Goal: Information Seeking & Learning: Learn about a topic

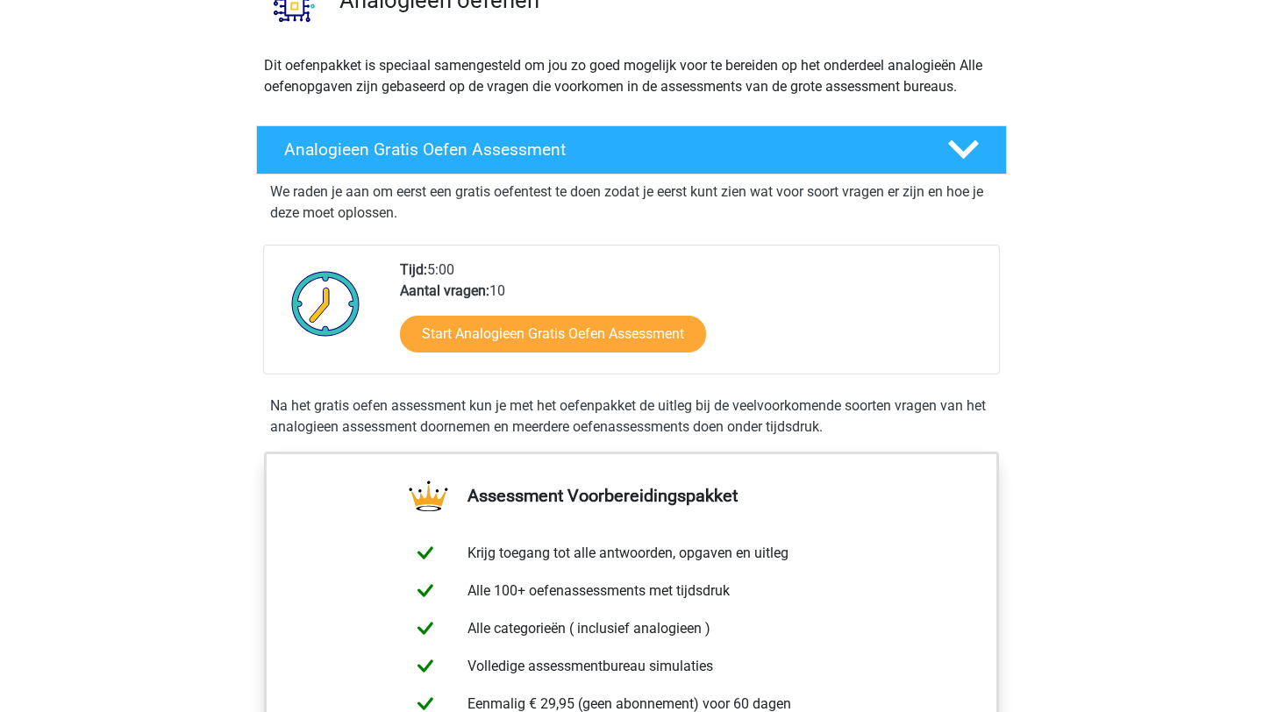
scroll to position [181, 0]
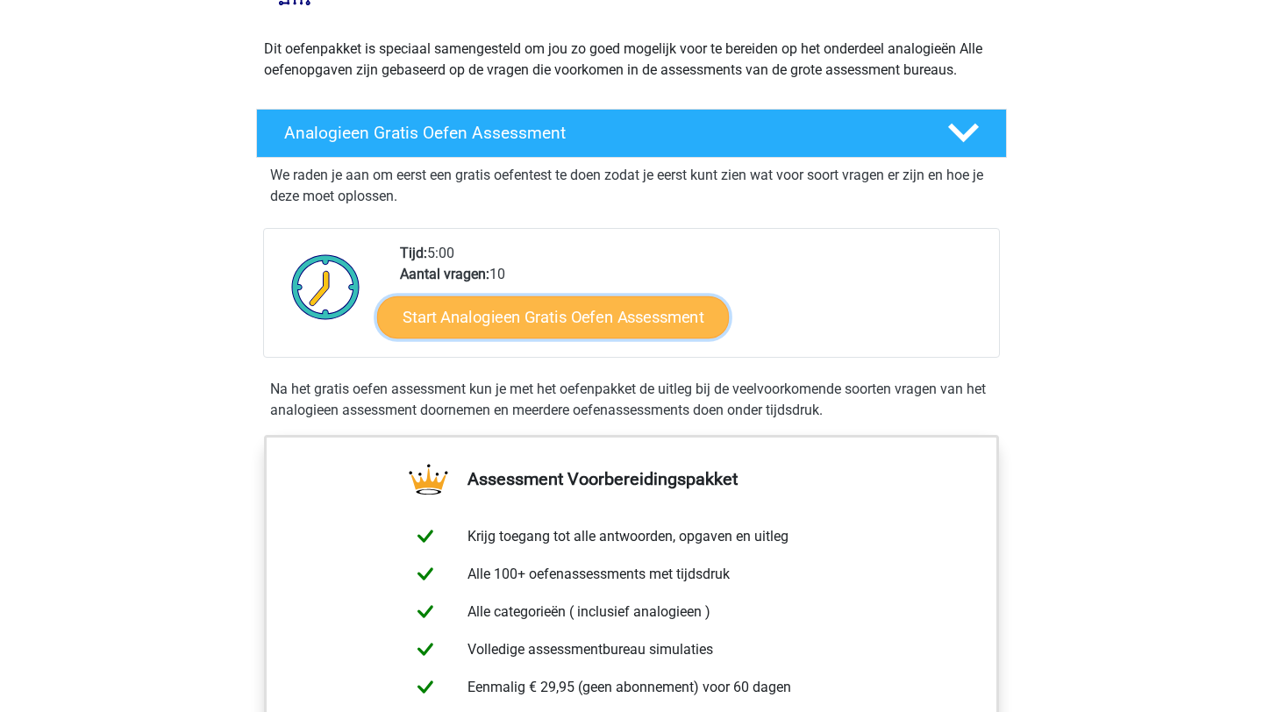
click at [574, 306] on link "Start Analogieen Gratis Oefen Assessment" at bounding box center [553, 317] width 352 height 42
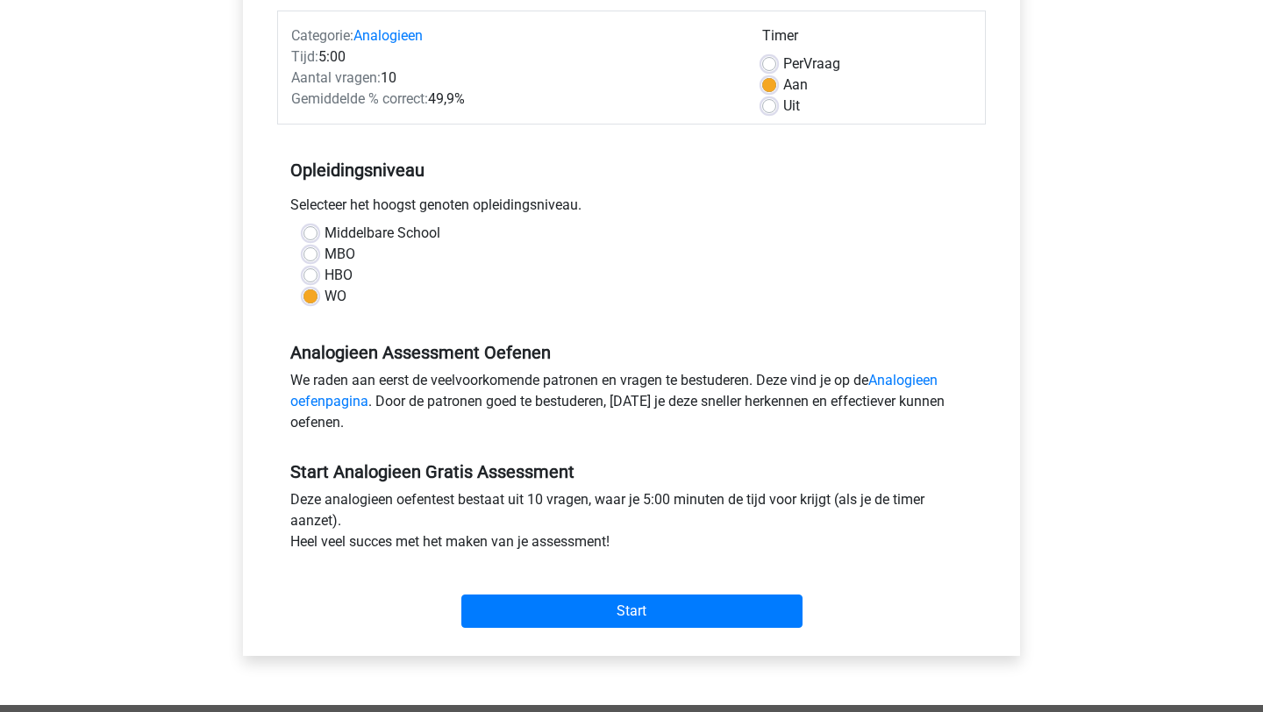
scroll to position [424, 0]
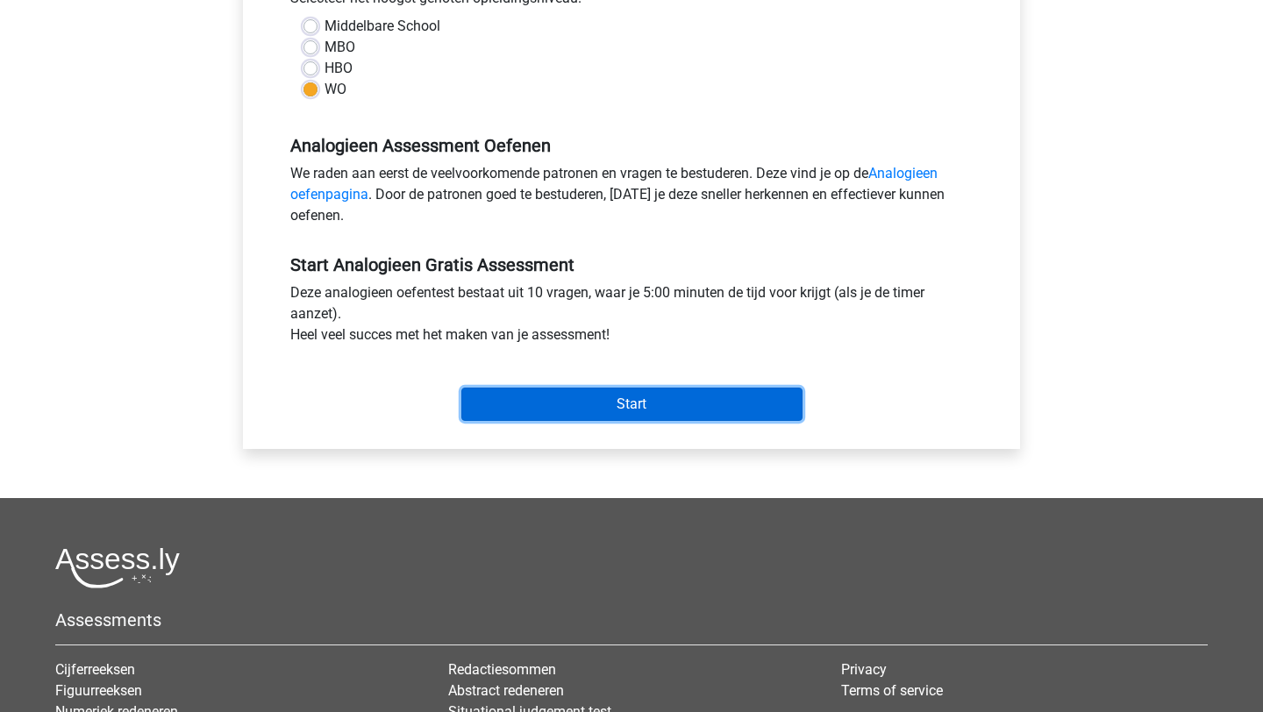
click at [618, 399] on input "Start" at bounding box center [631, 404] width 341 height 33
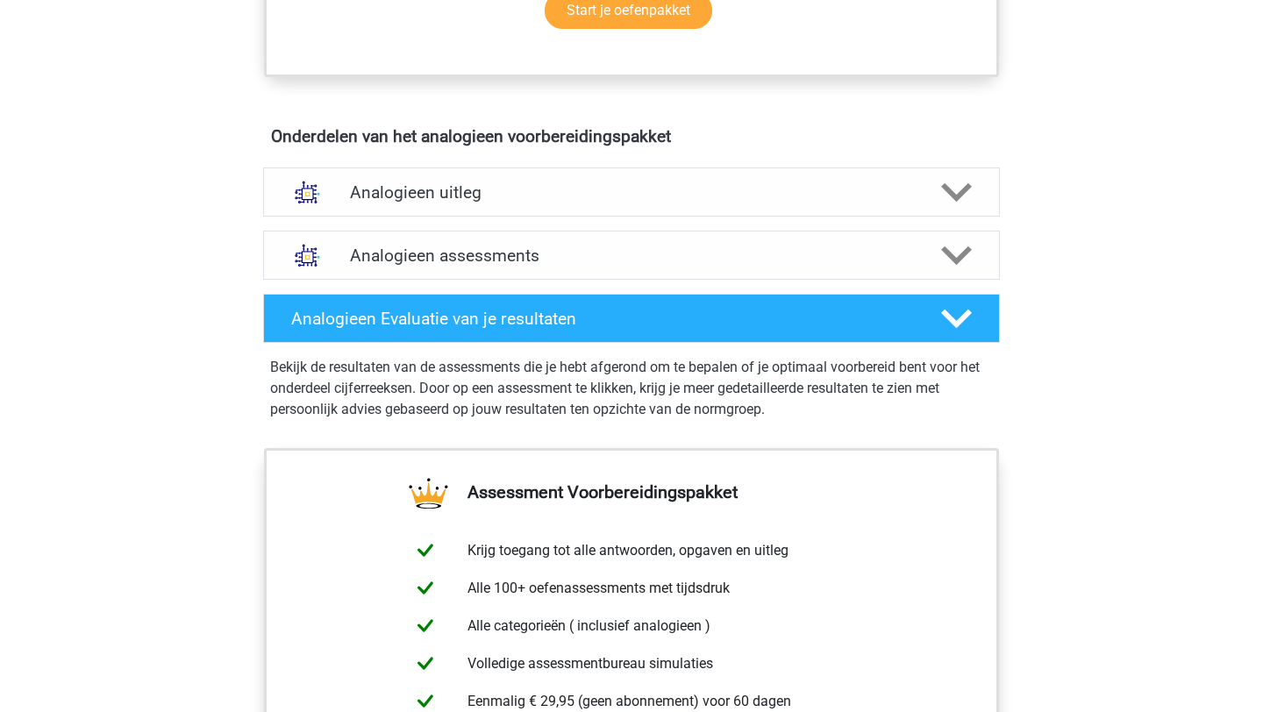
scroll to position [859, 0]
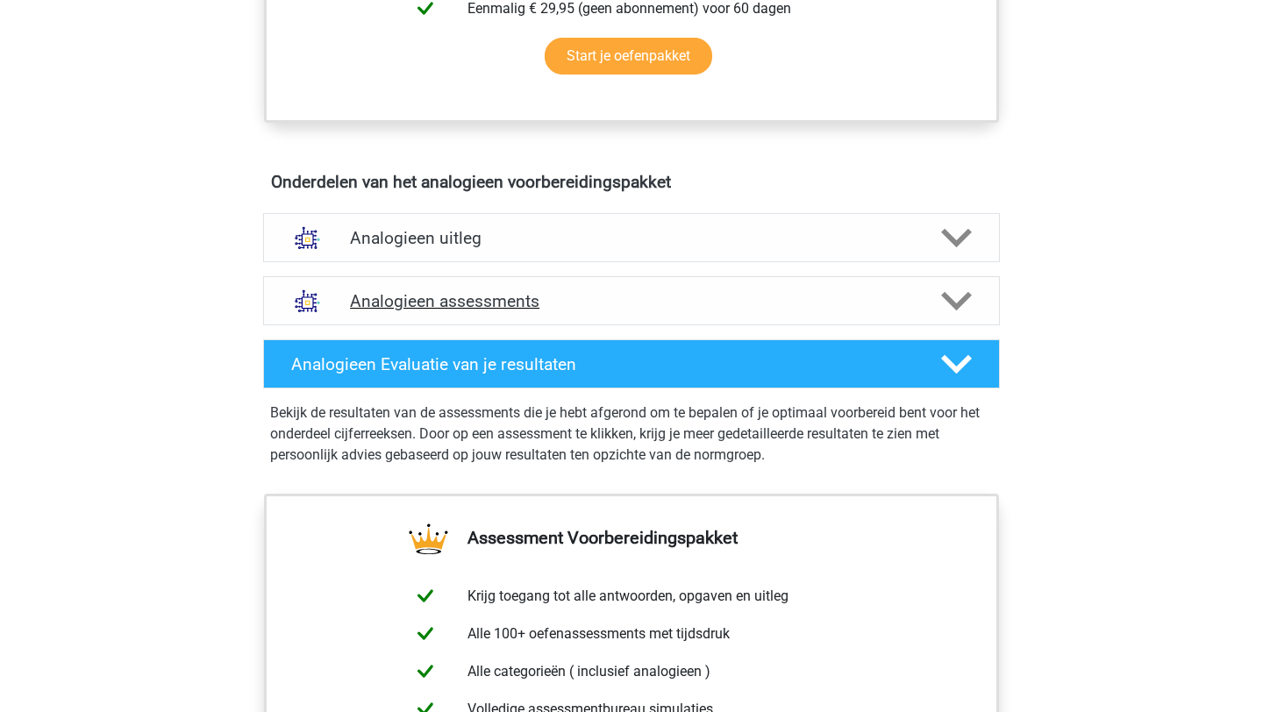
click at [780, 306] on h4 "Analogieen assessments" at bounding box center [631, 301] width 563 height 20
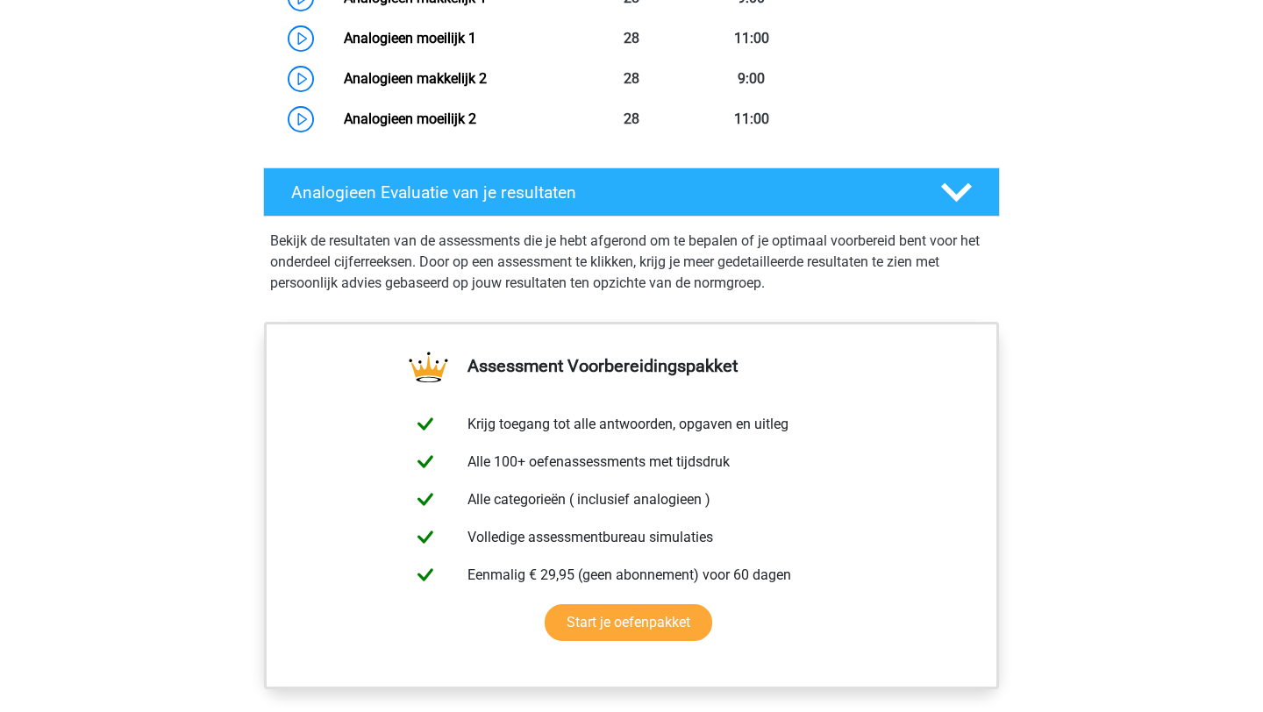
scroll to position [2121, 0]
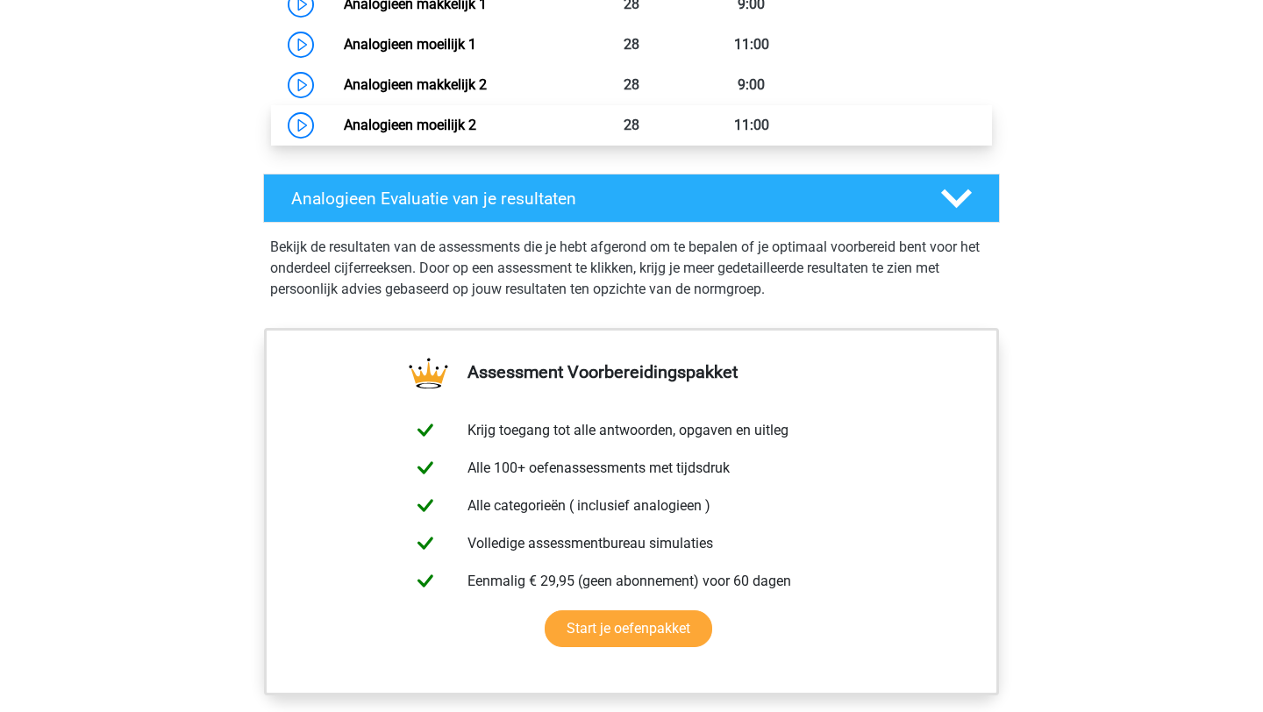
click at [344, 133] on link "Analogieen moeilijk 2" at bounding box center [410, 125] width 132 height 17
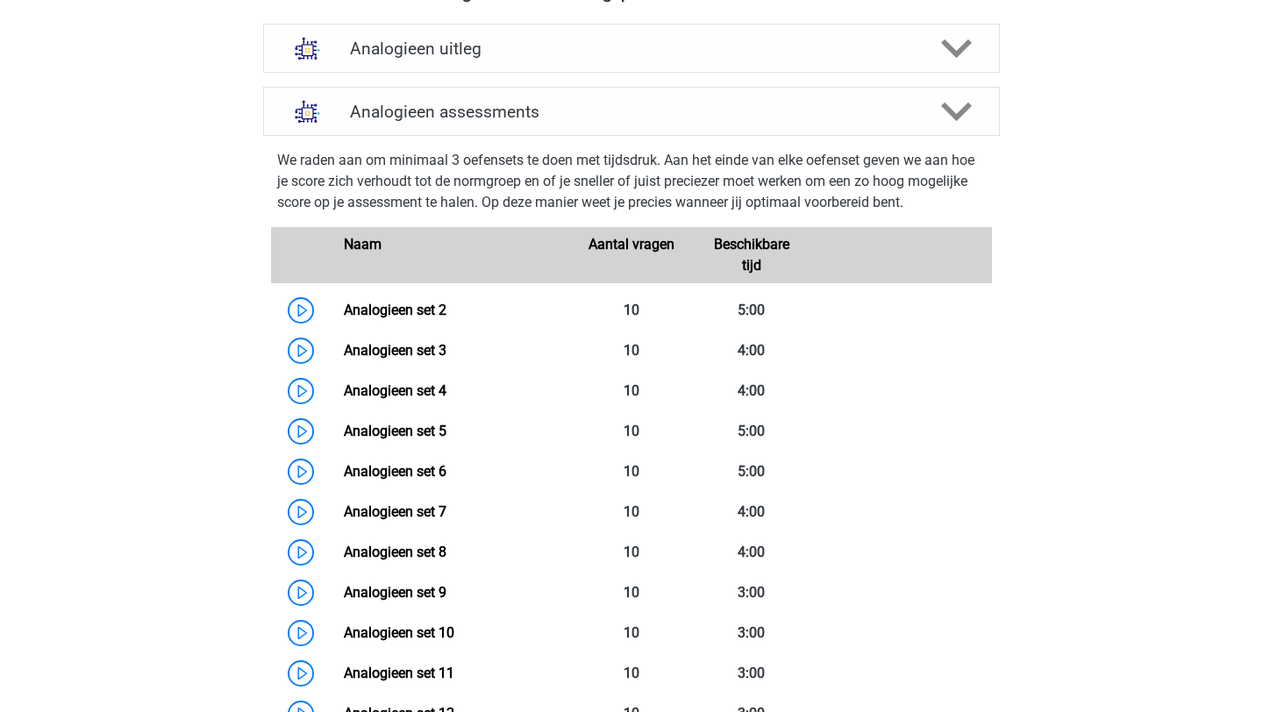
scroll to position [1050, 0]
click at [446, 317] on link "Analogieen set 2" at bounding box center [395, 309] width 103 height 17
click at [446, 353] on link "Analogieen set 3" at bounding box center [395, 349] width 103 height 17
click at [446, 317] on link "Analogieen set 2" at bounding box center [395, 309] width 103 height 17
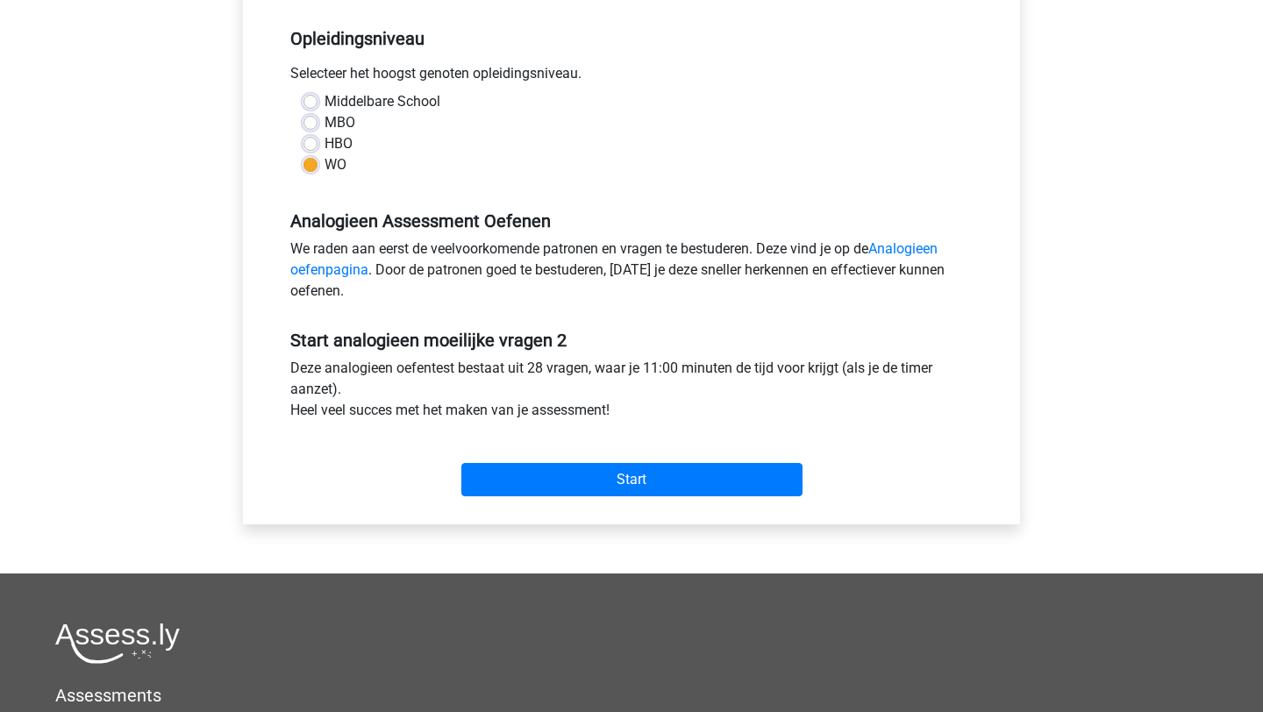
scroll to position [321, 0]
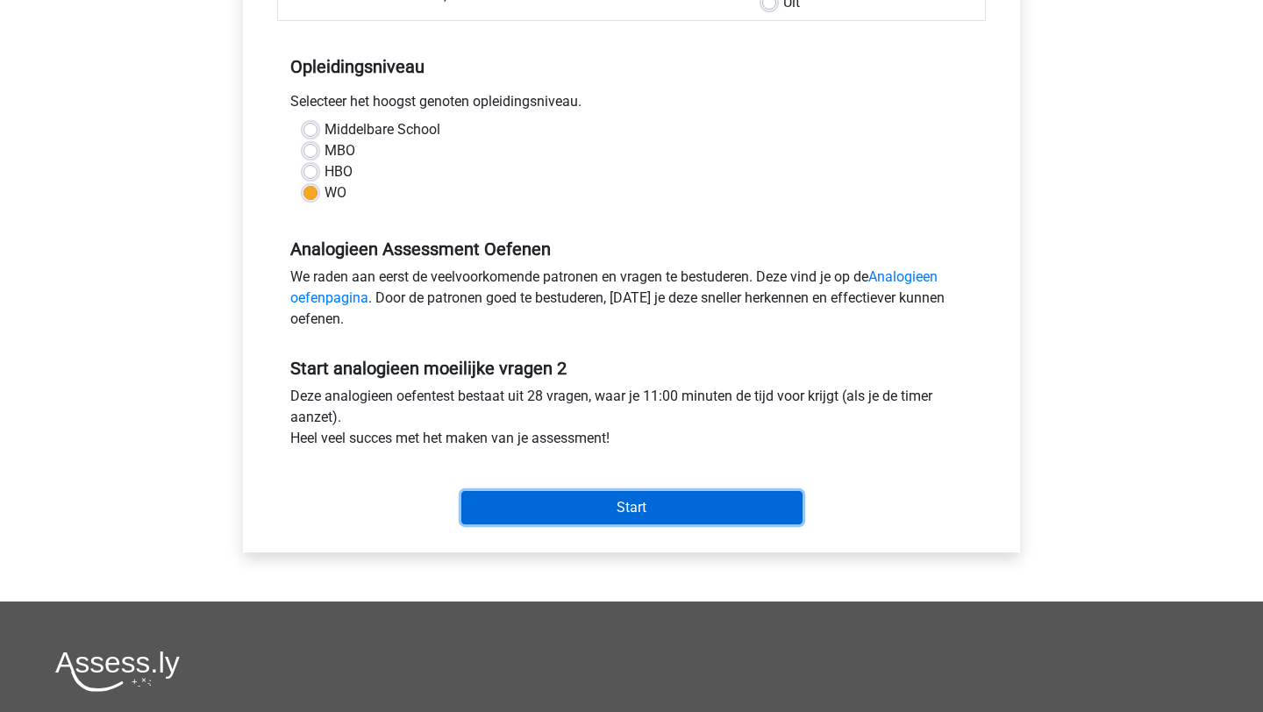
click at [592, 508] on input "Start" at bounding box center [631, 507] width 341 height 33
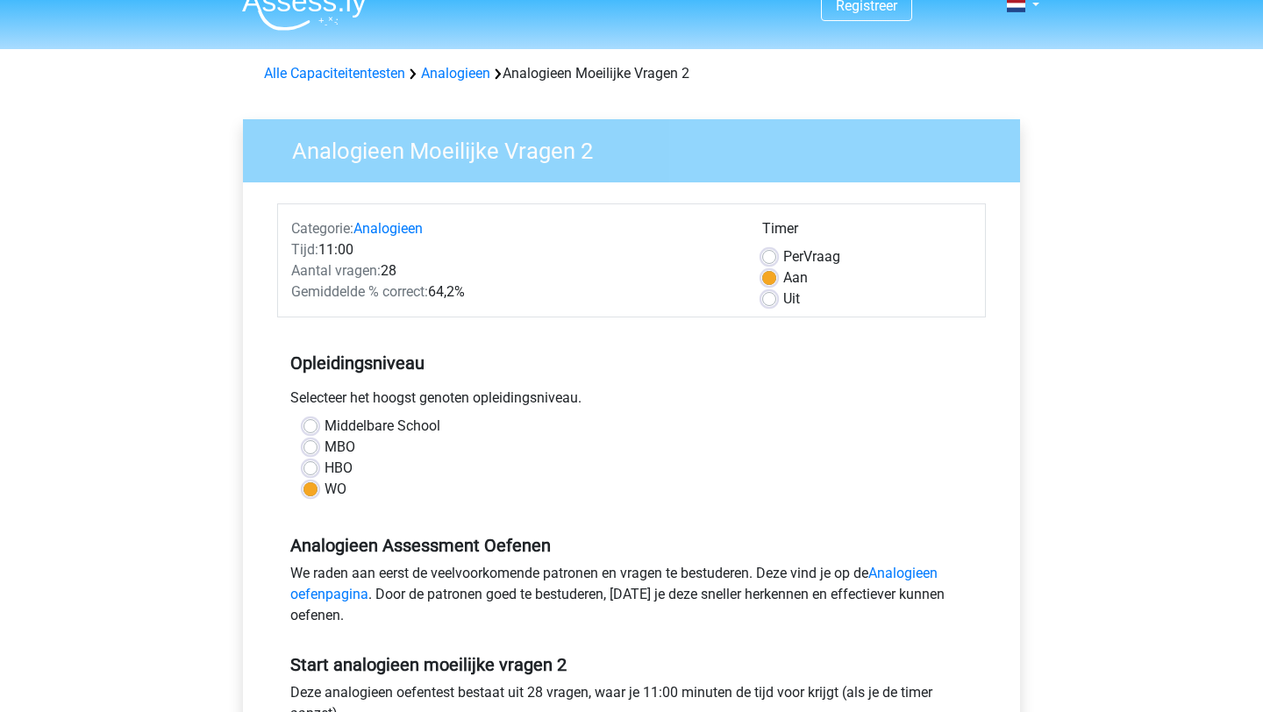
scroll to position [0, 0]
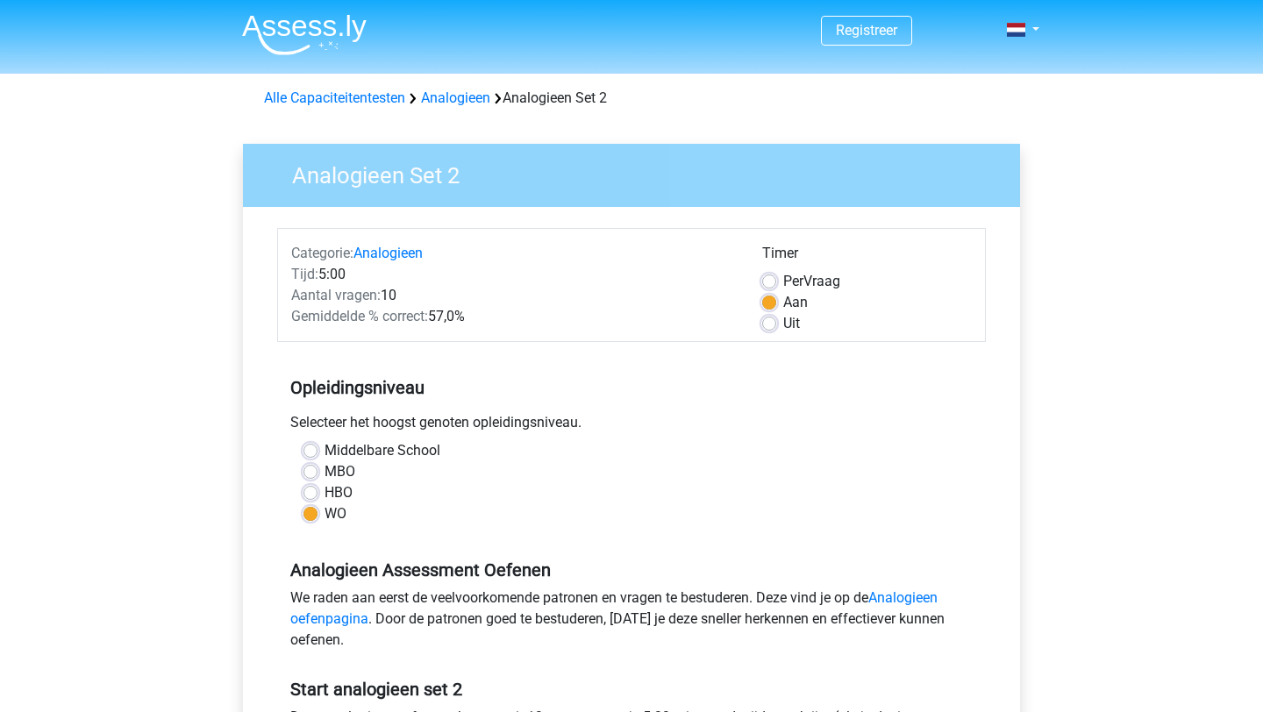
click at [324, 492] on label "HBO" at bounding box center [338, 492] width 28 height 21
click at [311, 492] on input "HBO" at bounding box center [310, 491] width 14 height 18
radio input "true"
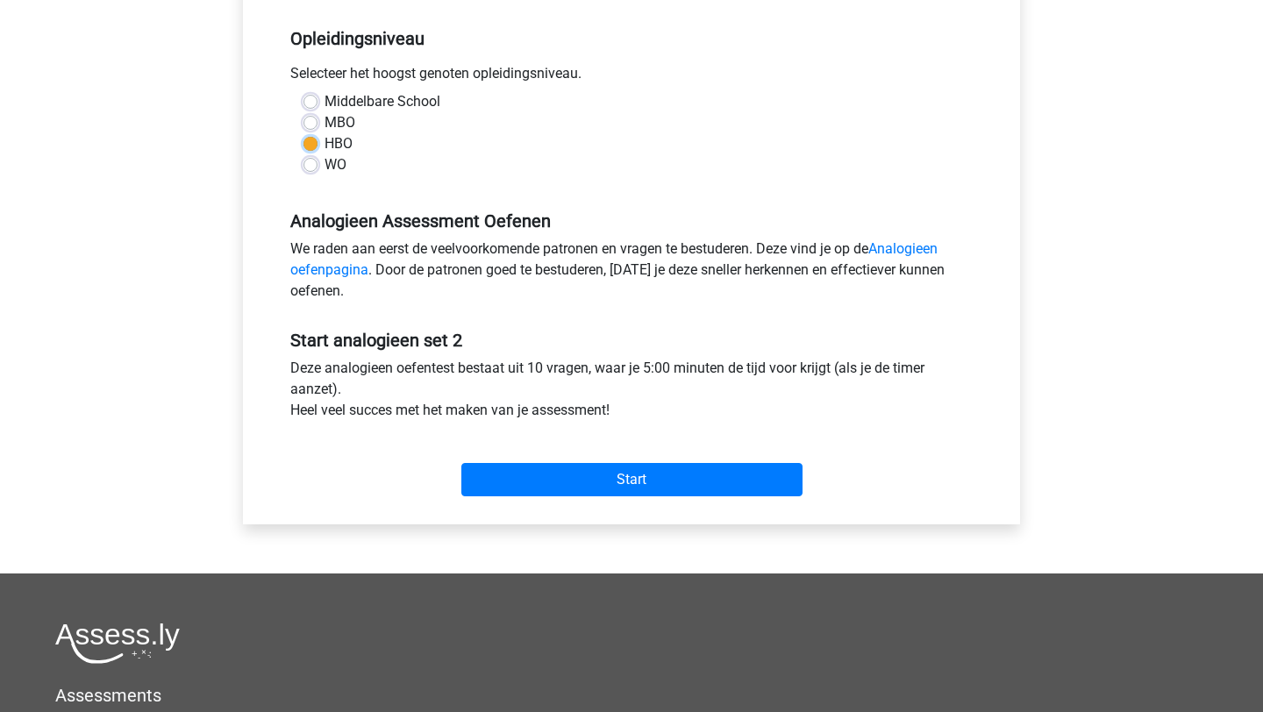
scroll to position [375, 0]
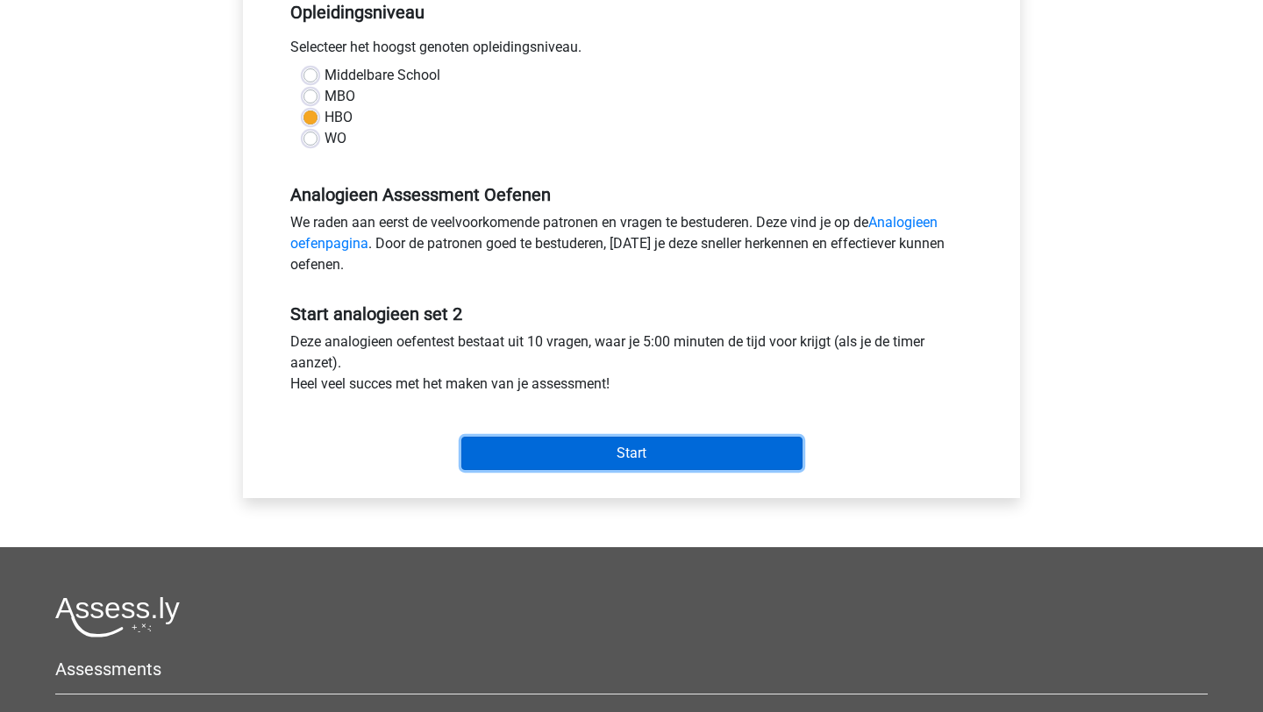
click at [600, 466] on input "Start" at bounding box center [631, 453] width 341 height 33
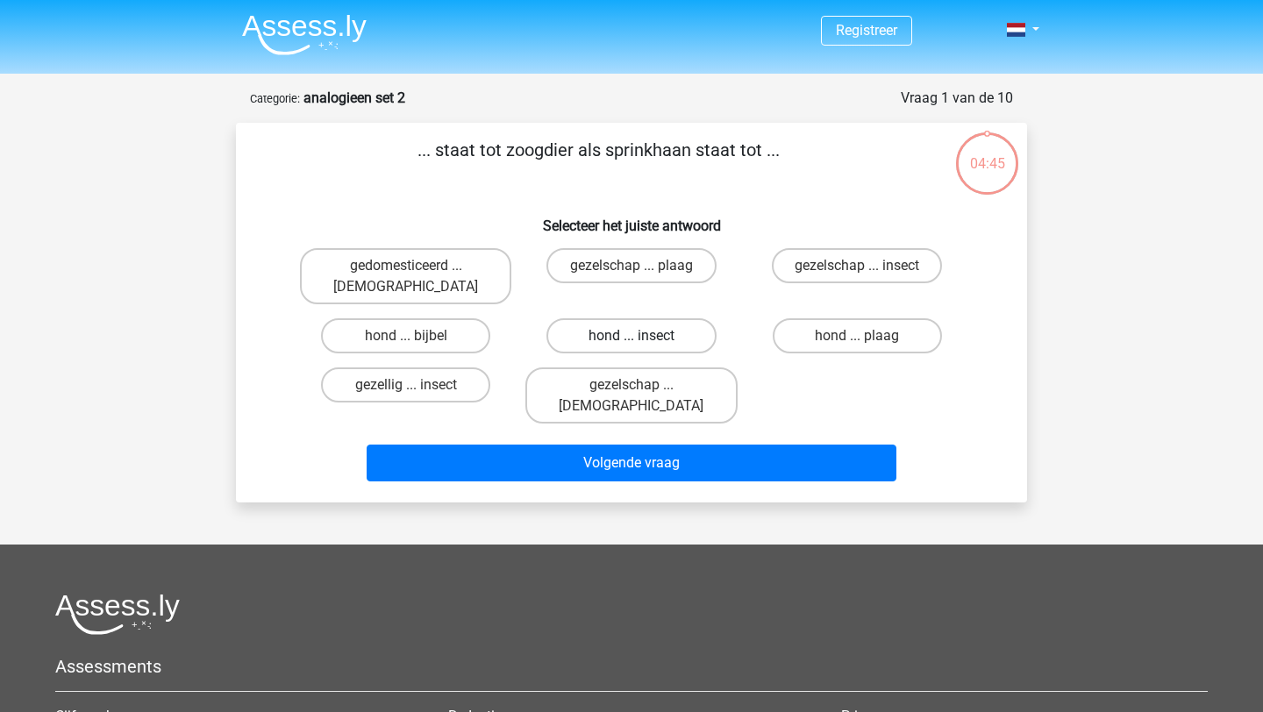
click at [673, 320] on label "hond ... insect" at bounding box center [630, 335] width 169 height 35
click at [643, 336] on input "hond ... insect" at bounding box center [636, 341] width 11 height 11
radio input "true"
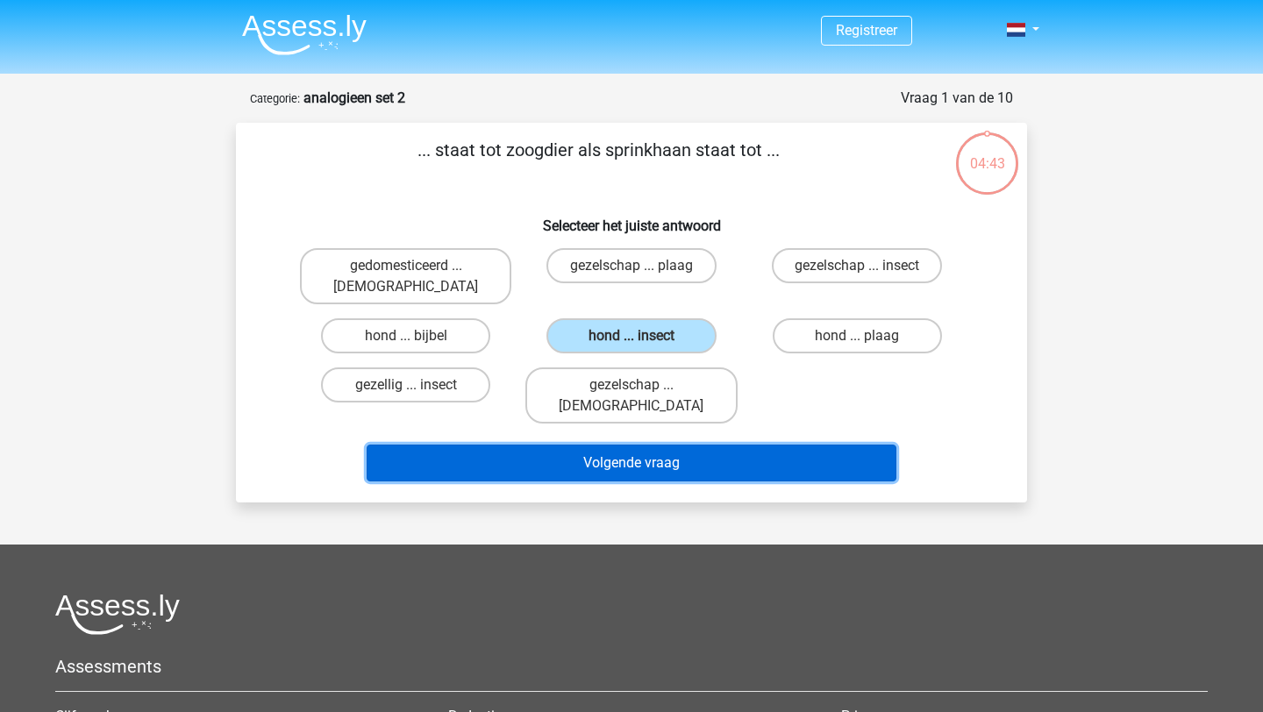
click at [731, 445] on button "Volgende vraag" at bounding box center [632, 463] width 531 height 37
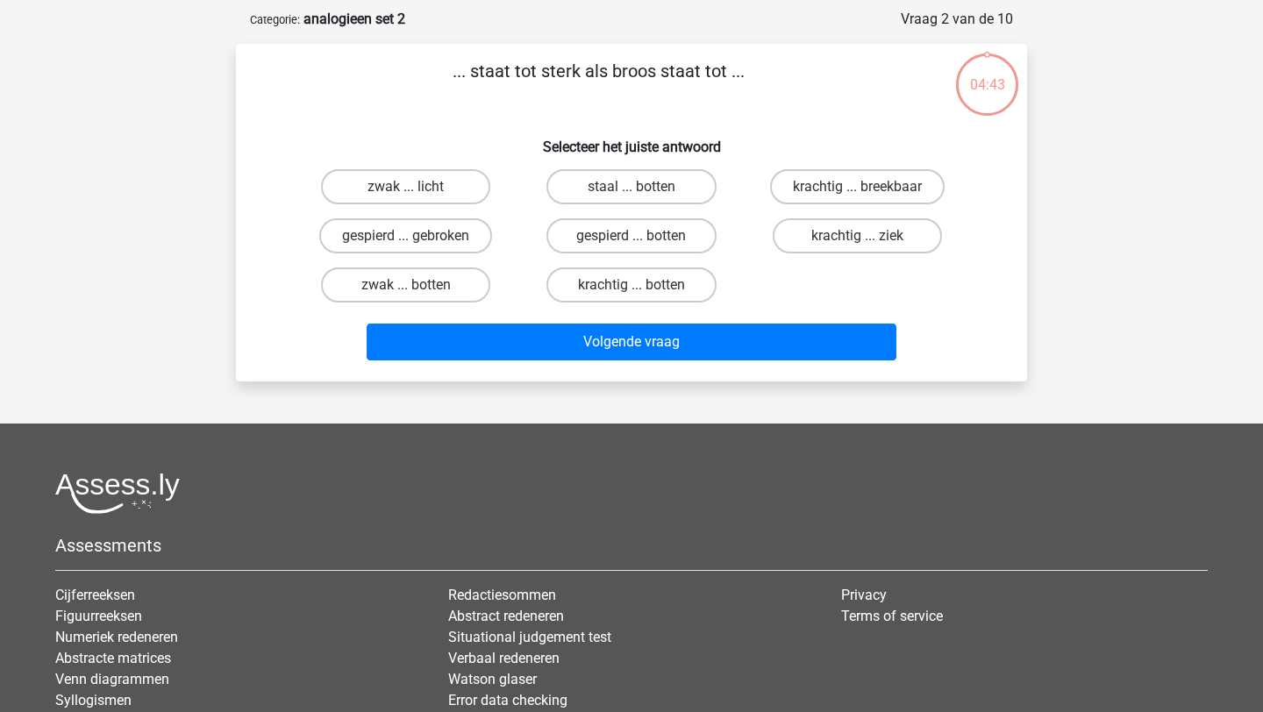
scroll to position [88, 0]
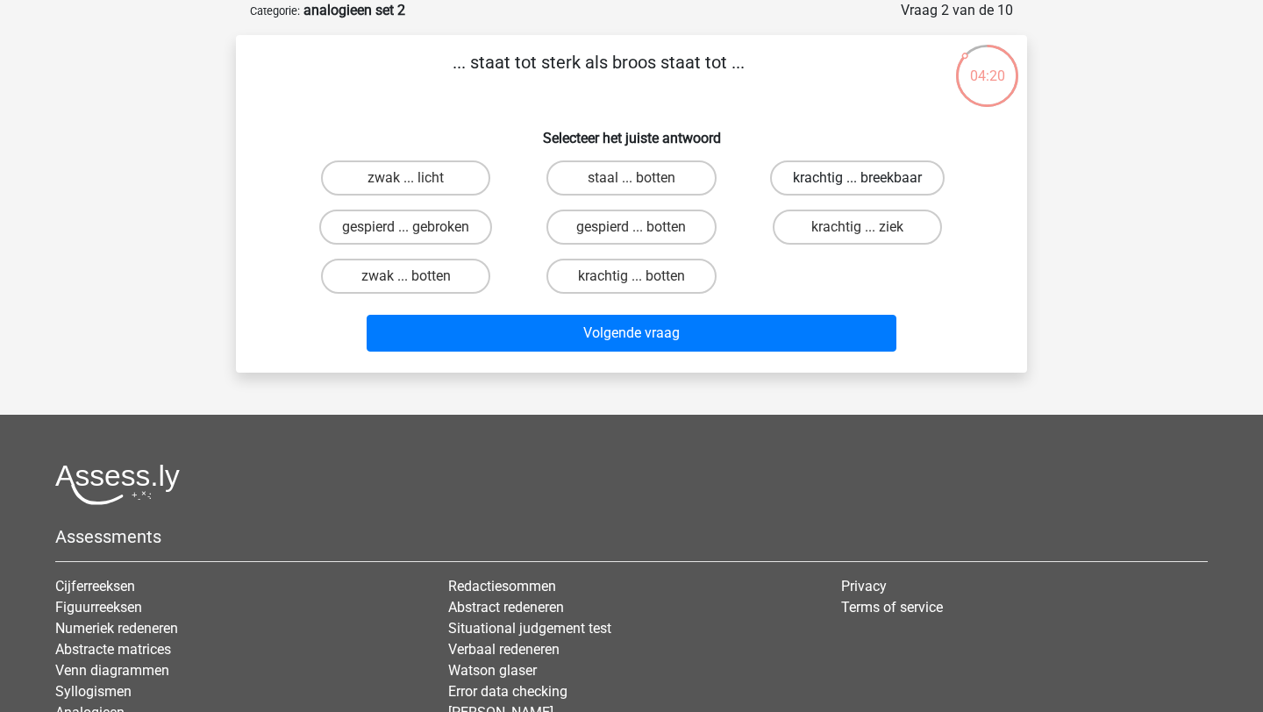
click at [915, 180] on label "krachtig ... breekbaar" at bounding box center [857, 177] width 175 height 35
click at [868, 180] on input "krachtig ... breekbaar" at bounding box center [862, 183] width 11 height 11
radio input "true"
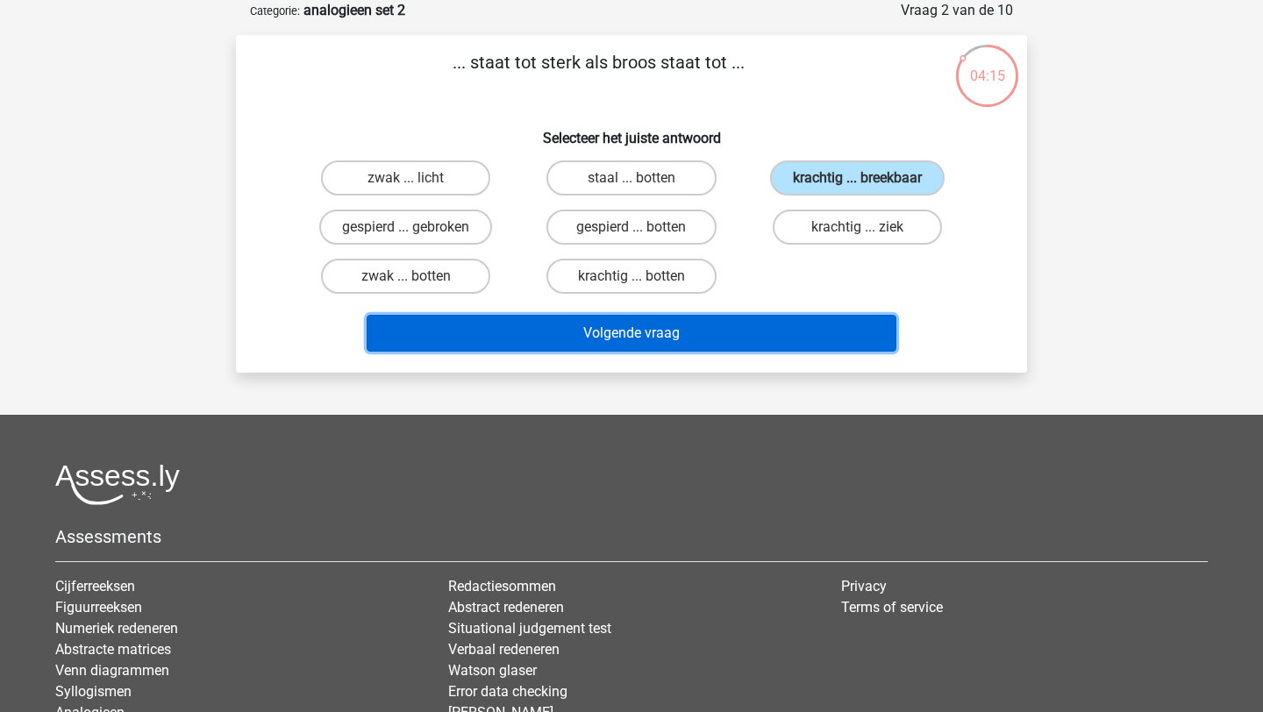
click at [773, 345] on button "Volgende vraag" at bounding box center [632, 333] width 531 height 37
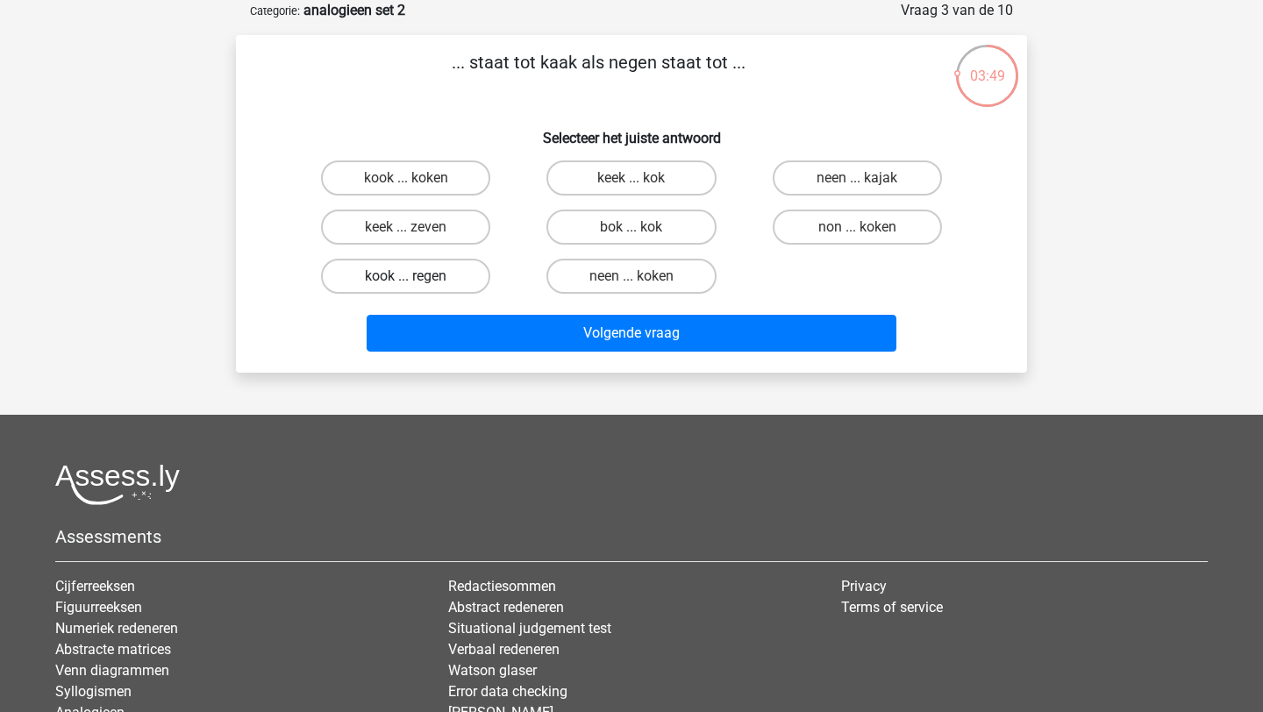
click at [445, 275] on label "kook ... regen" at bounding box center [405, 276] width 169 height 35
click at [417, 276] on input "kook ... regen" at bounding box center [411, 281] width 11 height 11
radio input "true"
click at [619, 306] on div "Volgende vraag" at bounding box center [631, 330] width 735 height 58
click at [559, 313] on div "Volgende vraag" at bounding box center [631, 330] width 735 height 58
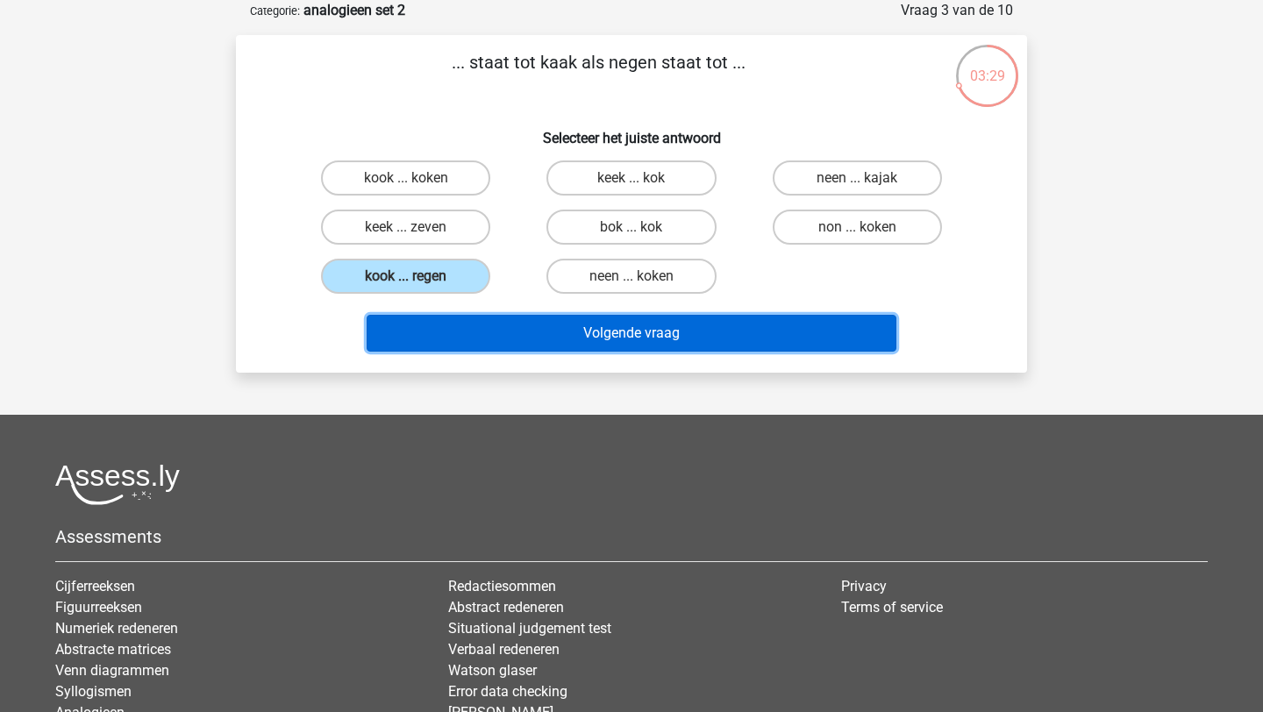
click at [561, 345] on button "Volgende vraag" at bounding box center [632, 333] width 531 height 37
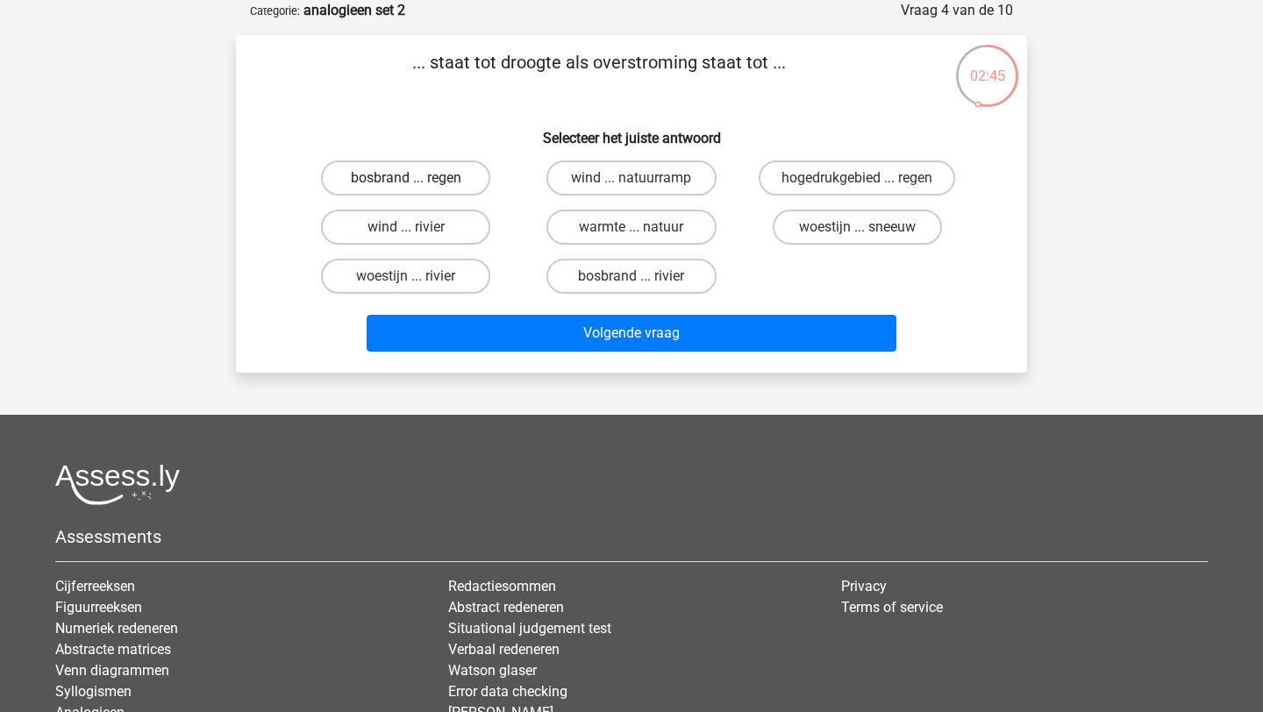
click at [452, 176] on label "bosbrand ... regen" at bounding box center [405, 177] width 169 height 35
click at [417, 178] on input "bosbrand ... regen" at bounding box center [411, 183] width 11 height 11
radio input "true"
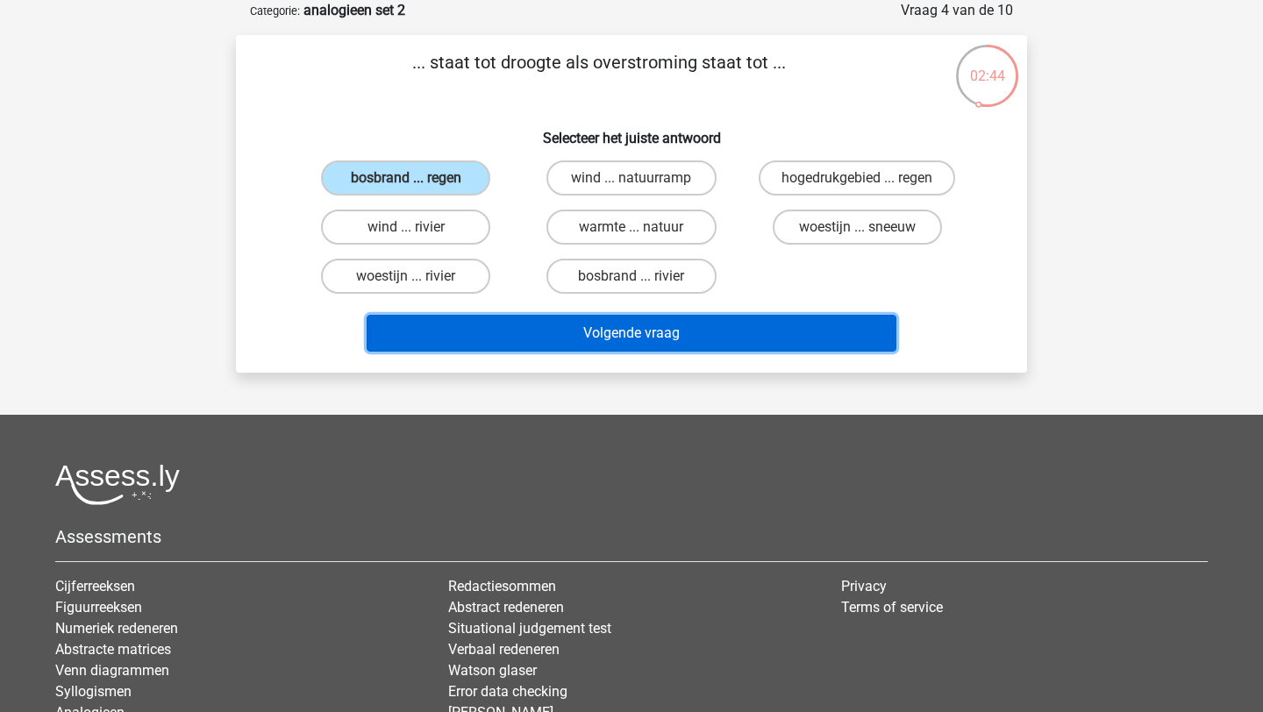
click at [642, 338] on button "Volgende vraag" at bounding box center [632, 333] width 531 height 37
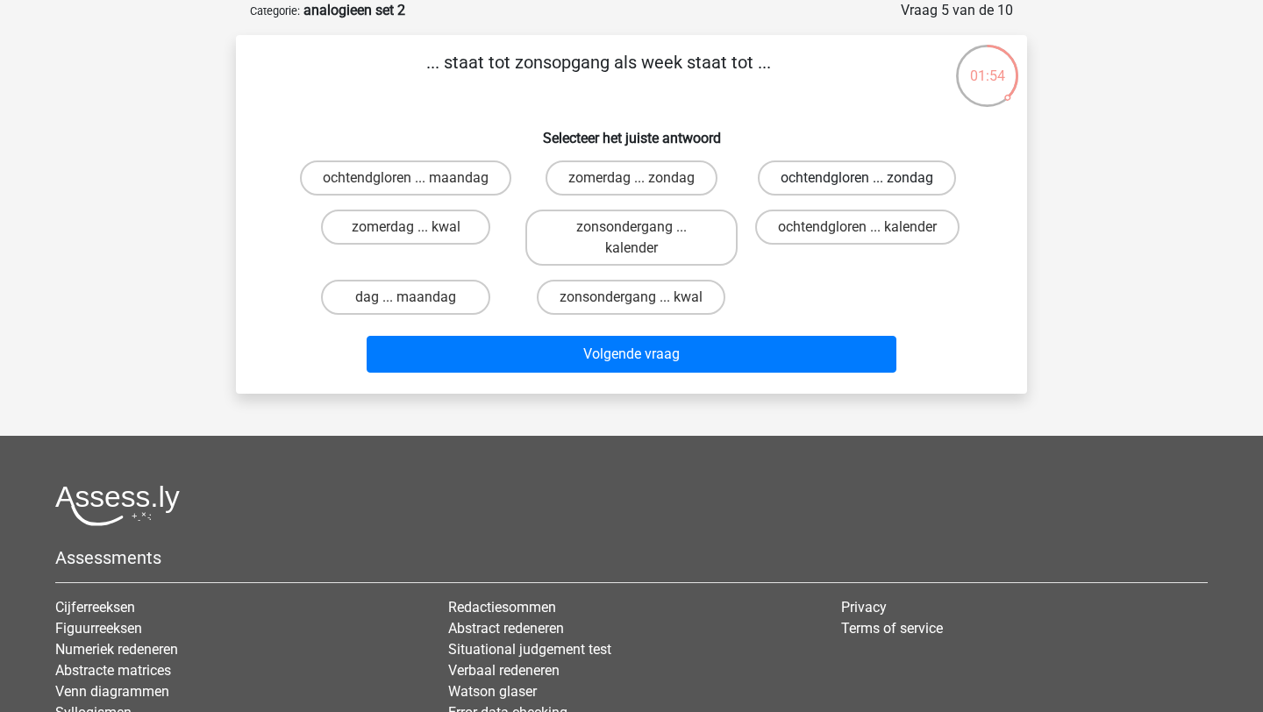
click at [886, 180] on label "ochtendgloren ... zondag" at bounding box center [857, 177] width 198 height 35
click at [868, 180] on input "ochtendgloren ... zondag" at bounding box center [862, 183] width 11 height 11
radio input "true"
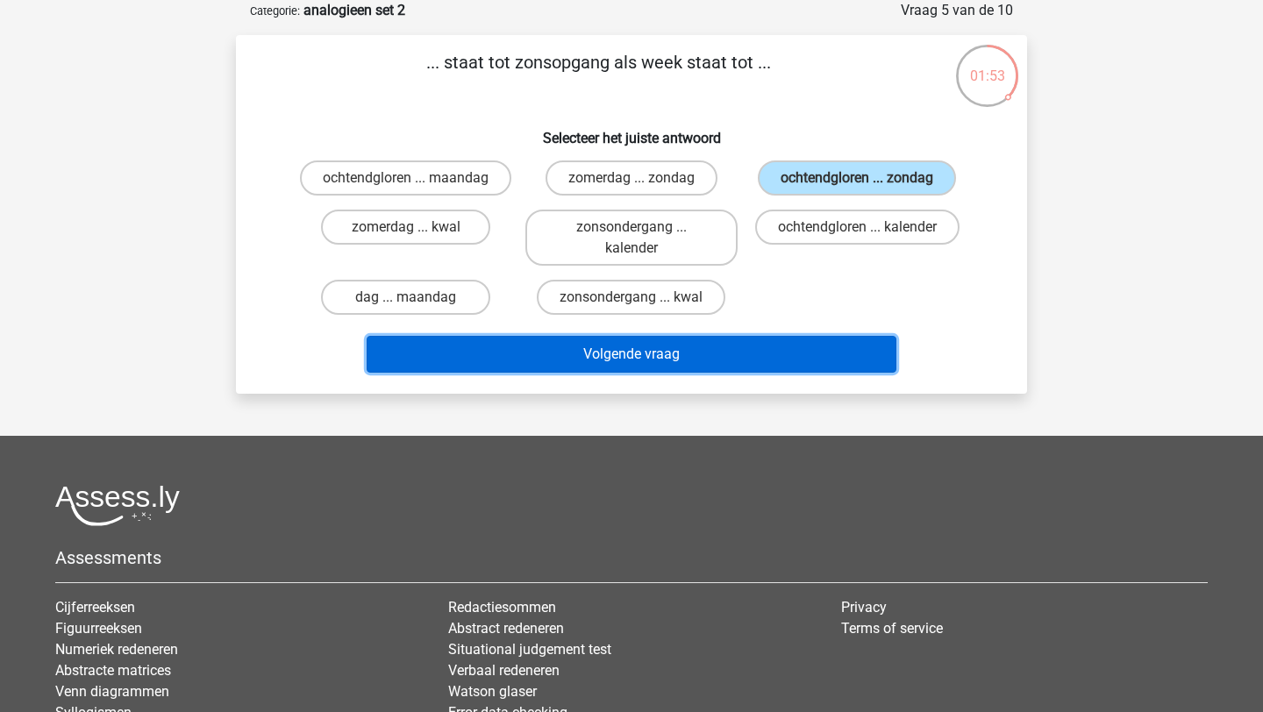
click at [785, 370] on button "Volgende vraag" at bounding box center [632, 354] width 531 height 37
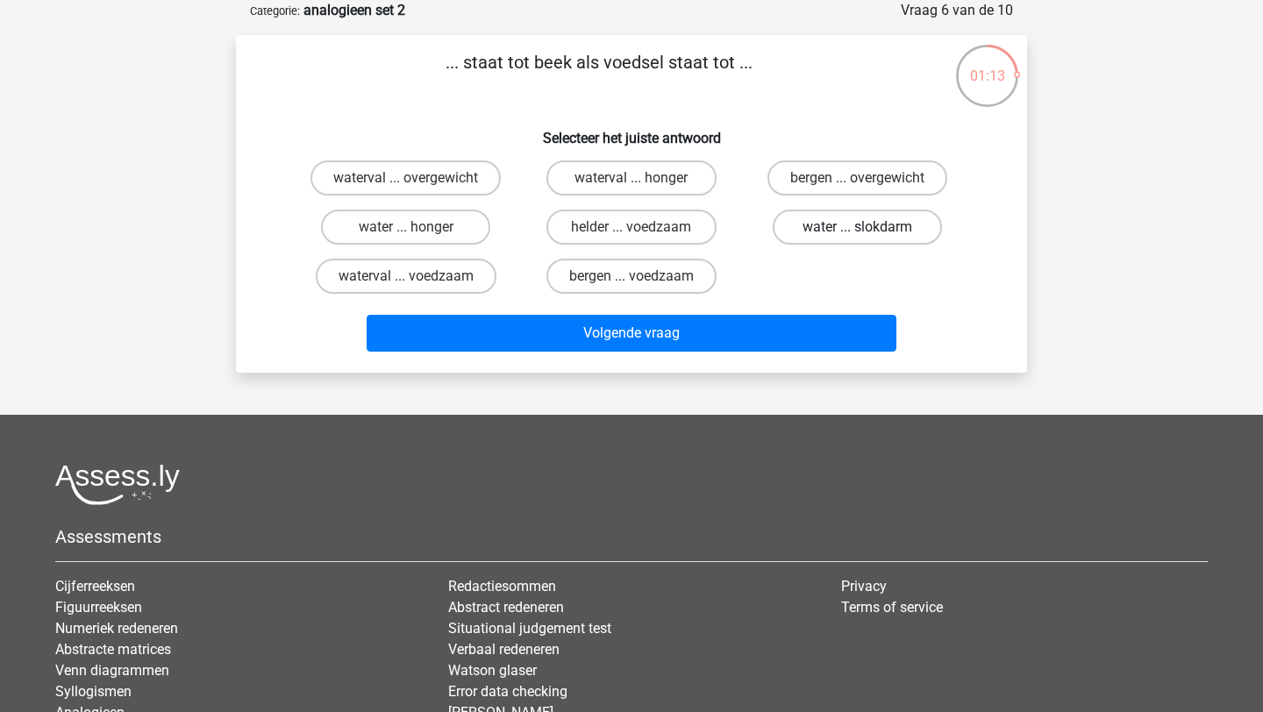
click at [880, 231] on label "water ... slokdarm" at bounding box center [857, 227] width 169 height 35
click at [868, 231] on input "water ... slokdarm" at bounding box center [862, 232] width 11 height 11
radio input "true"
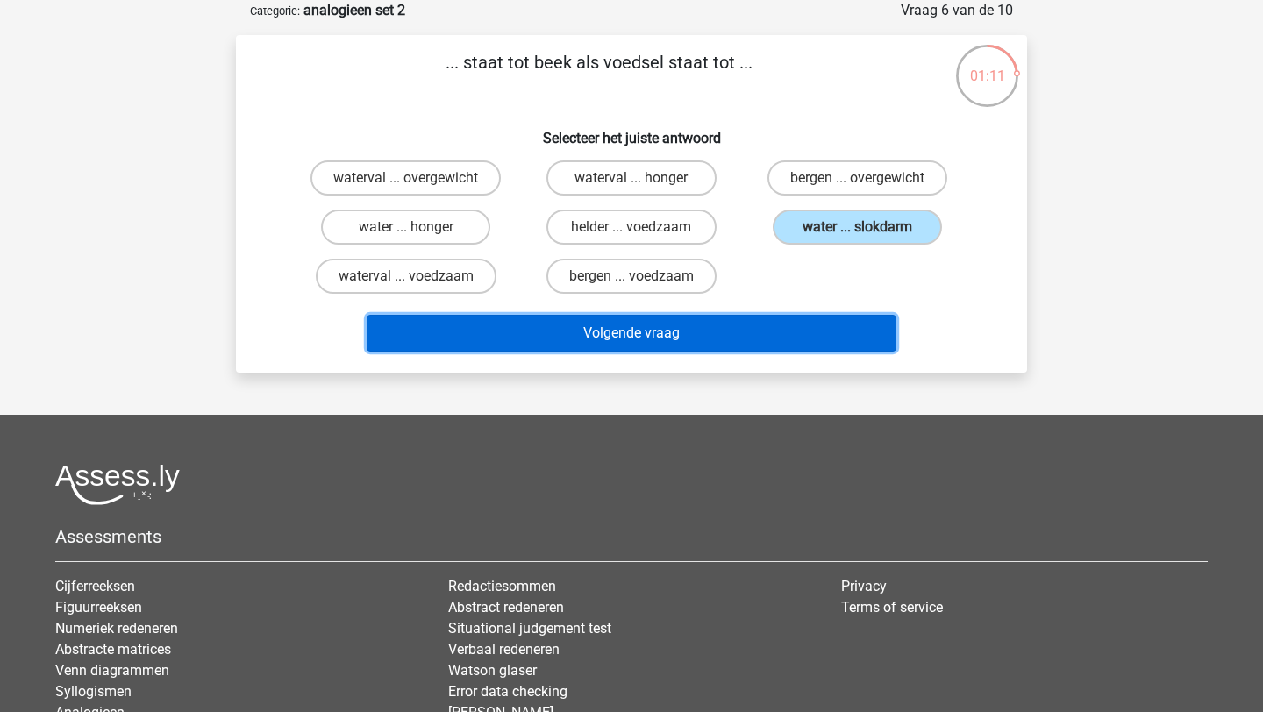
click at [767, 347] on button "Volgende vraag" at bounding box center [632, 333] width 531 height 37
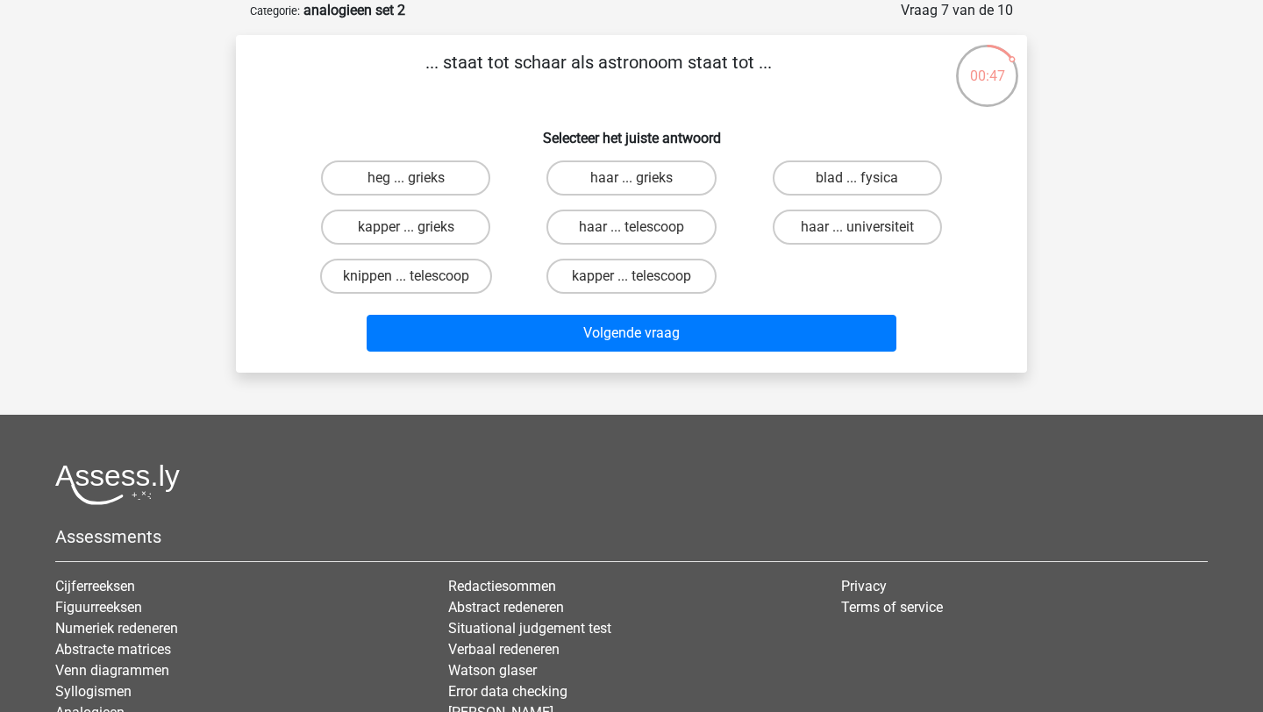
click at [412, 186] on input "heg ... grieks" at bounding box center [411, 183] width 11 height 11
radio input "true"
click at [660, 185] on label "haar ... grieks" at bounding box center [630, 177] width 169 height 35
click at [643, 185] on input "haar ... grieks" at bounding box center [636, 183] width 11 height 11
radio input "true"
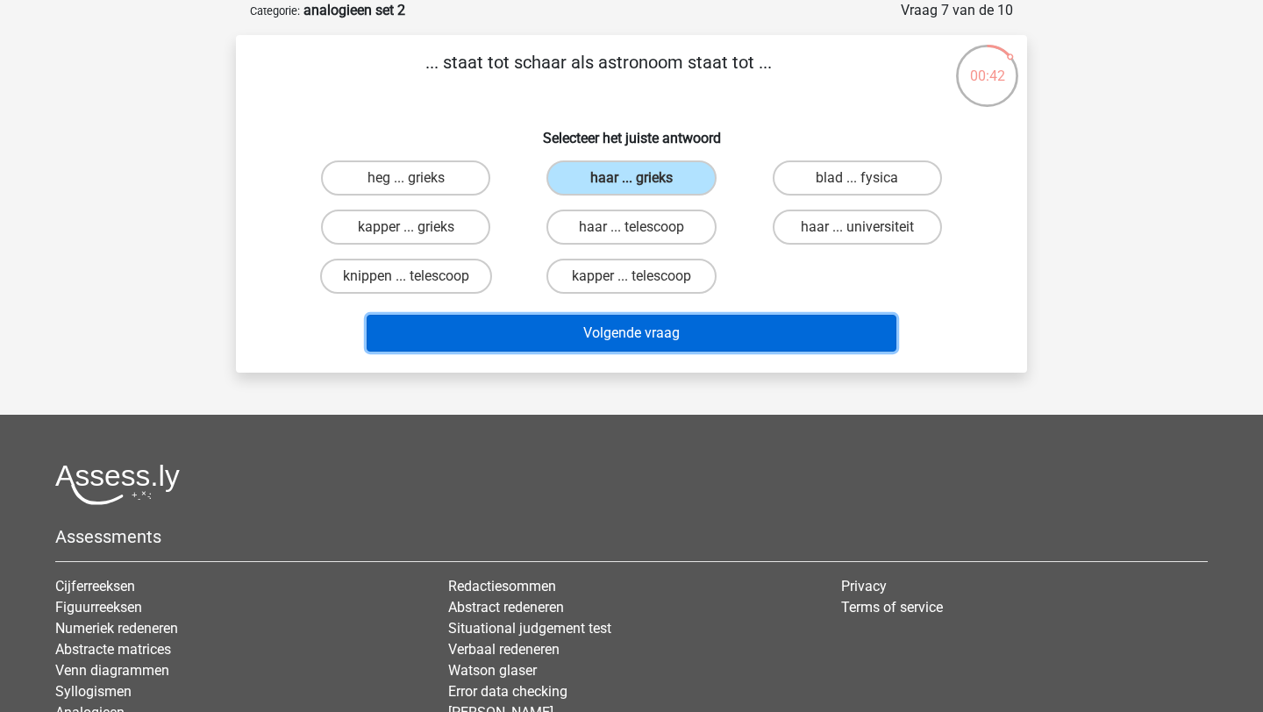
click at [681, 338] on button "Volgende vraag" at bounding box center [632, 333] width 531 height 37
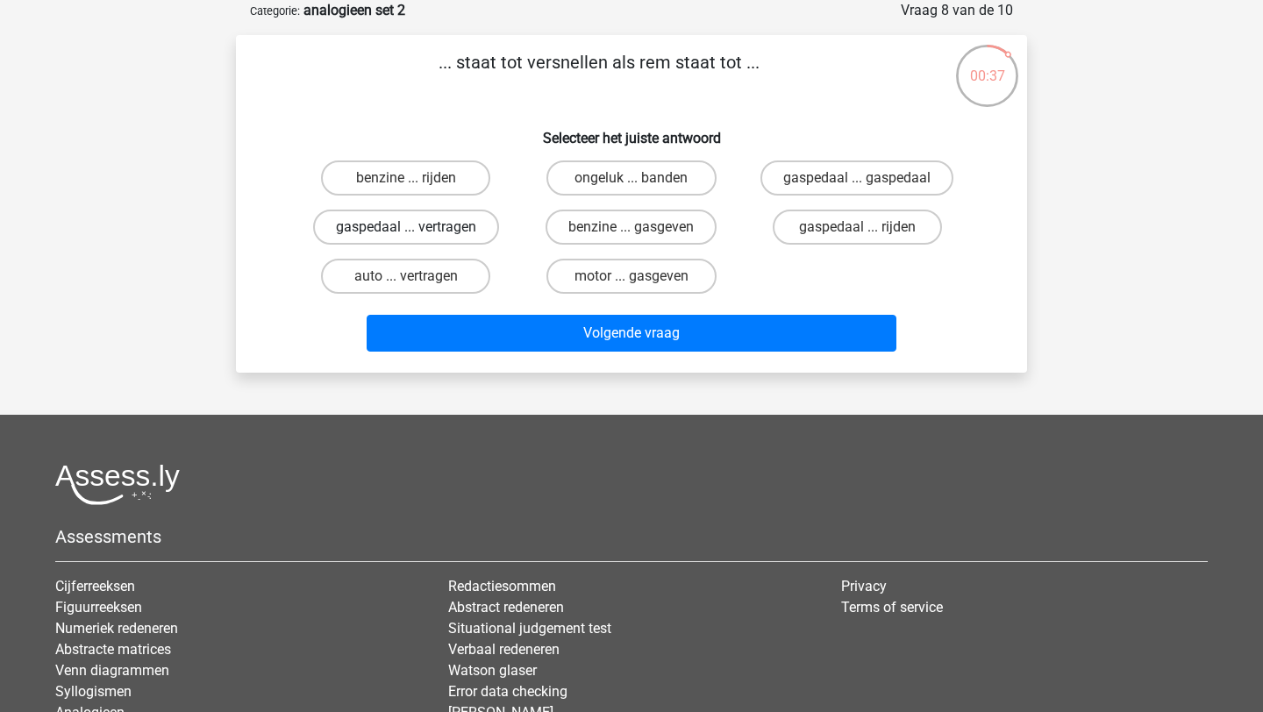
click at [436, 232] on label "gaspedaal ... vertragen" at bounding box center [406, 227] width 186 height 35
click at [417, 232] on input "gaspedaal ... vertragen" at bounding box center [411, 232] width 11 height 11
radio input "true"
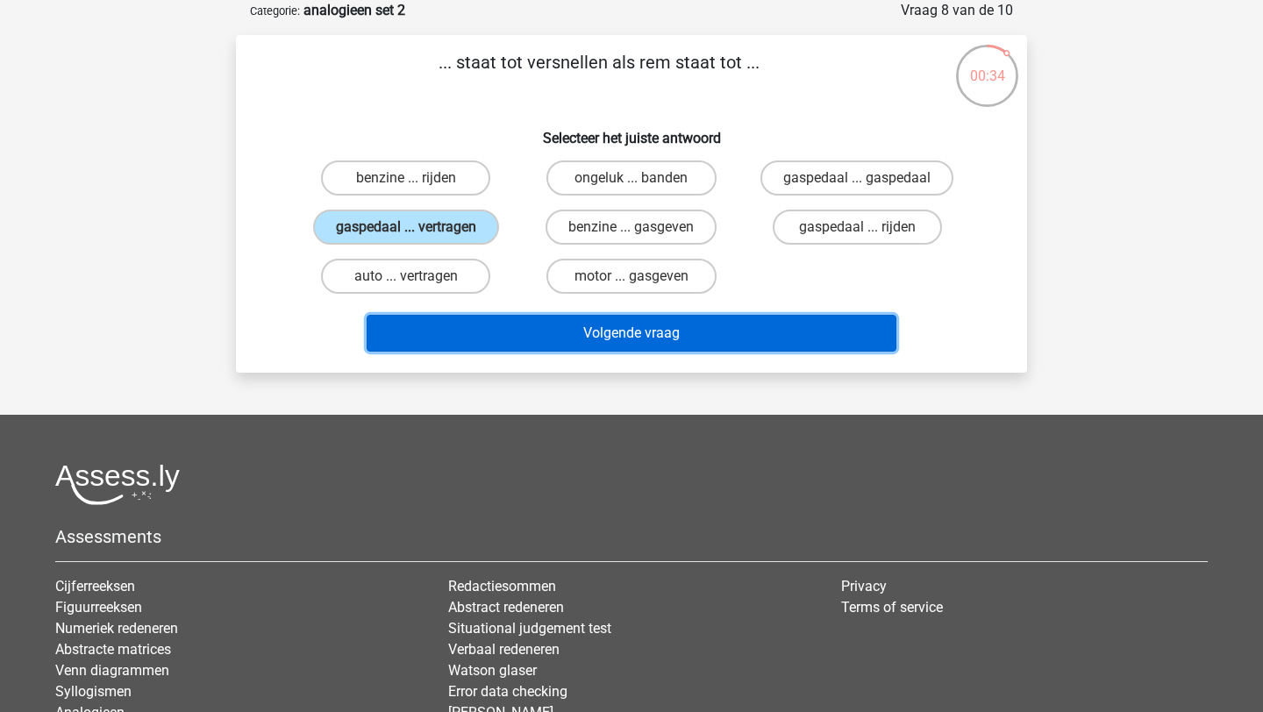
click at [742, 336] on button "Volgende vraag" at bounding box center [632, 333] width 531 height 37
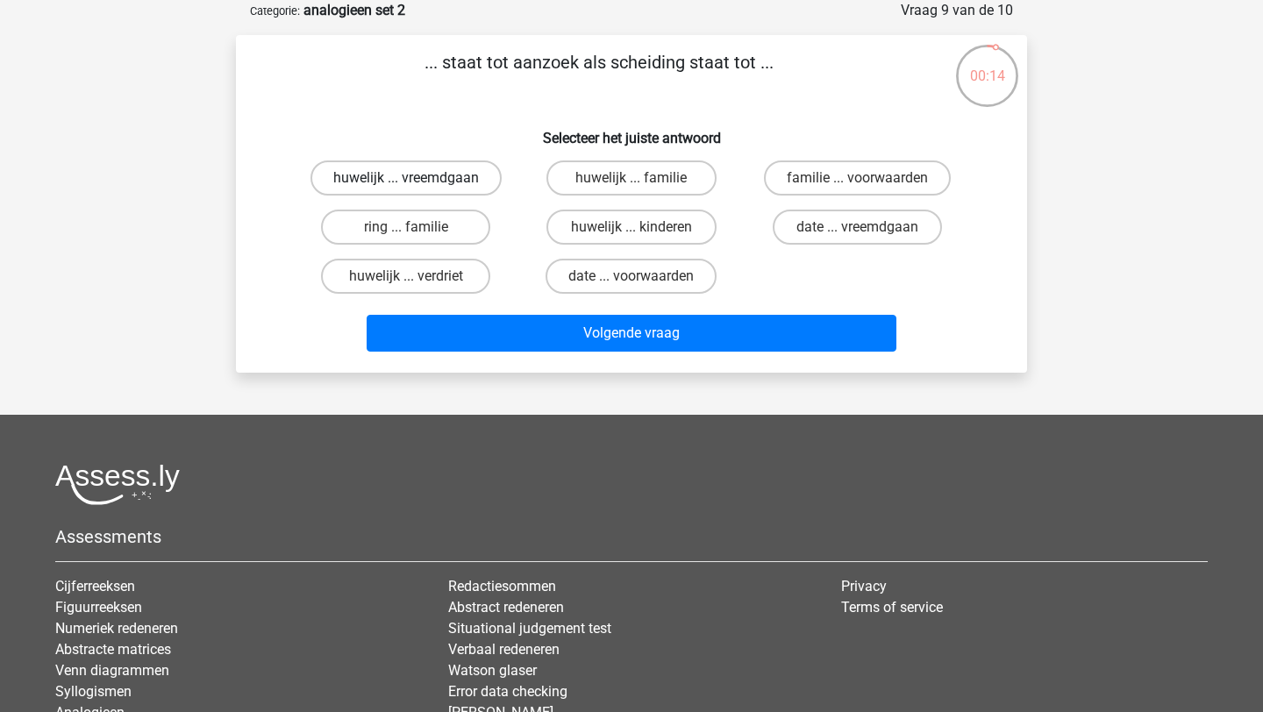
click at [434, 178] on label "huwelijk ... vreemdgaan" at bounding box center [405, 177] width 191 height 35
click at [417, 178] on input "huwelijk ... vreemdgaan" at bounding box center [411, 183] width 11 height 11
radio input "true"
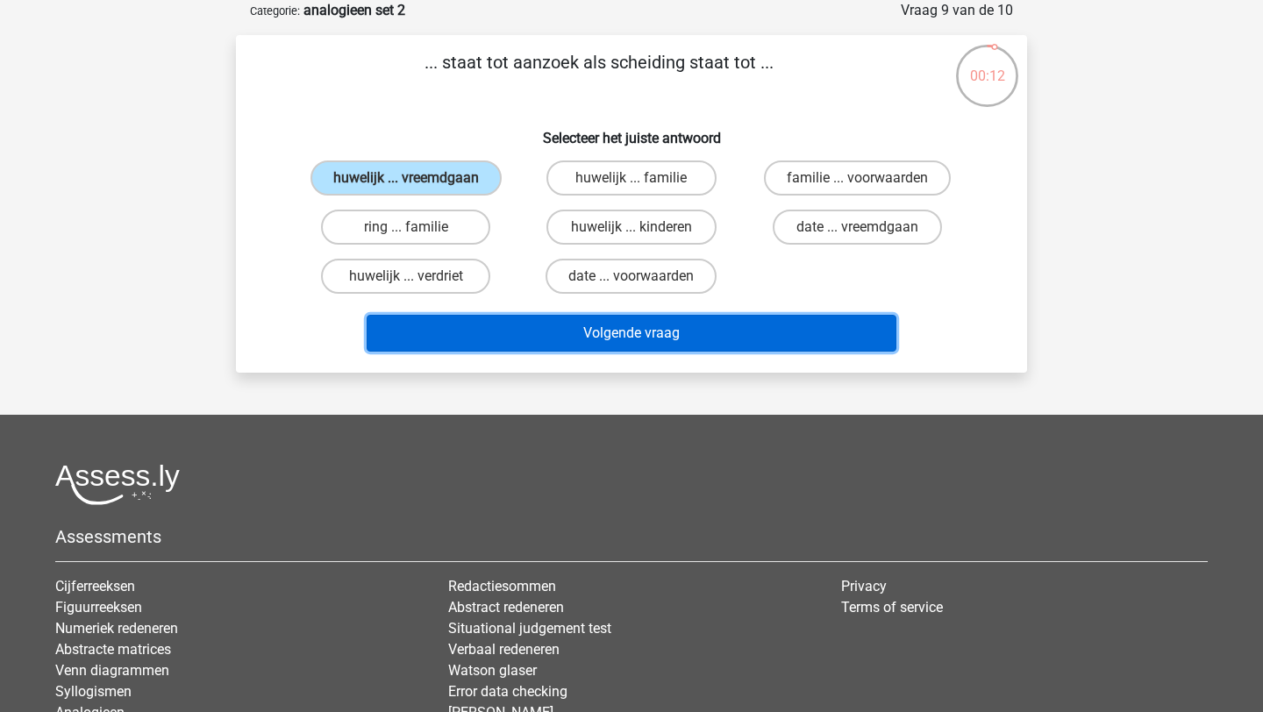
click at [583, 337] on button "Volgende vraag" at bounding box center [632, 333] width 531 height 37
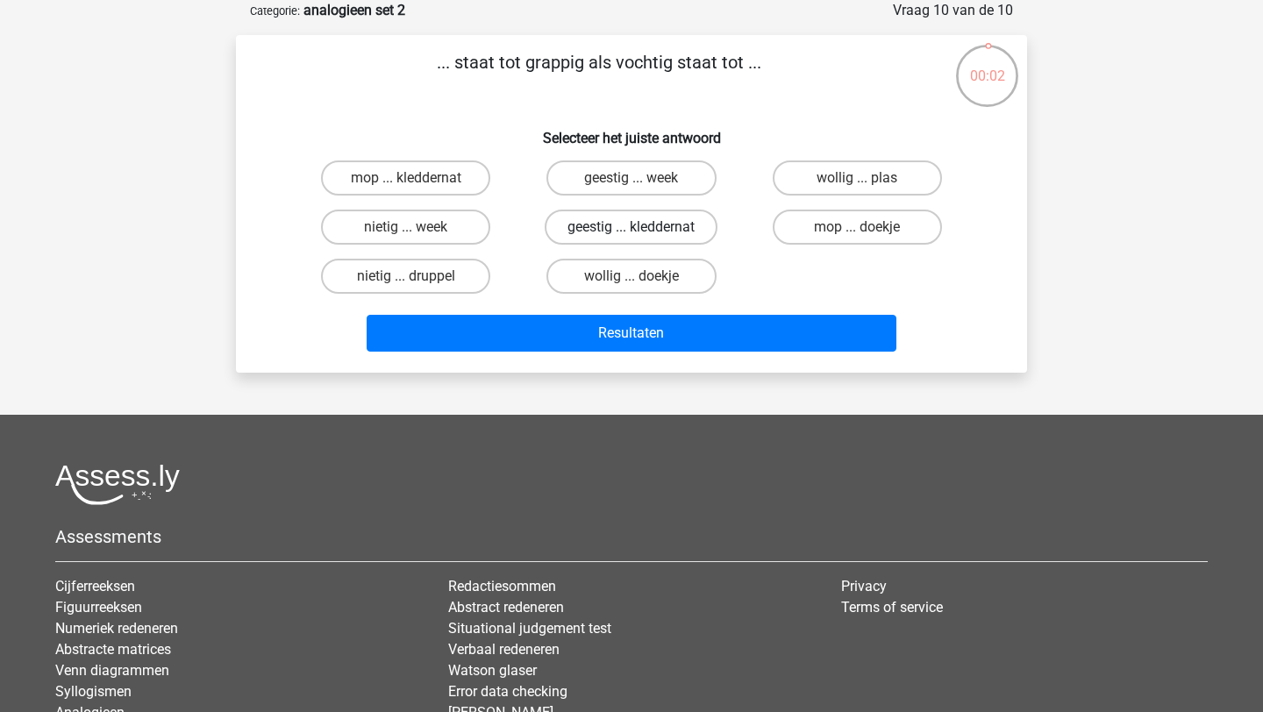
click at [627, 221] on label "geestig ... kleddernat" at bounding box center [631, 227] width 173 height 35
click at [631, 227] on input "geestig ... kleddernat" at bounding box center [636, 232] width 11 height 11
radio input "true"
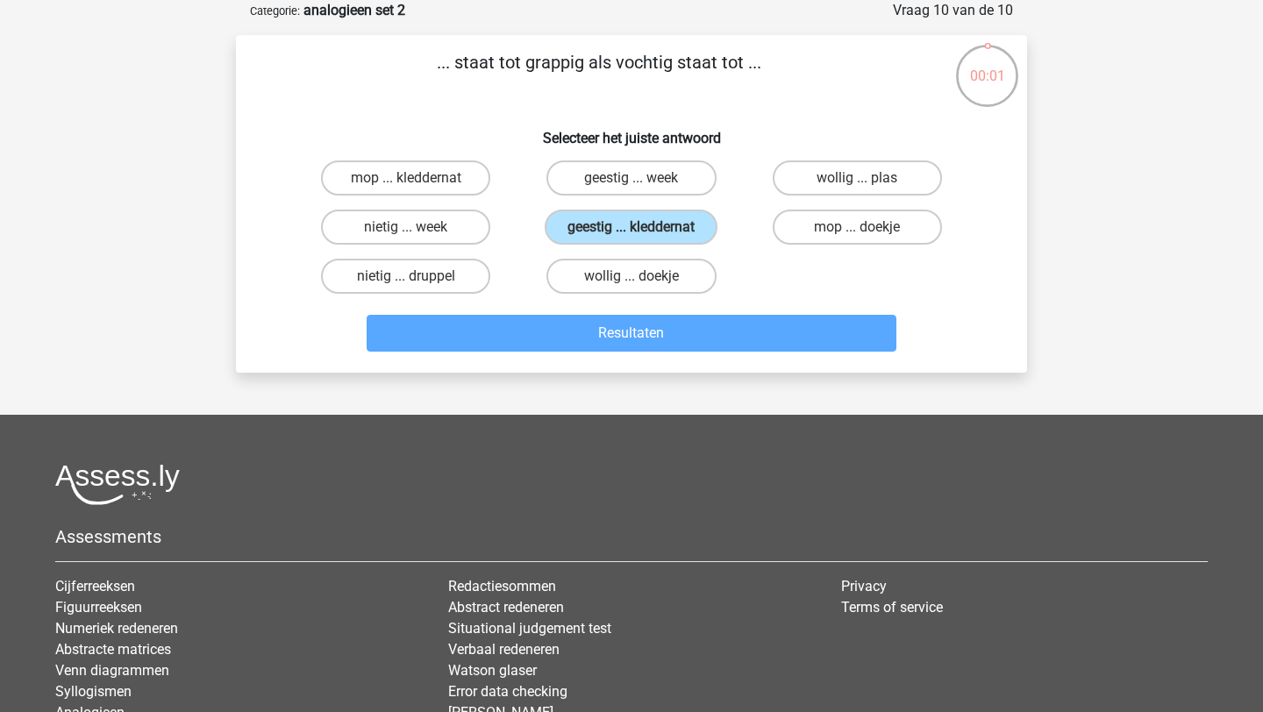
click at [632, 180] on input "geestig ... week" at bounding box center [636, 183] width 11 height 11
radio input "true"
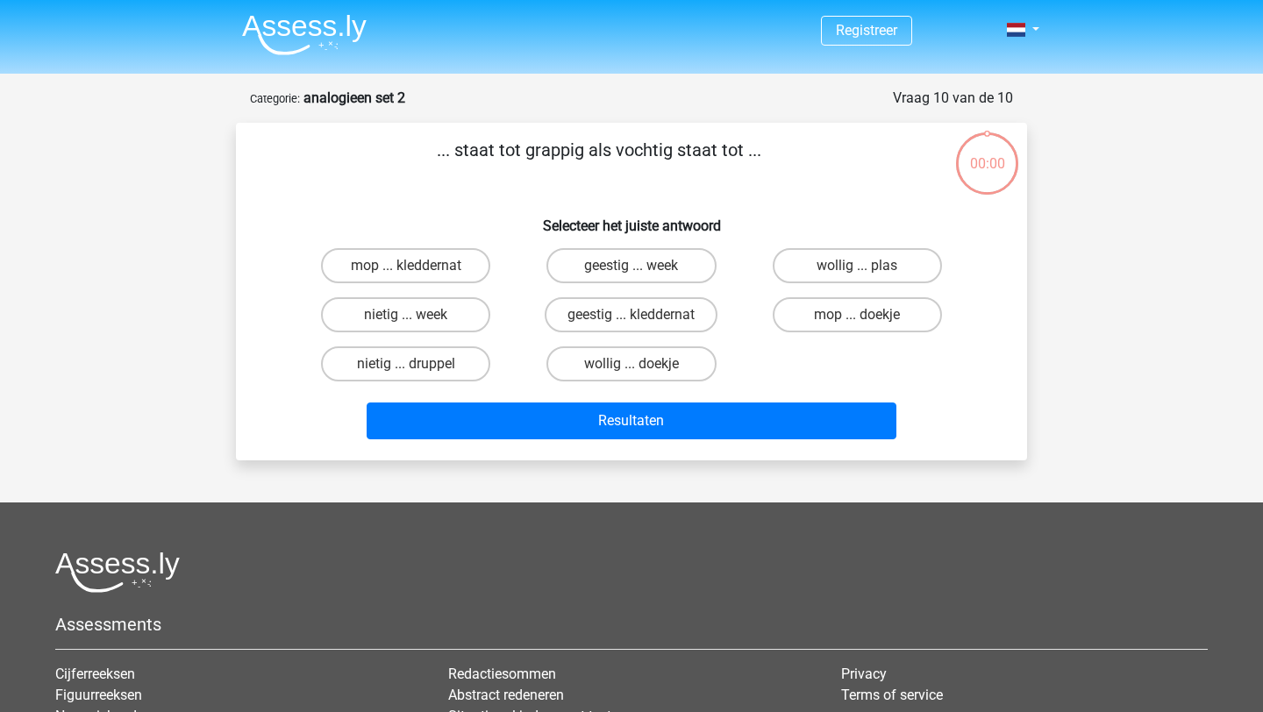
scroll to position [88, 0]
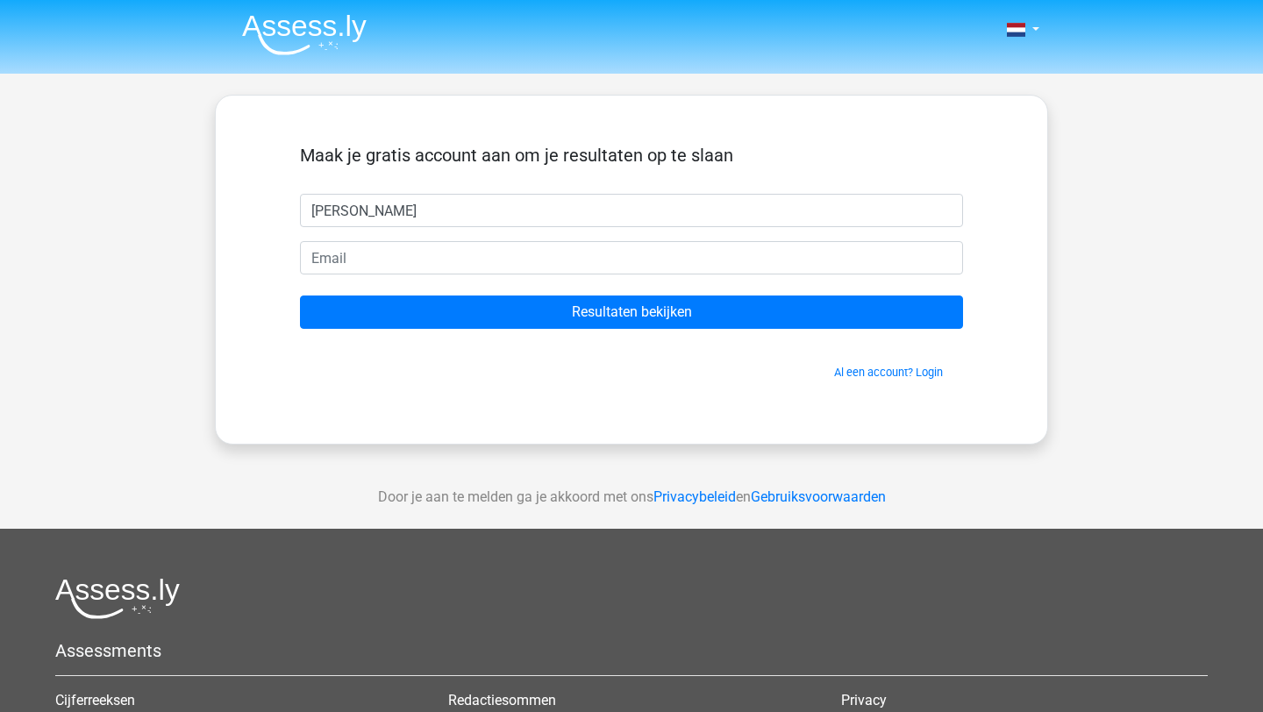
type input "[PERSON_NAME]"
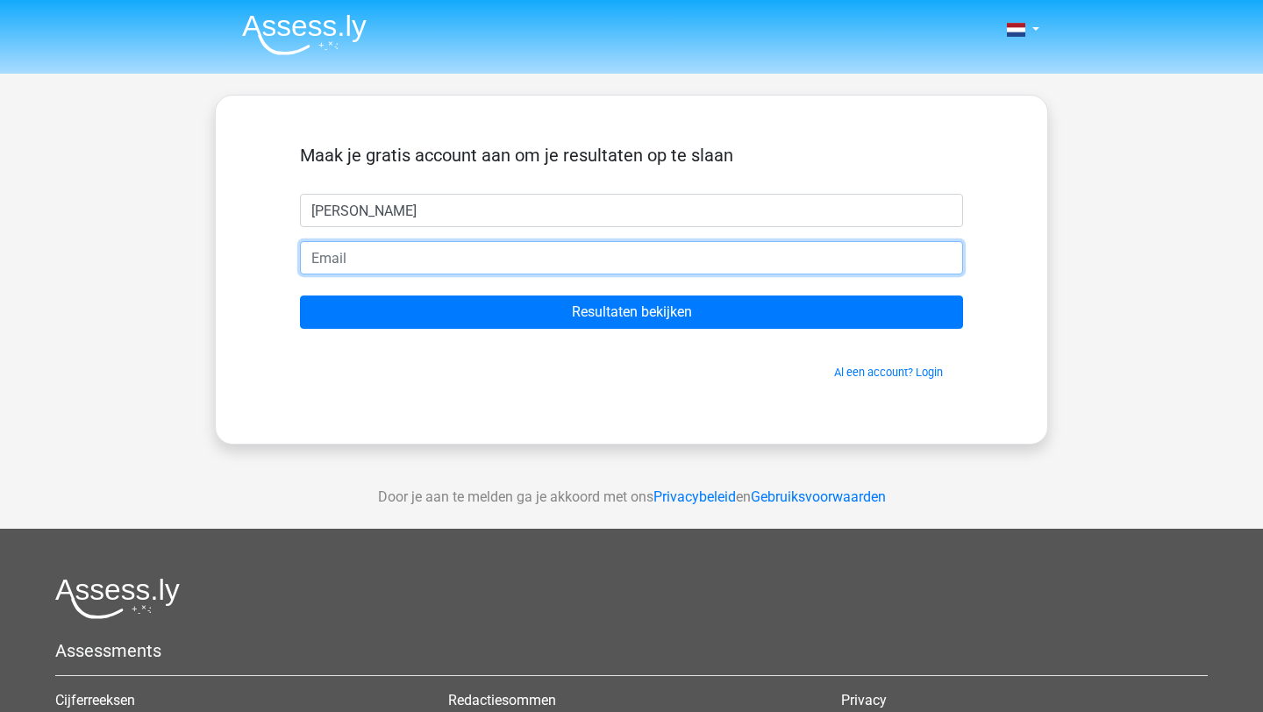
click at [466, 262] on input "email" at bounding box center [631, 257] width 663 height 33
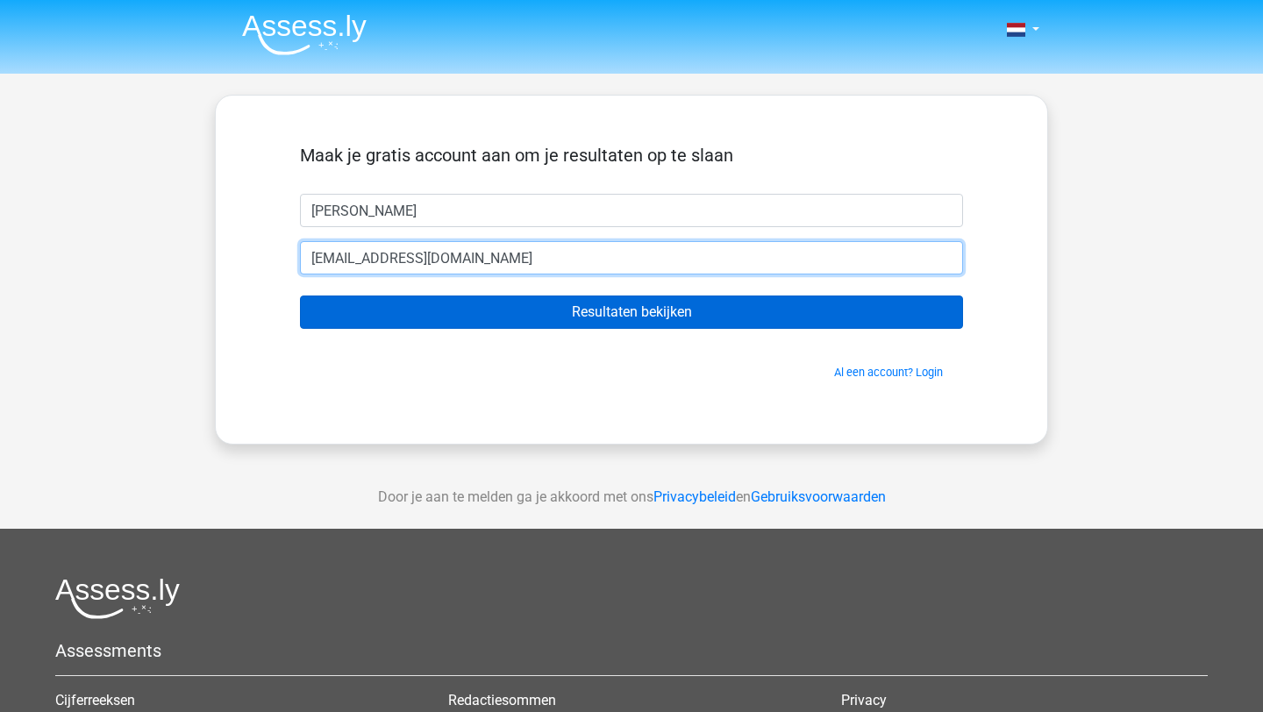
type input "[EMAIL_ADDRESS][DOMAIN_NAME]"
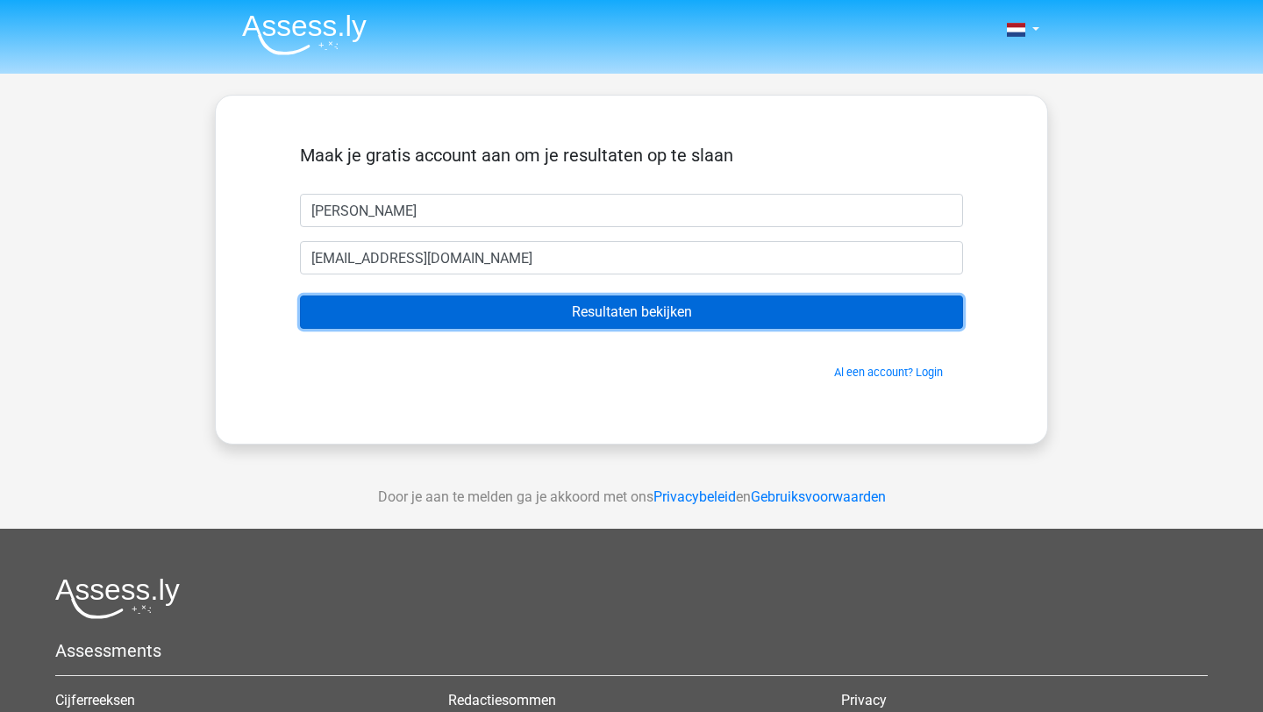
click at [678, 319] on input "Resultaten bekijken" at bounding box center [631, 312] width 663 height 33
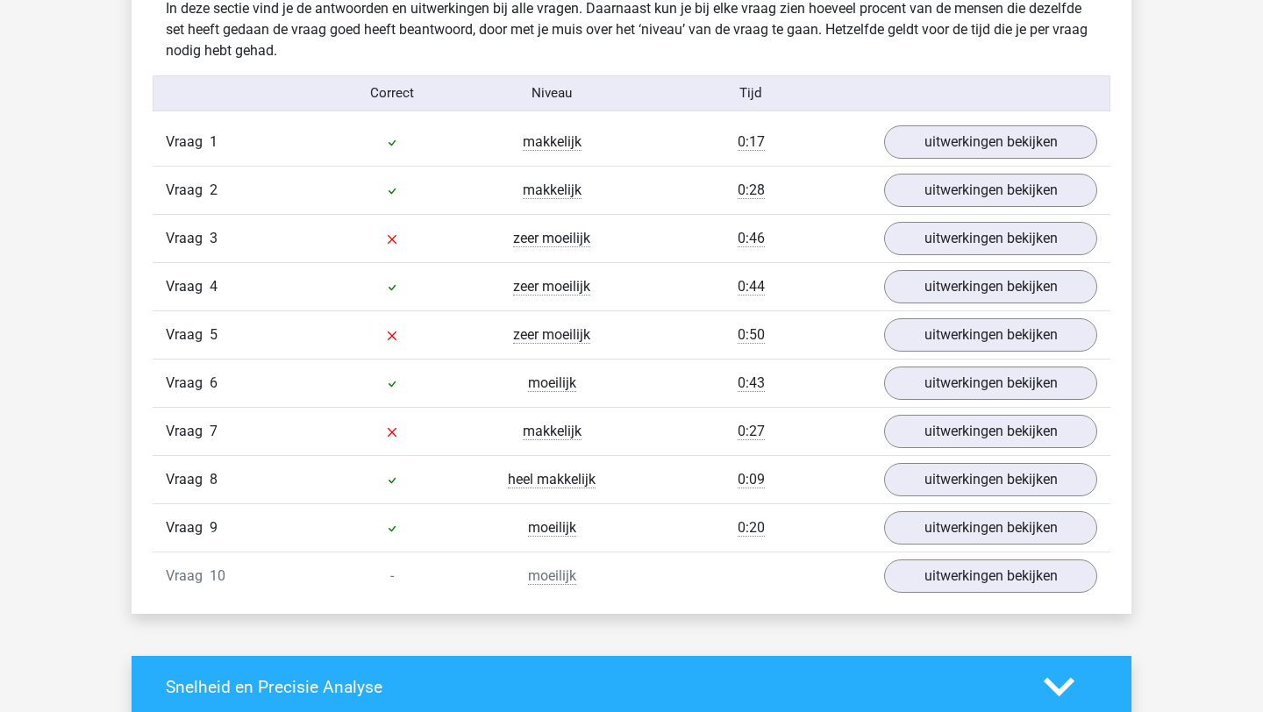
scroll to position [1351, 0]
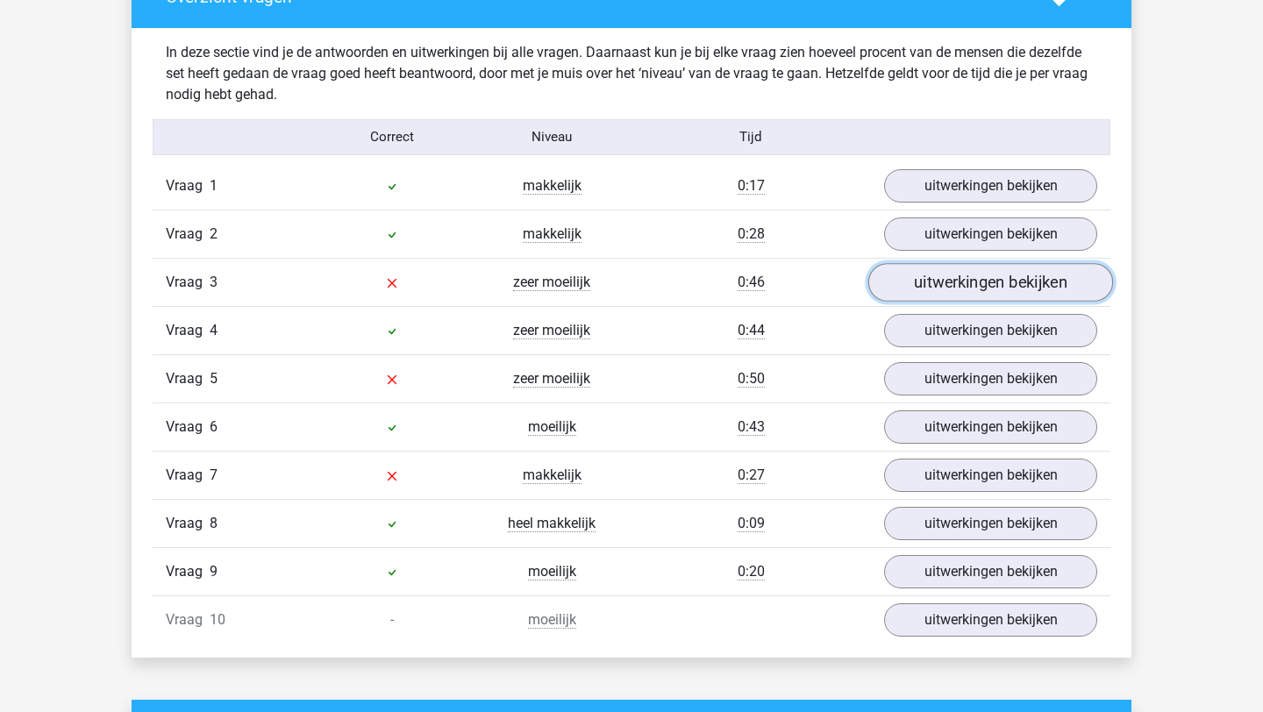
click at [980, 283] on link "uitwerkingen bekijken" at bounding box center [990, 282] width 245 height 39
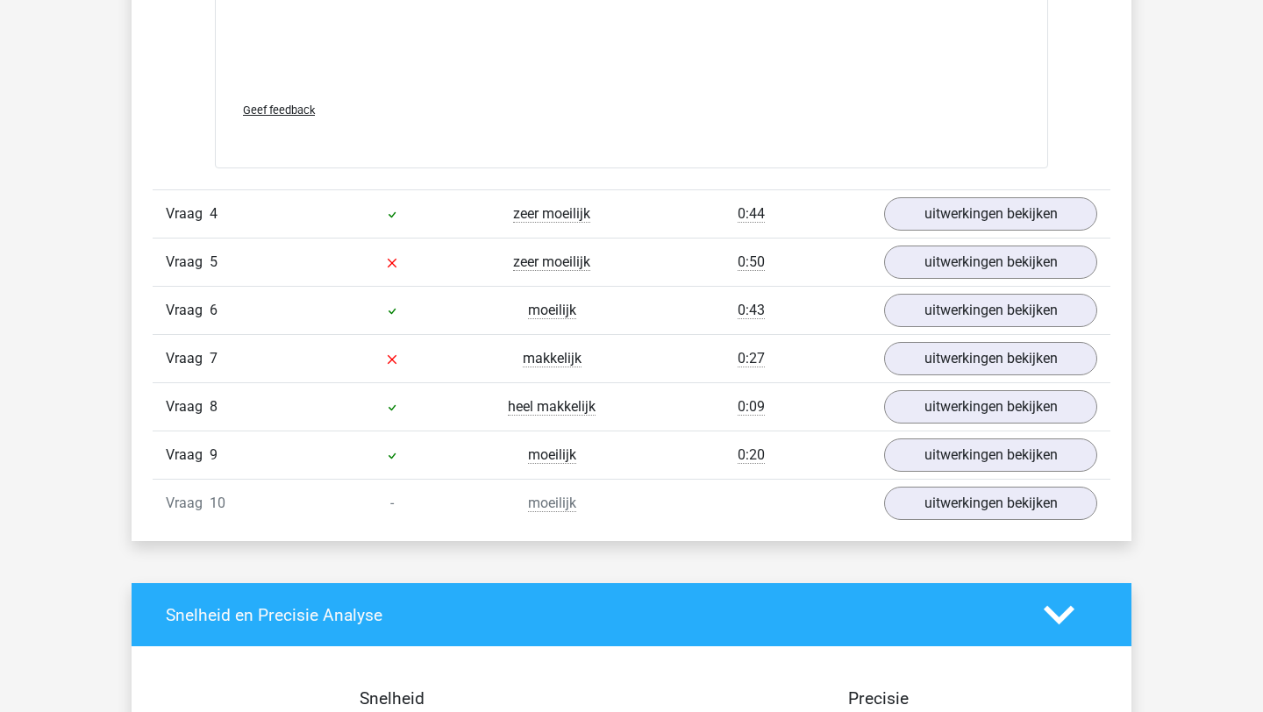
scroll to position [2398, 0]
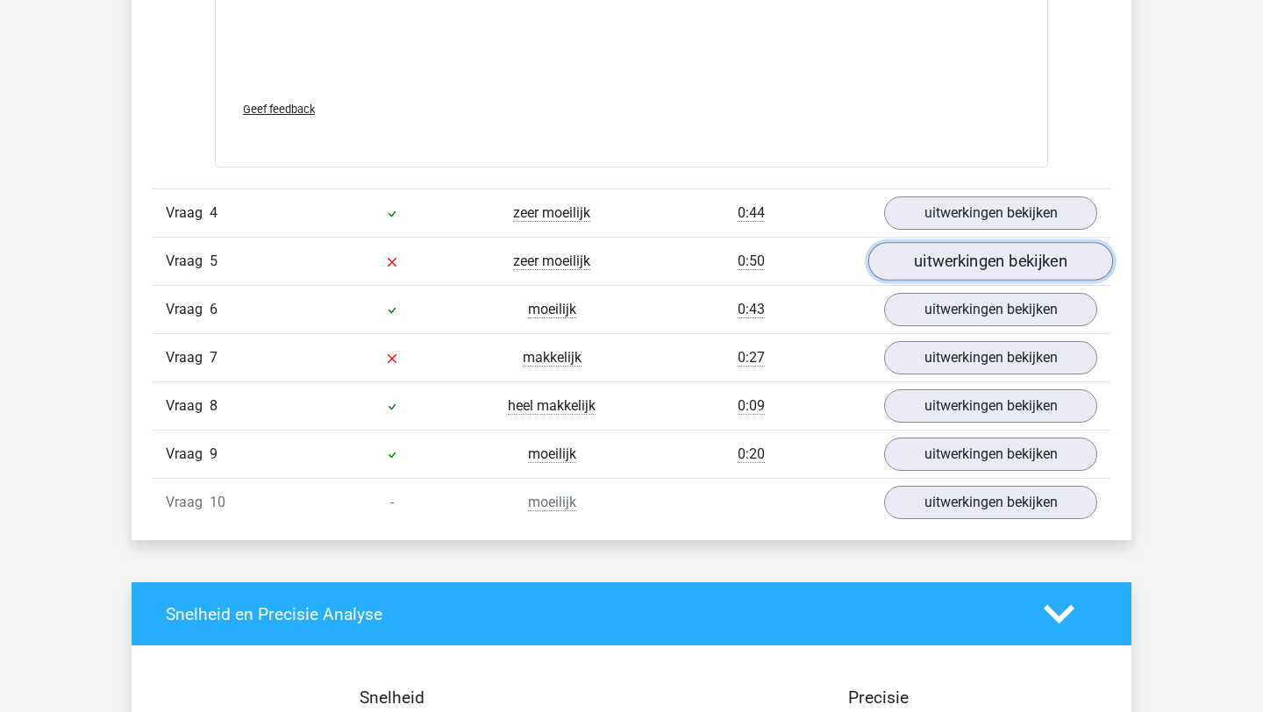
click at [988, 262] on link "uitwerkingen bekijken" at bounding box center [990, 261] width 245 height 39
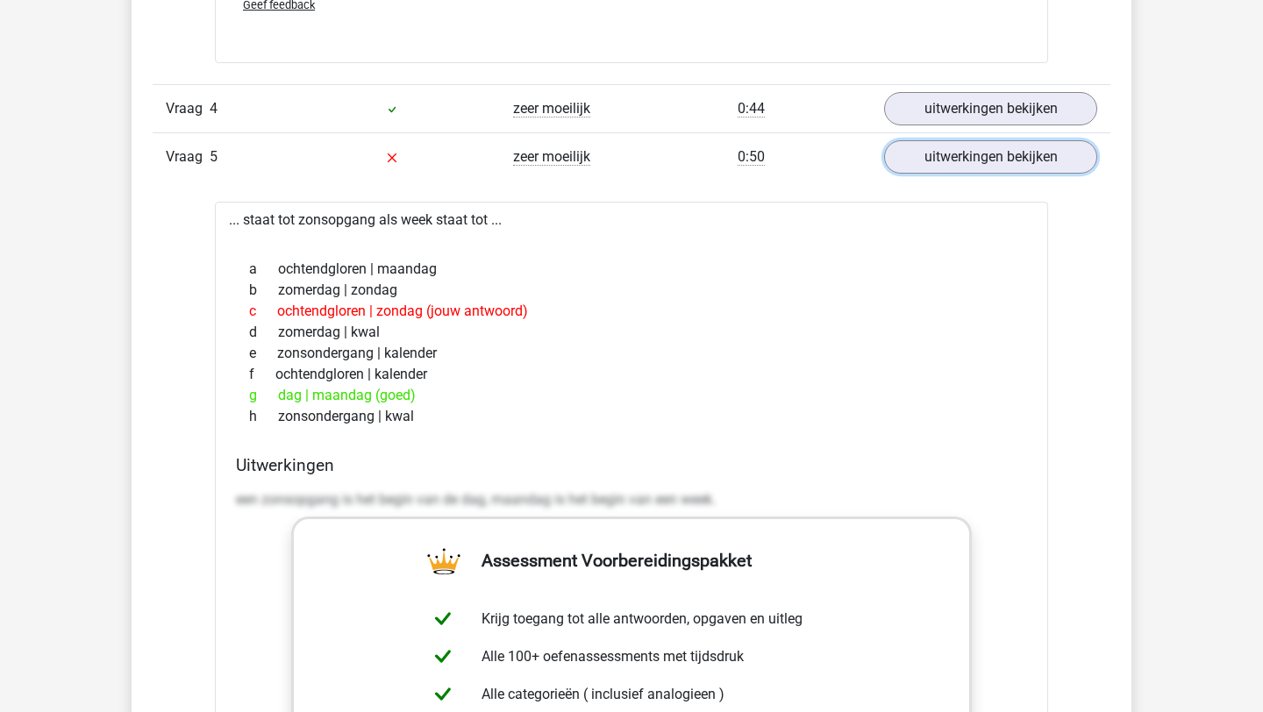
scroll to position [2512, 0]
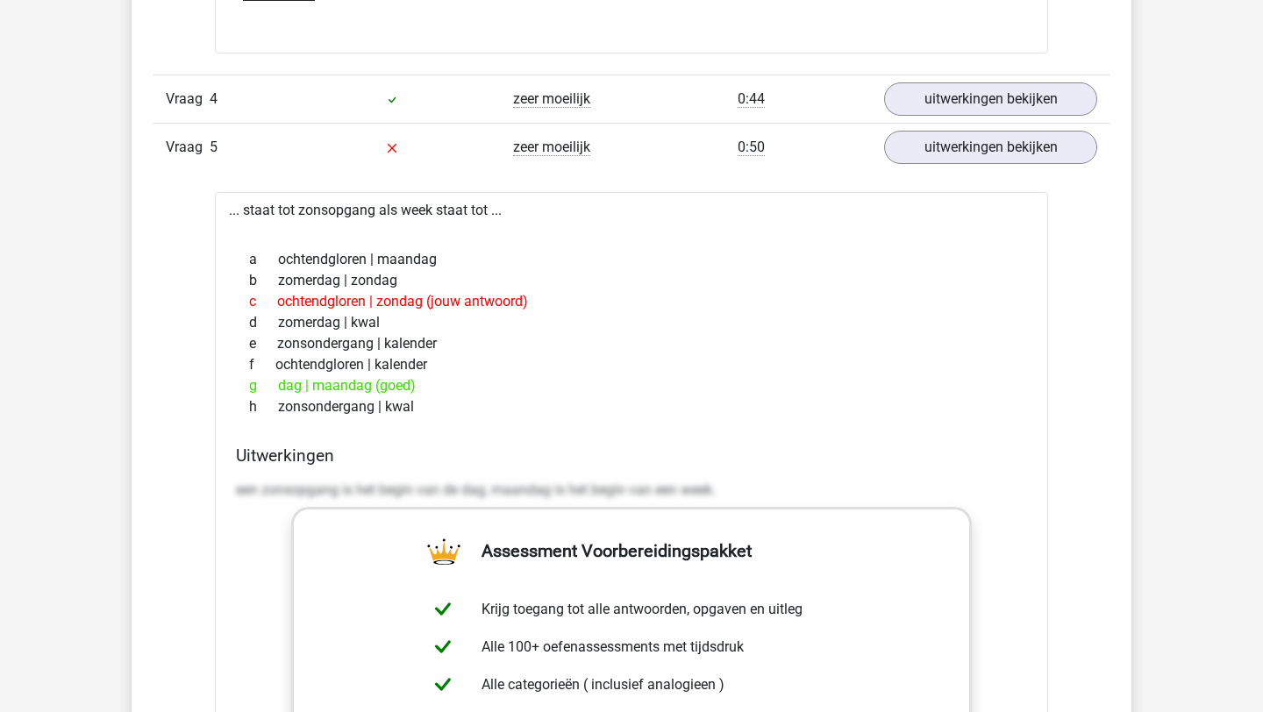
drag, startPoint x: 537, startPoint y: 298, endPoint x: 277, endPoint y: 295, distance: 259.6
click at [277, 295] on div "c ochtendgloren | zondag (jouw antwoord)" at bounding box center [631, 301] width 791 height 21
click at [535, 395] on div "g dag | maandag (goed)" at bounding box center [631, 385] width 791 height 21
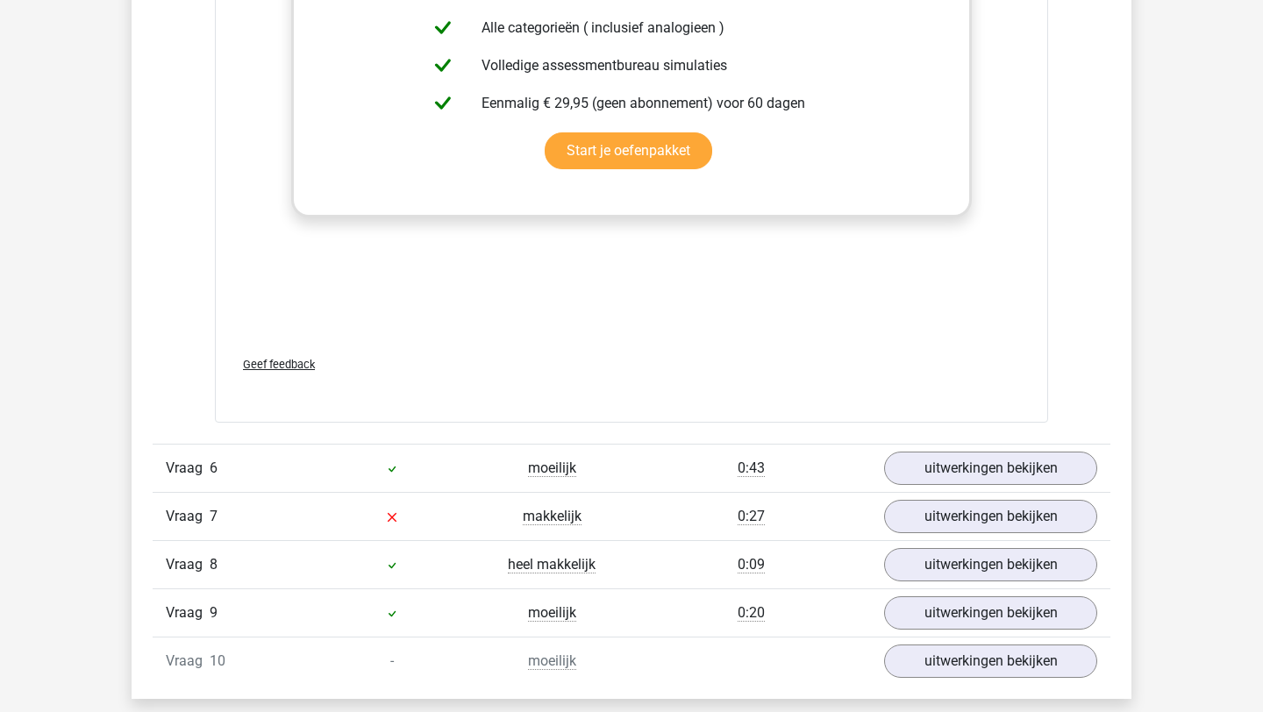
scroll to position [3302, 0]
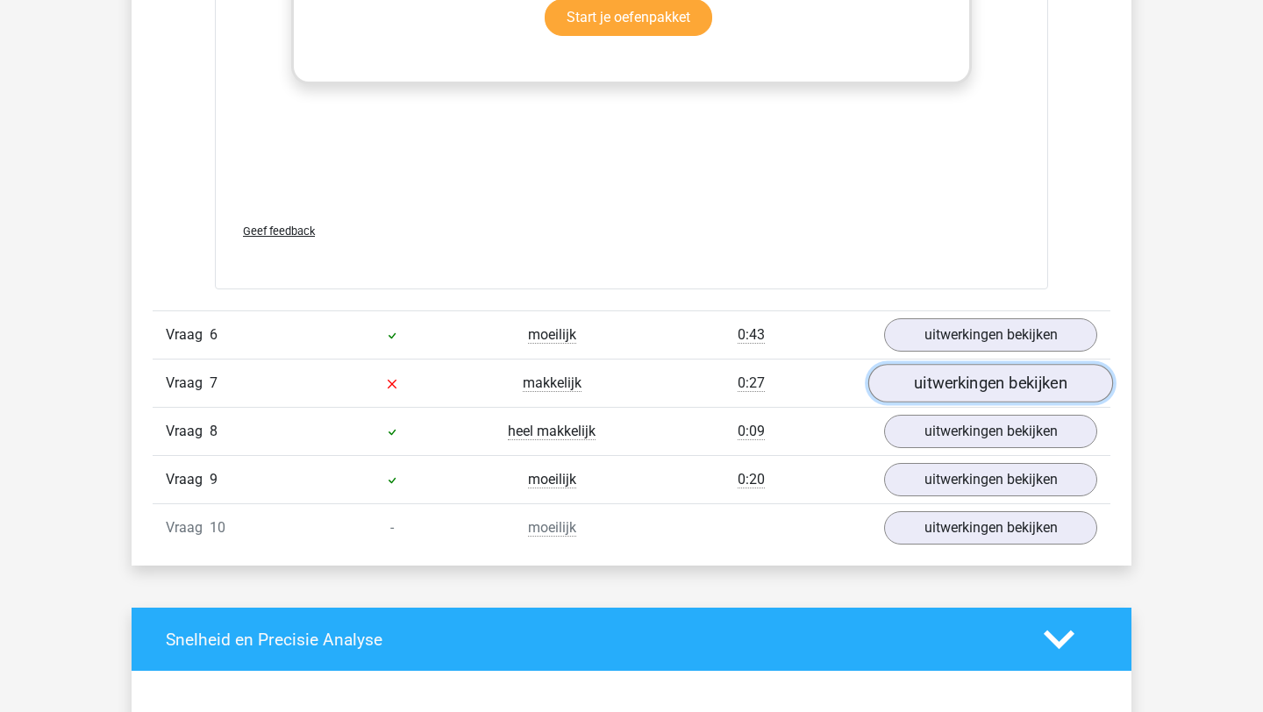
click at [968, 386] on link "uitwerkingen bekijken" at bounding box center [990, 384] width 245 height 39
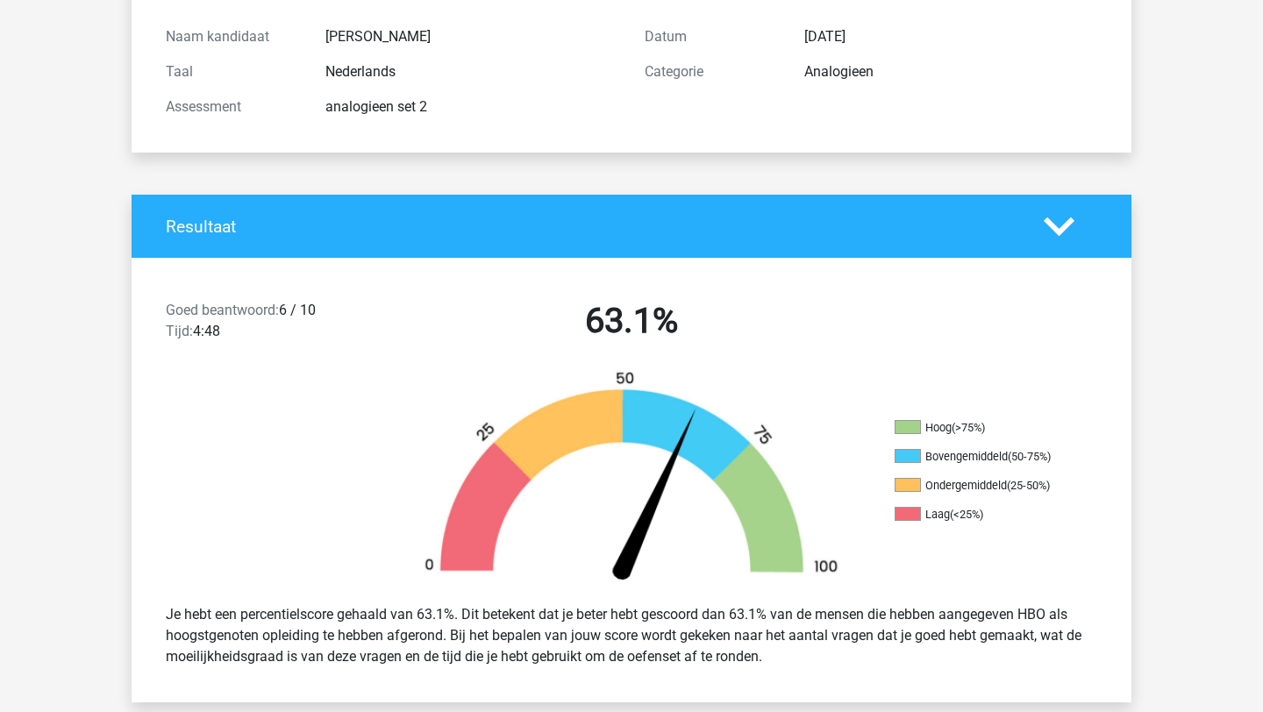
scroll to position [0, 0]
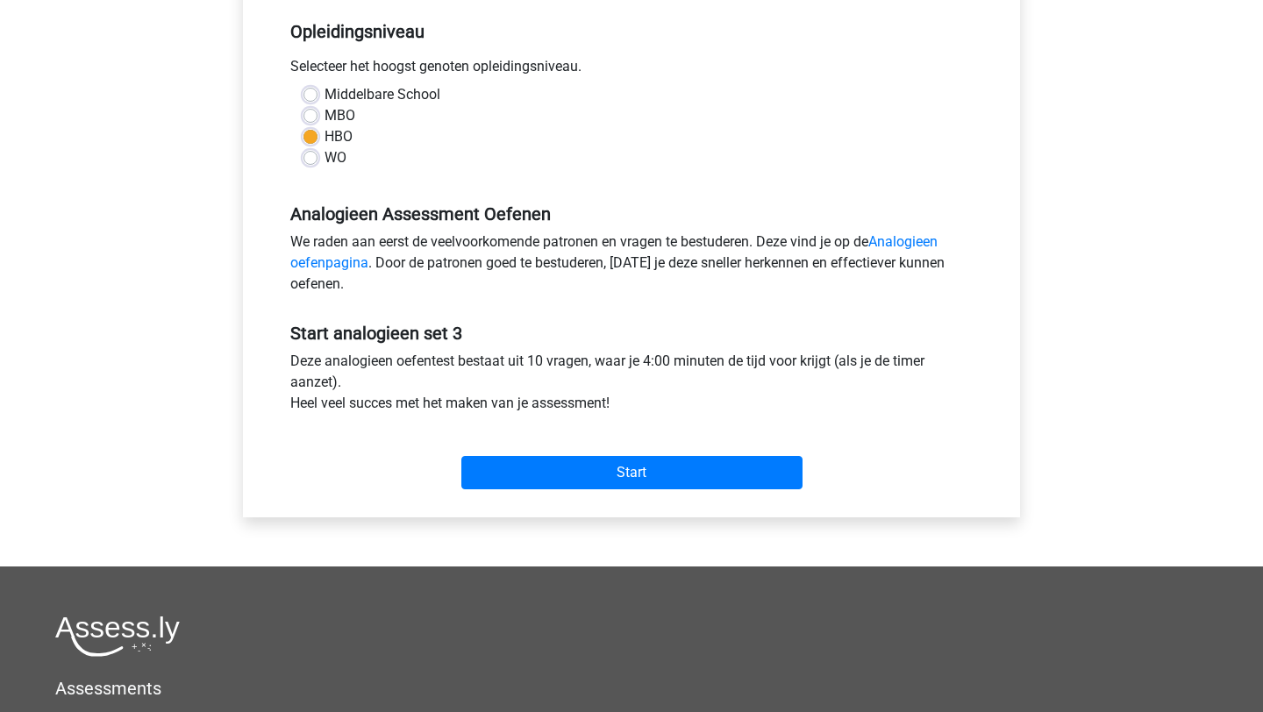
scroll to position [411, 0]
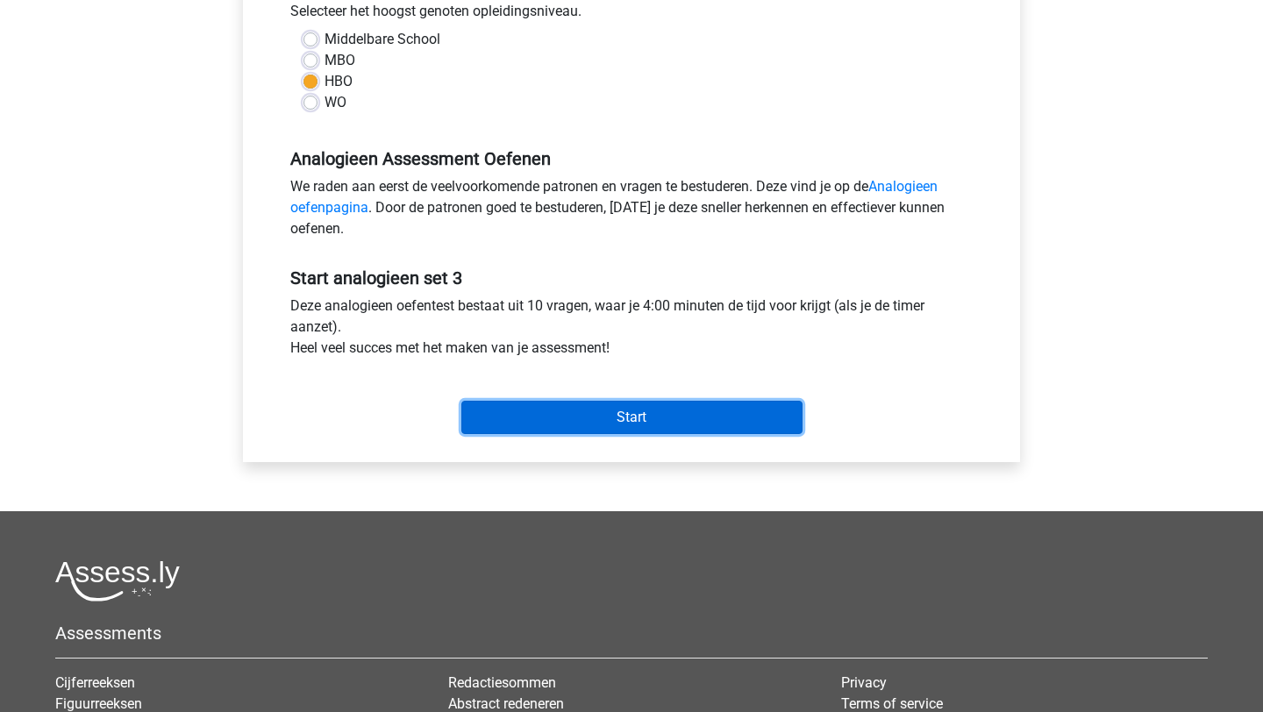
click at [587, 430] on input "Start" at bounding box center [631, 417] width 341 height 33
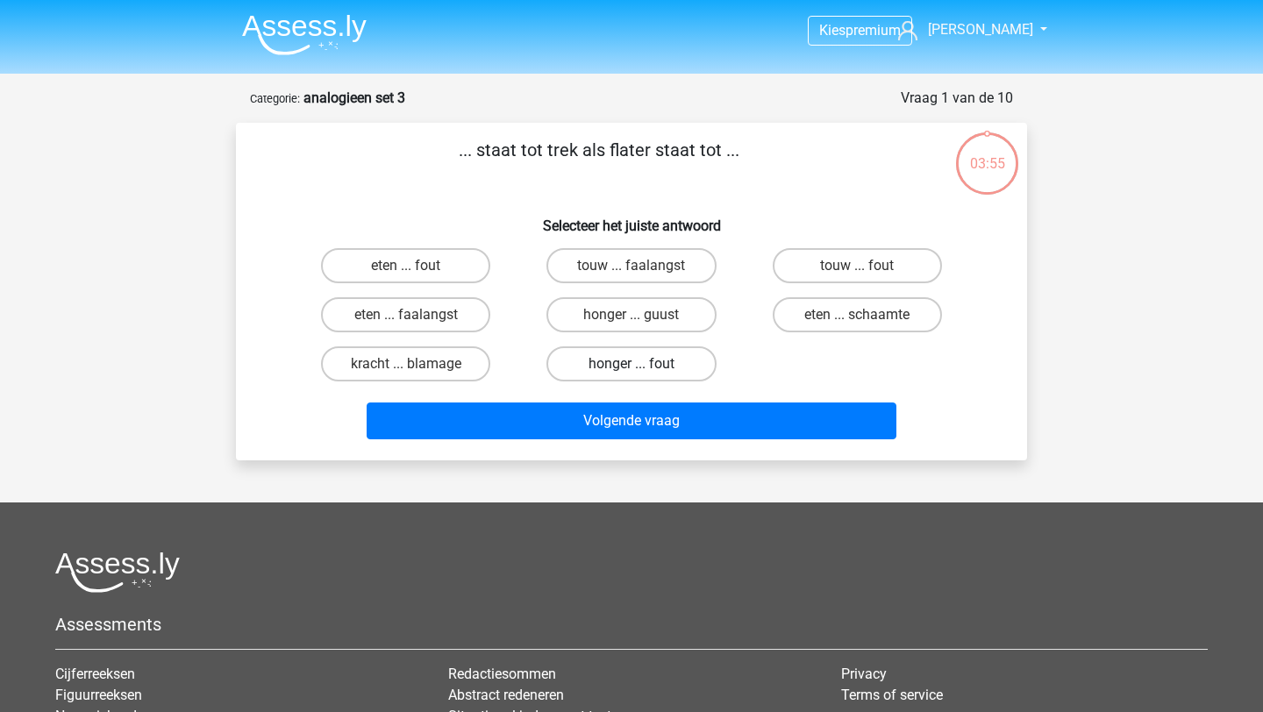
click at [648, 370] on label "honger ... fout" at bounding box center [630, 363] width 169 height 35
click at [643, 370] on input "honger ... fout" at bounding box center [636, 369] width 11 height 11
radio input "true"
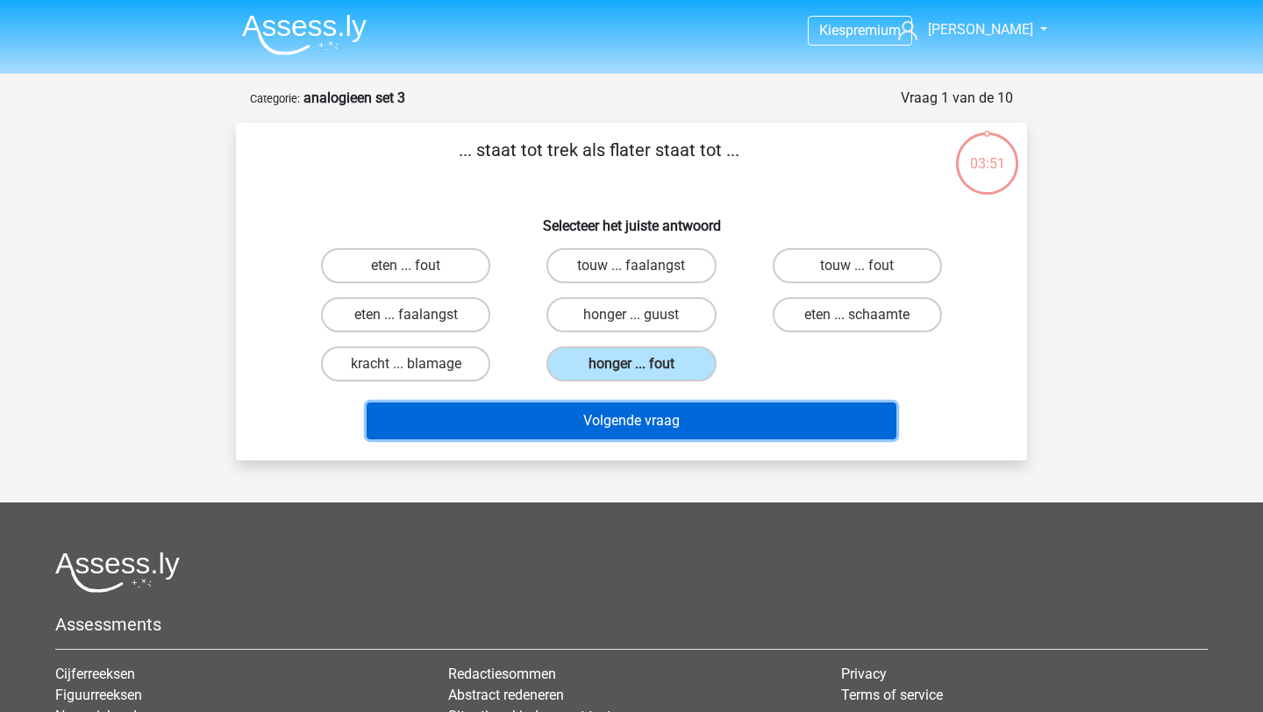
click at [692, 432] on button "Volgende vraag" at bounding box center [632, 420] width 531 height 37
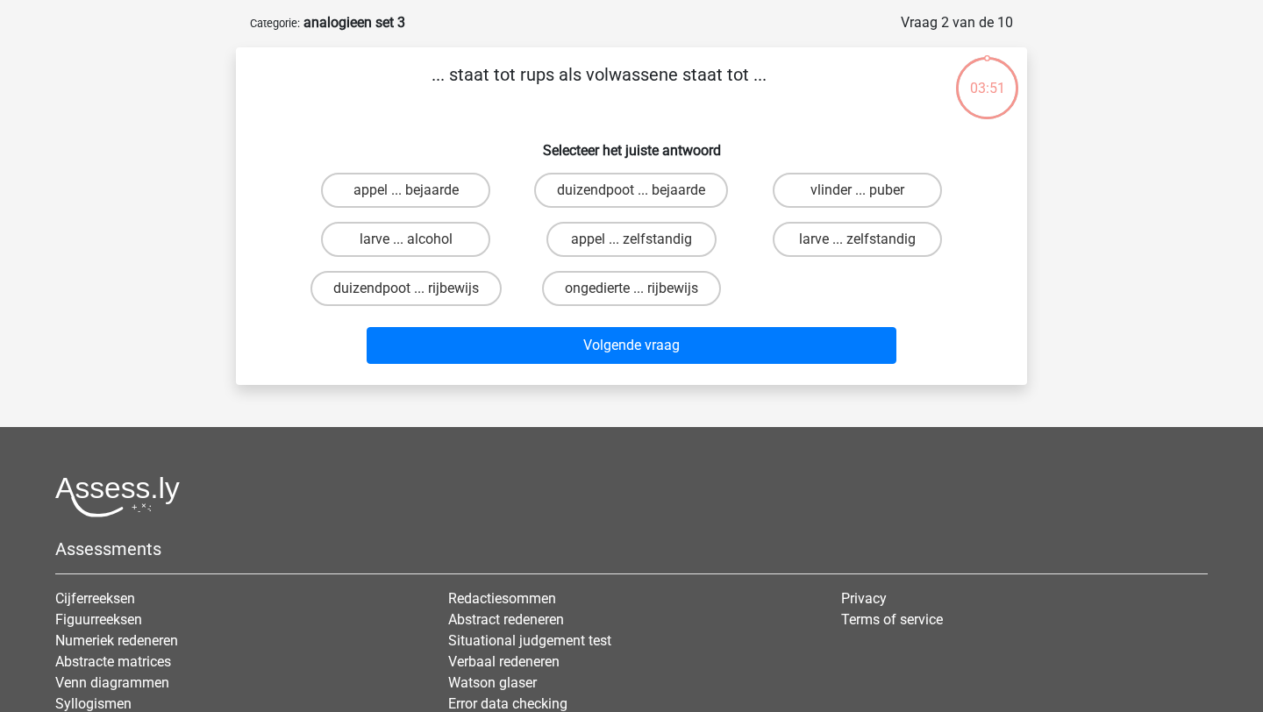
scroll to position [88, 0]
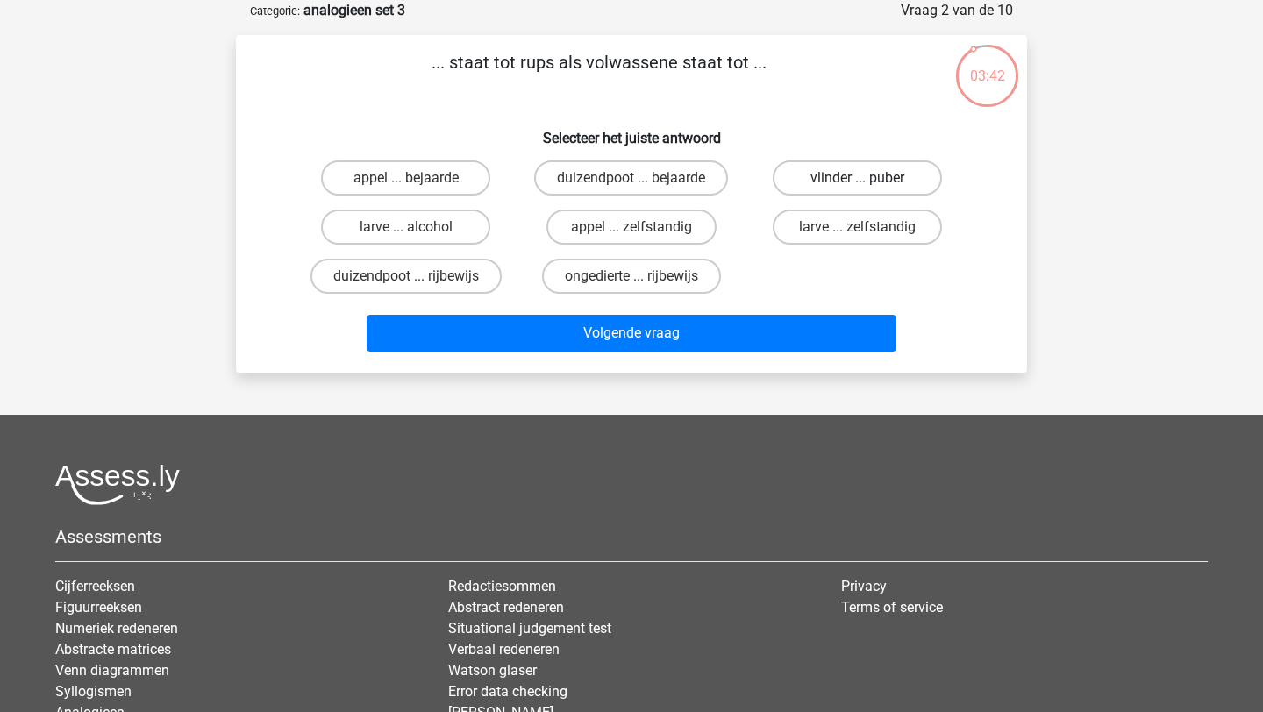
click at [897, 184] on label "vlinder ... puber" at bounding box center [857, 177] width 169 height 35
click at [868, 184] on input "vlinder ... puber" at bounding box center [862, 183] width 11 height 11
radio input "true"
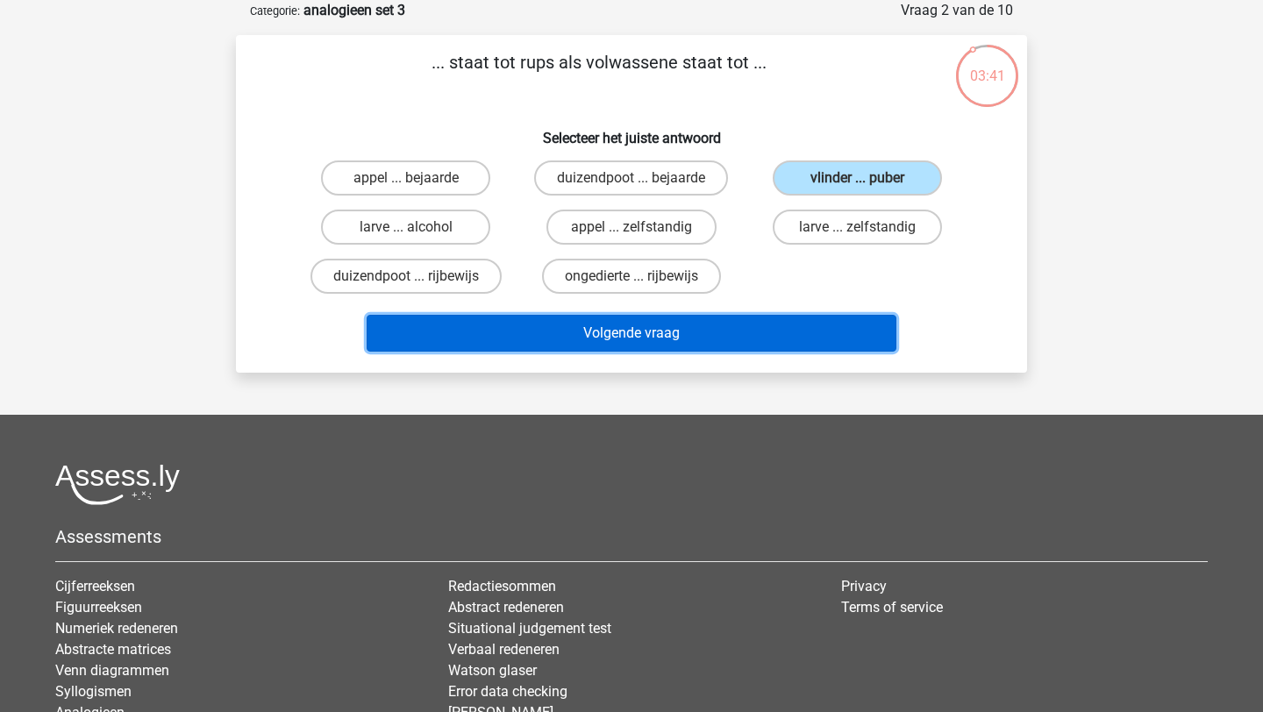
click at [664, 339] on button "Volgende vraag" at bounding box center [632, 333] width 531 height 37
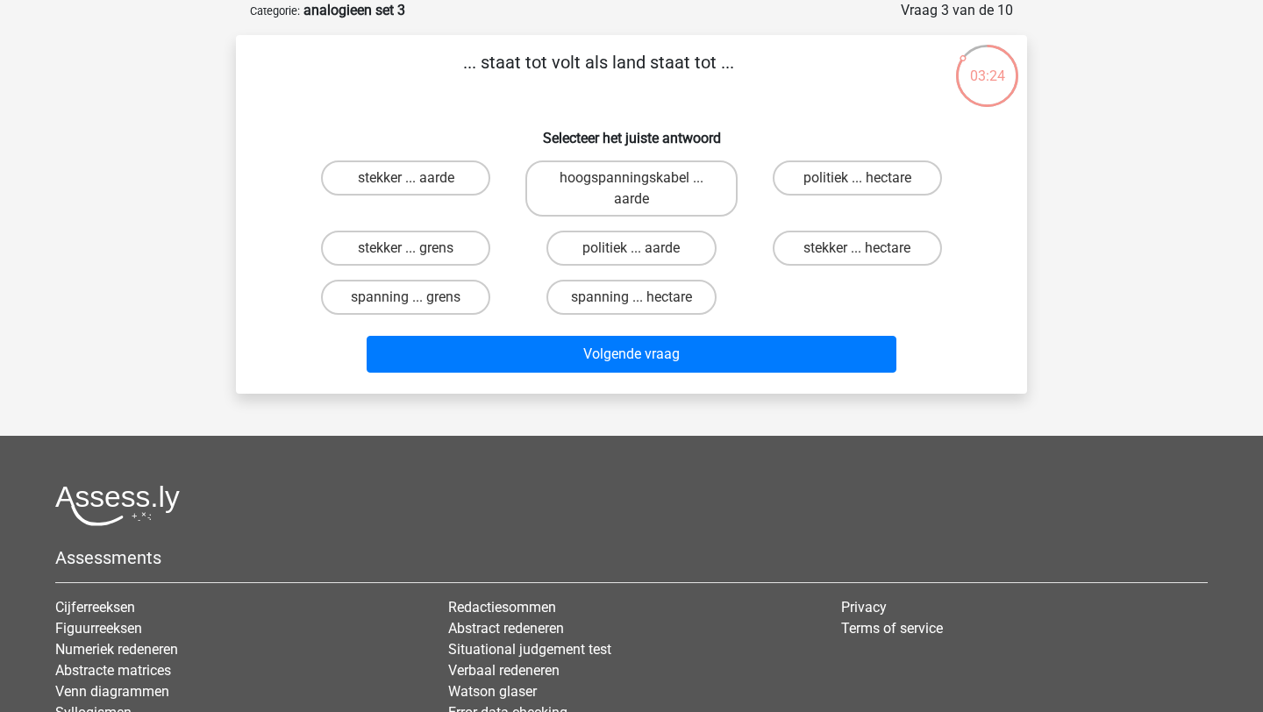
drag, startPoint x: 587, startPoint y: 66, endPoint x: 467, endPoint y: 63, distance: 120.2
click at [467, 63] on p "... staat tot volt als land staat tot ..." at bounding box center [598, 75] width 669 height 53
click at [638, 82] on p "... staat tot volt als land staat tot ..." at bounding box center [598, 75] width 669 height 53
click at [675, 304] on label "spanning ... hectare" at bounding box center [630, 297] width 169 height 35
click at [643, 304] on input "spanning ... hectare" at bounding box center [636, 302] width 11 height 11
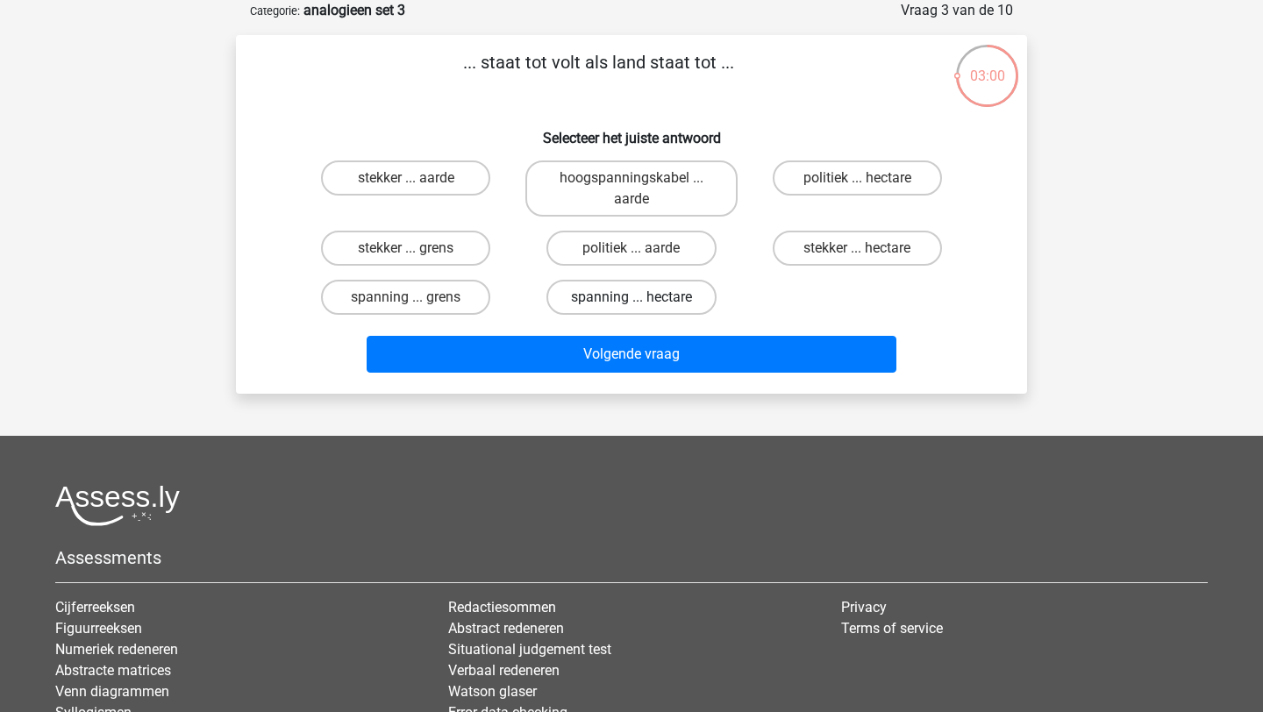
radio input "true"
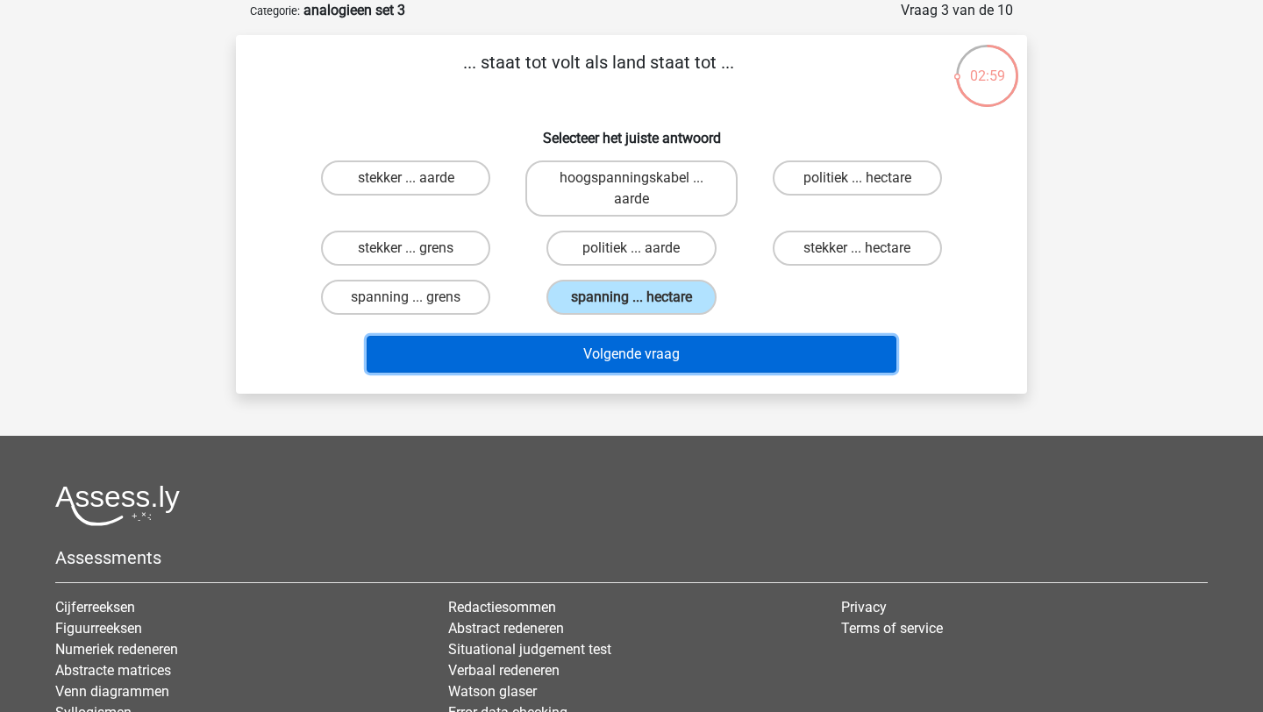
click at [680, 346] on button "Volgende vraag" at bounding box center [632, 354] width 531 height 37
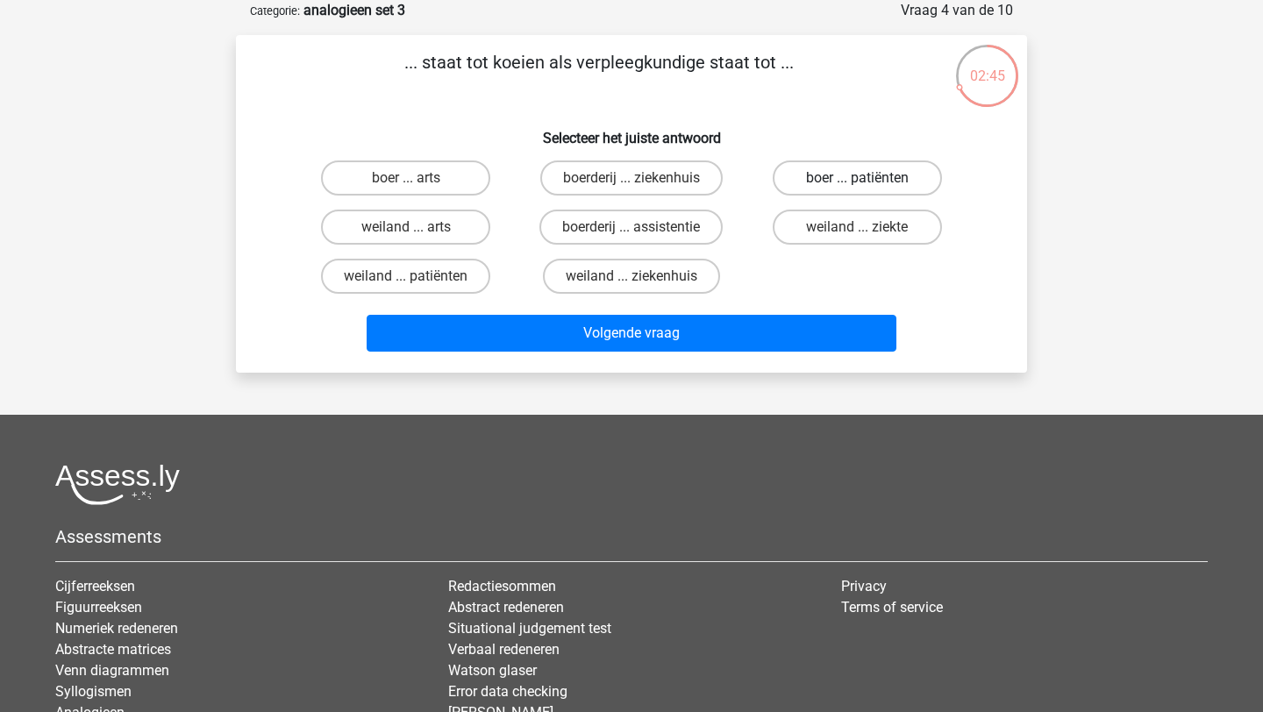
click at [868, 183] on label "boer ... patiënten" at bounding box center [857, 177] width 169 height 35
click at [868, 183] on input "boer ... patiënten" at bounding box center [862, 183] width 11 height 11
radio input "true"
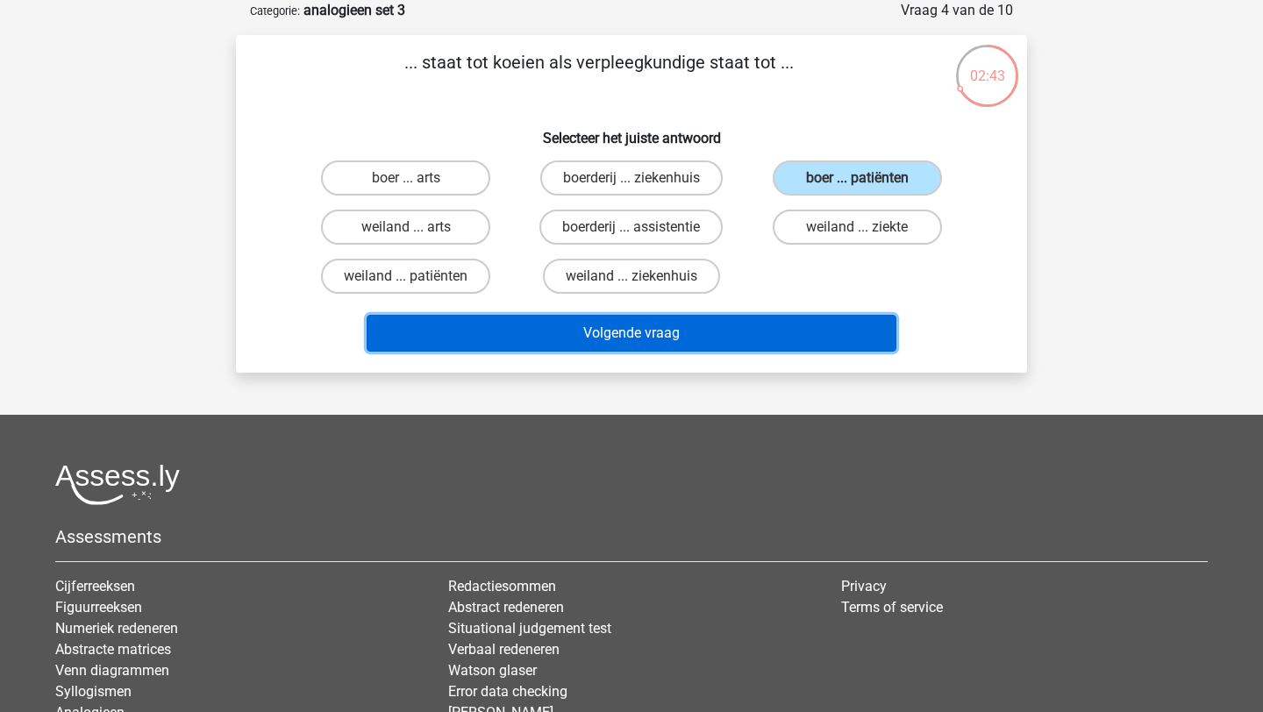
click at [691, 337] on button "Volgende vraag" at bounding box center [632, 333] width 531 height 37
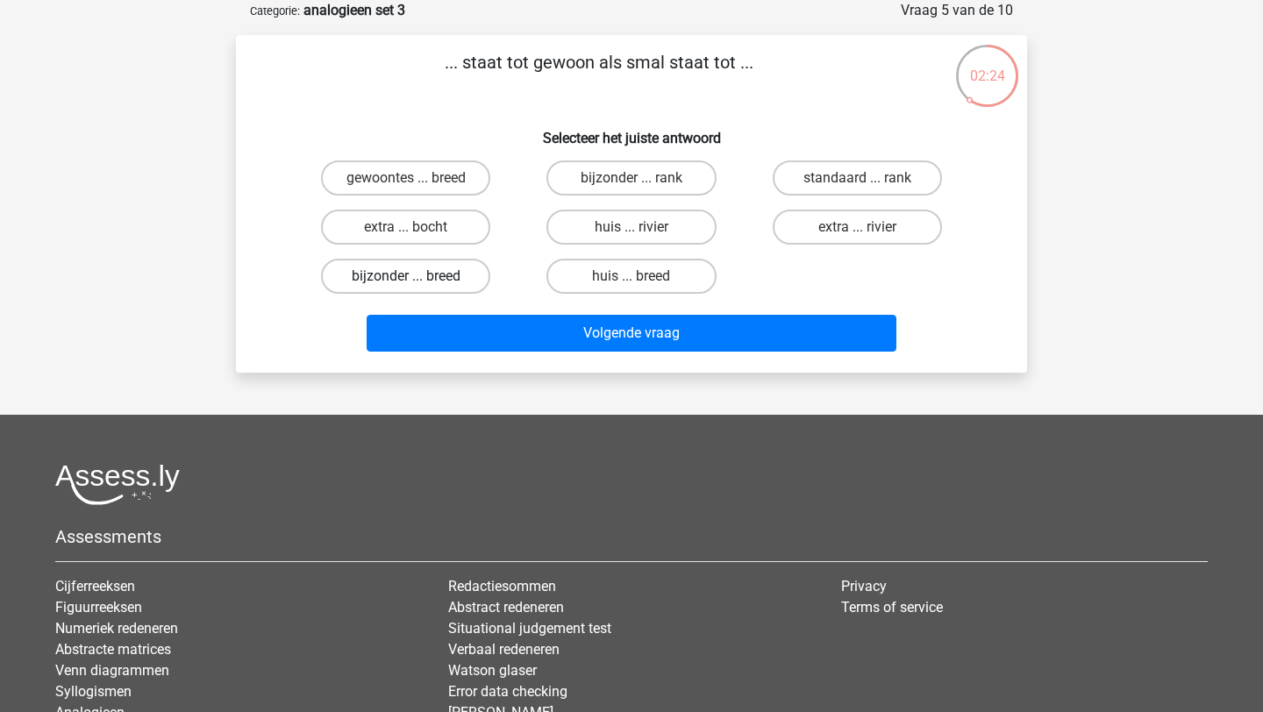
click at [454, 278] on label "bijzonder ... breed" at bounding box center [405, 276] width 169 height 35
click at [417, 278] on input "bijzonder ... breed" at bounding box center [411, 281] width 11 height 11
radio input "true"
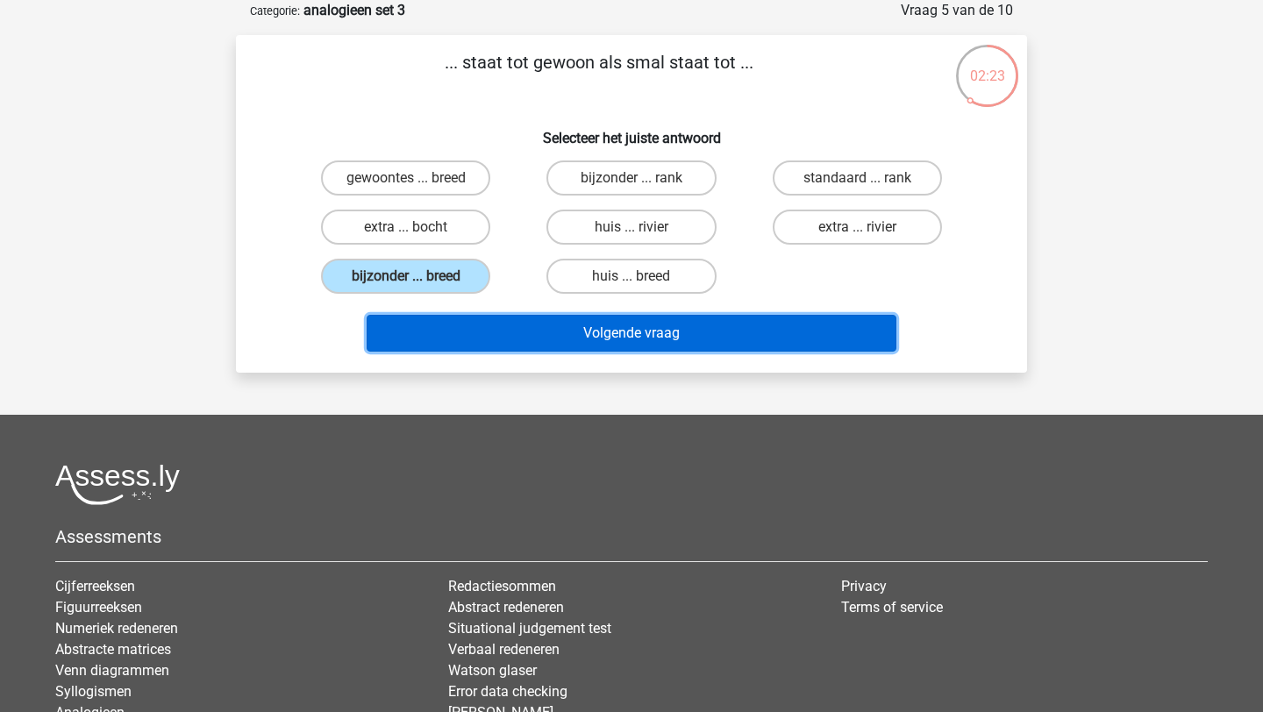
click at [634, 338] on button "Volgende vraag" at bounding box center [632, 333] width 531 height 37
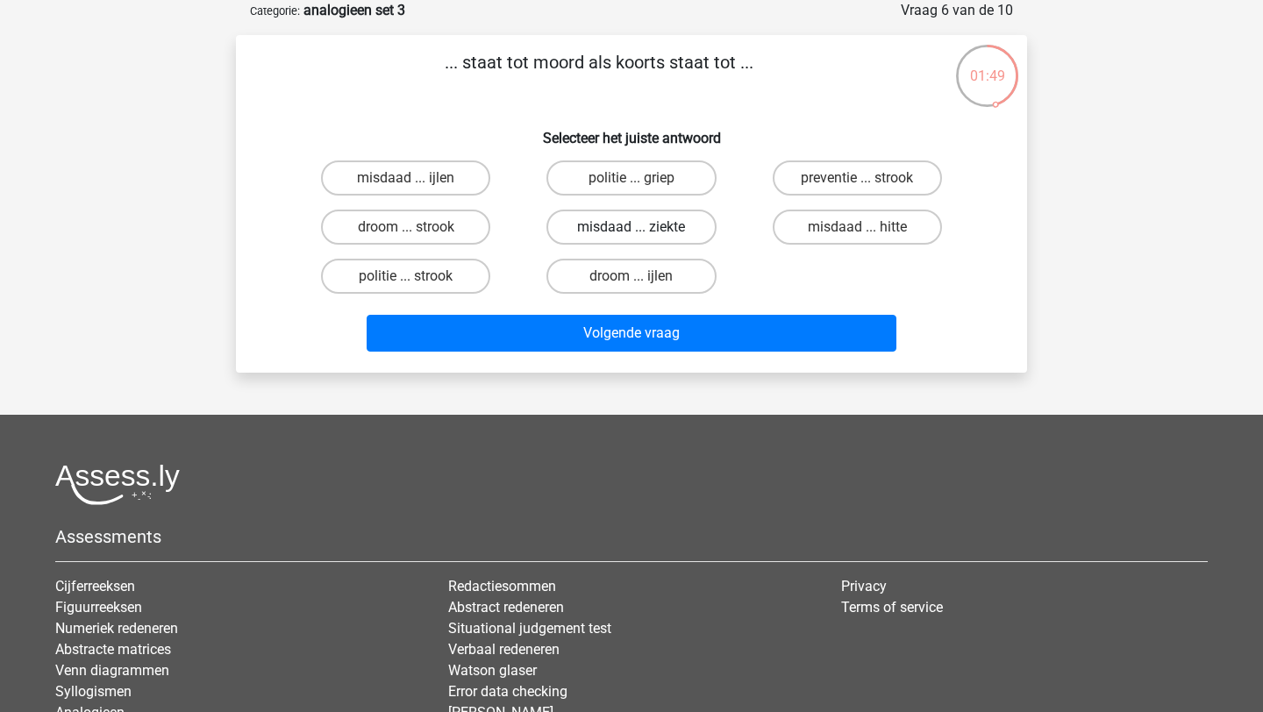
click at [673, 230] on label "misdaad ... ziekte" at bounding box center [630, 227] width 169 height 35
click at [643, 230] on input "misdaad ... ziekte" at bounding box center [636, 232] width 11 height 11
radio input "true"
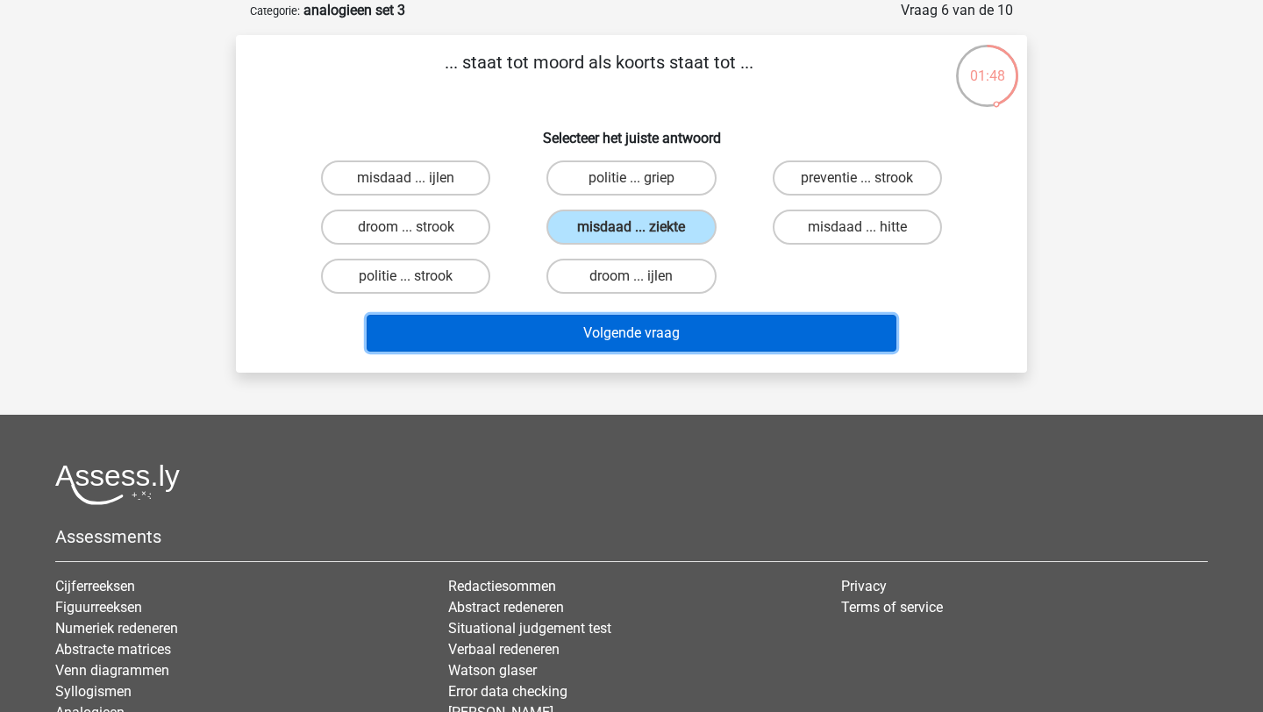
click at [689, 337] on button "Volgende vraag" at bounding box center [632, 333] width 531 height 37
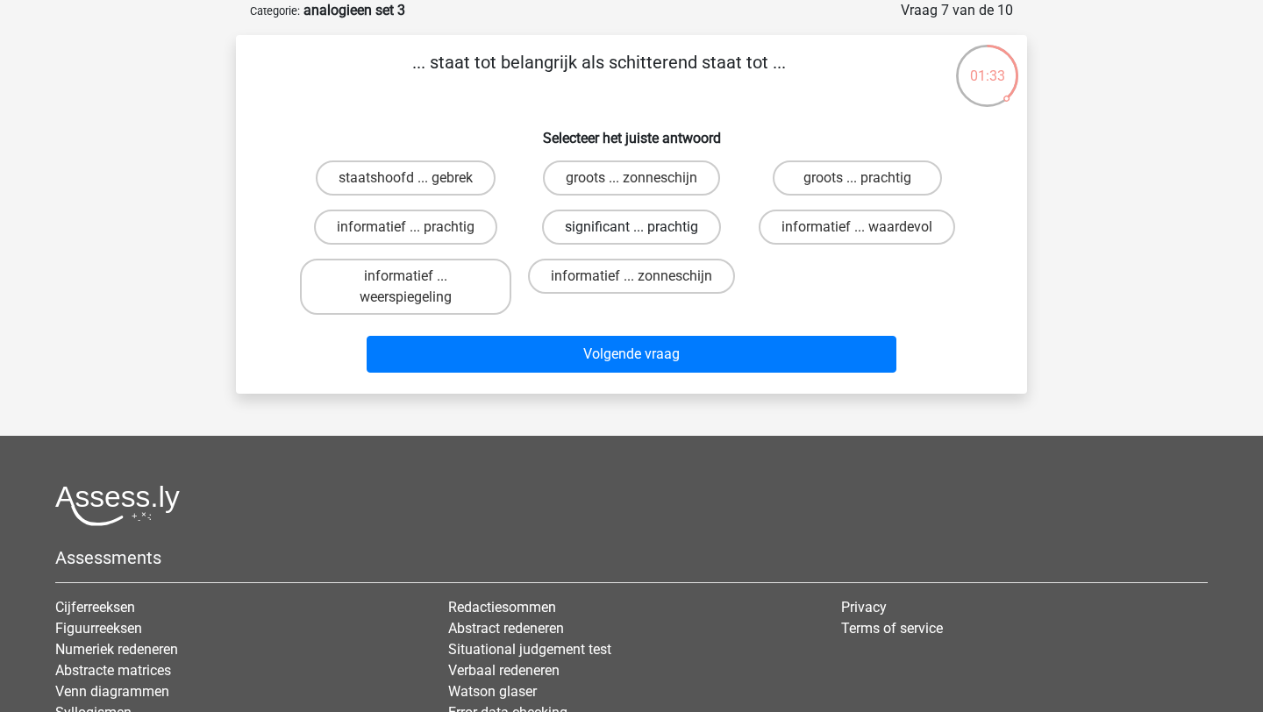
click at [700, 229] on label "significant ... prachtig" at bounding box center [631, 227] width 179 height 35
click at [643, 229] on input "significant ... prachtig" at bounding box center [636, 232] width 11 height 11
radio input "true"
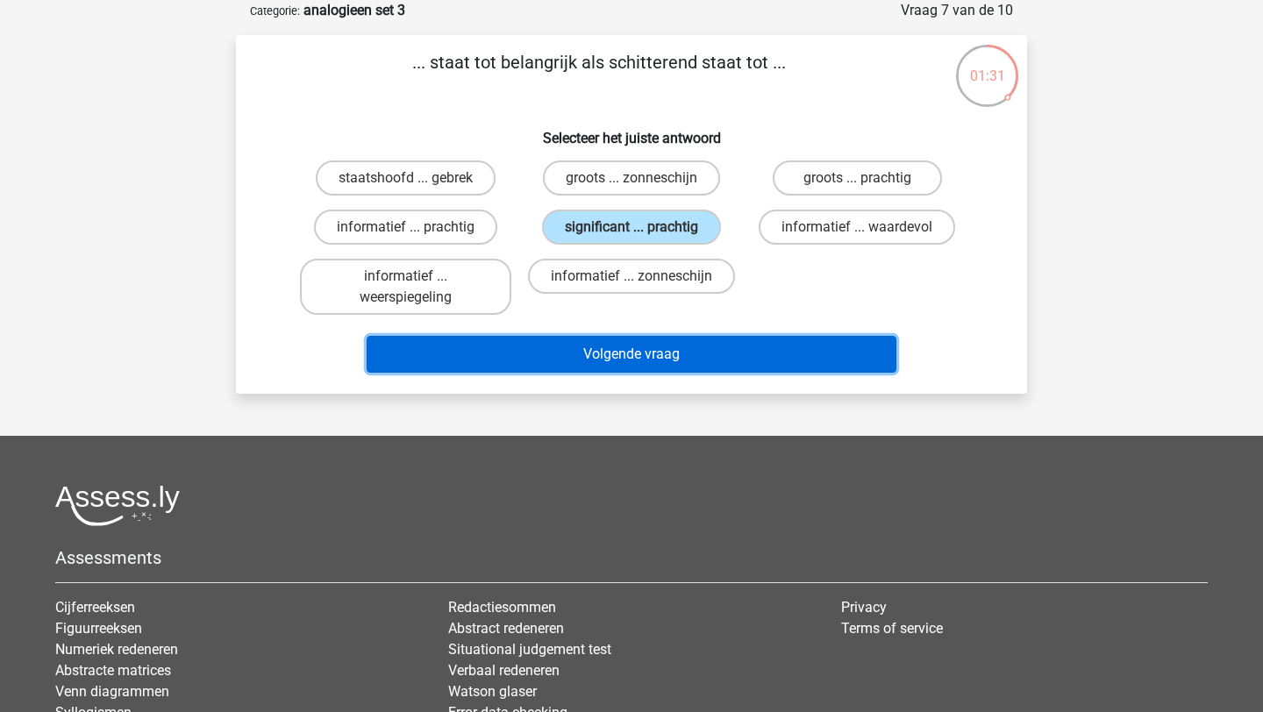
click at [711, 368] on button "Volgende vraag" at bounding box center [632, 354] width 531 height 37
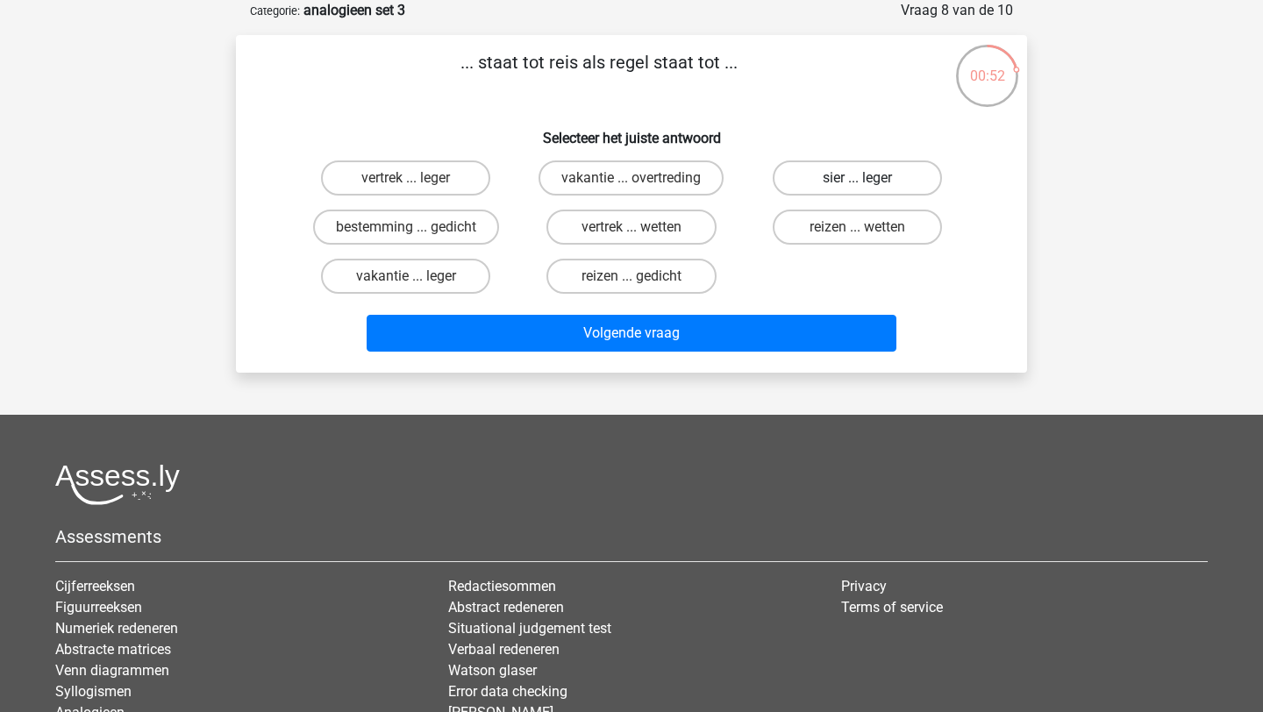
click at [851, 188] on label "sier ... leger" at bounding box center [857, 177] width 169 height 35
click at [857, 188] on input "sier ... leger" at bounding box center [862, 183] width 11 height 11
radio input "true"
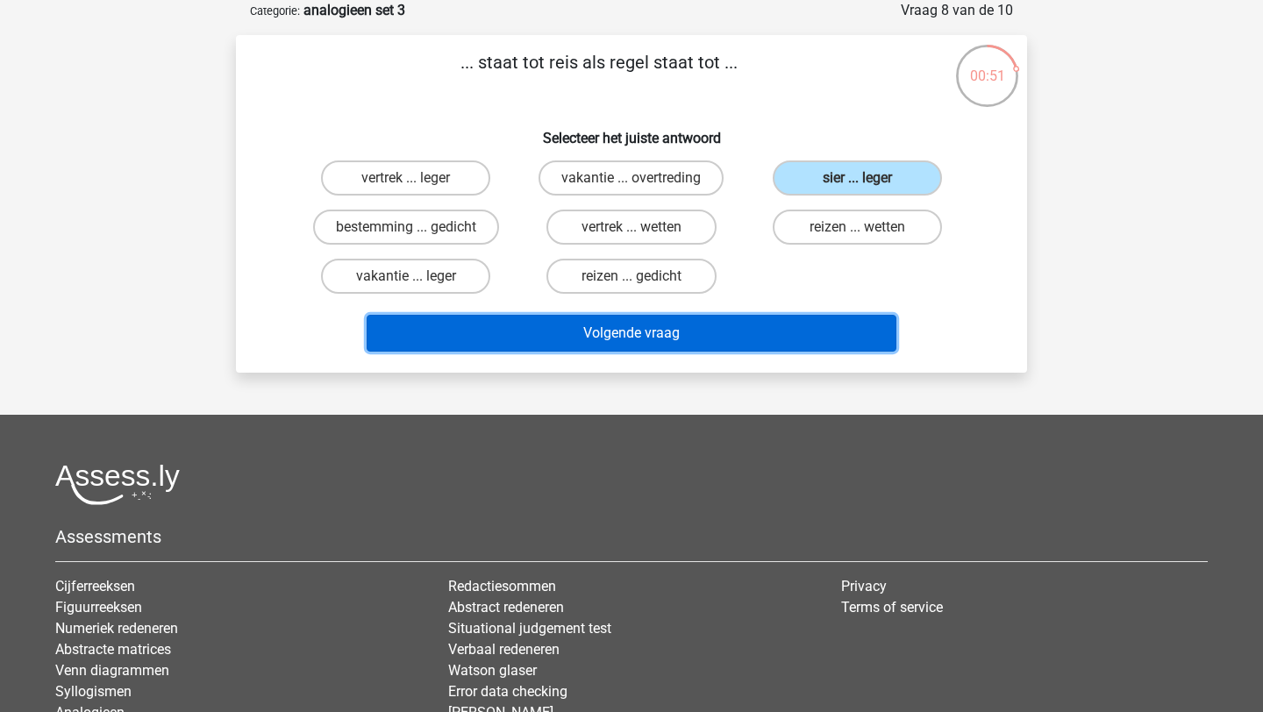
click at [794, 319] on button "Volgende vraag" at bounding box center [632, 333] width 531 height 37
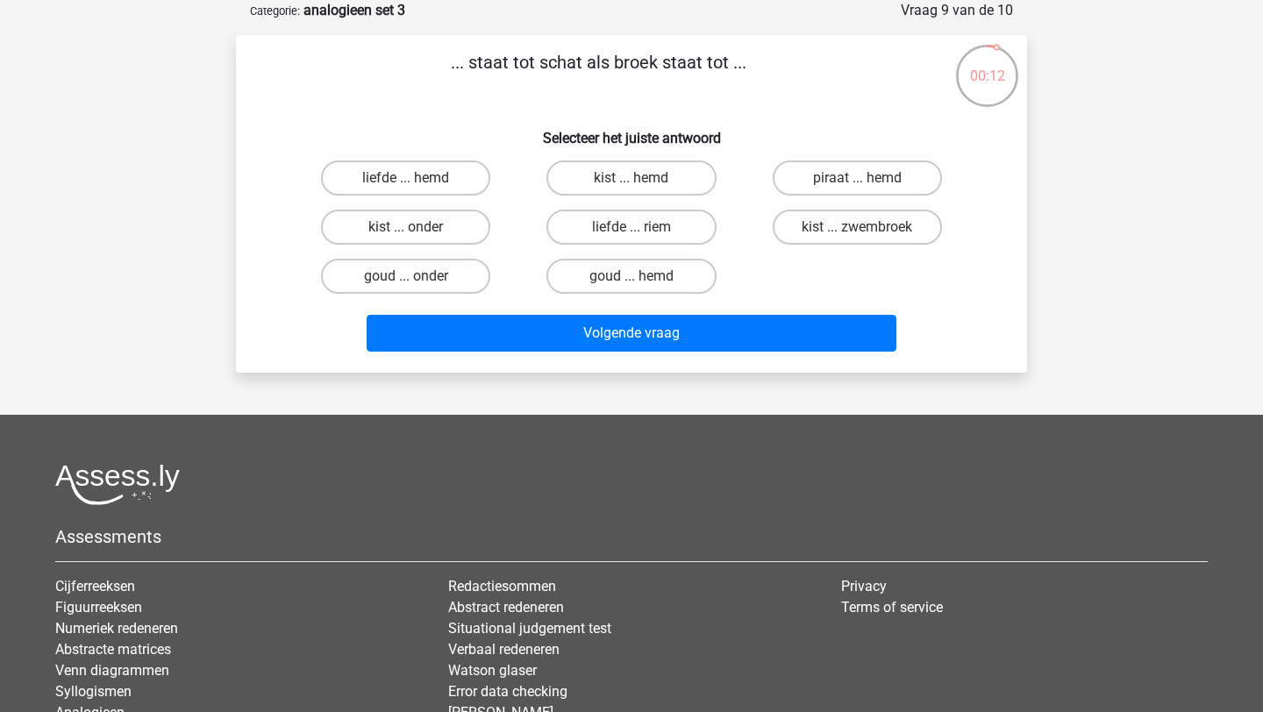
click at [412, 236] on input "kist ... onder" at bounding box center [411, 232] width 11 height 11
radio input "true"
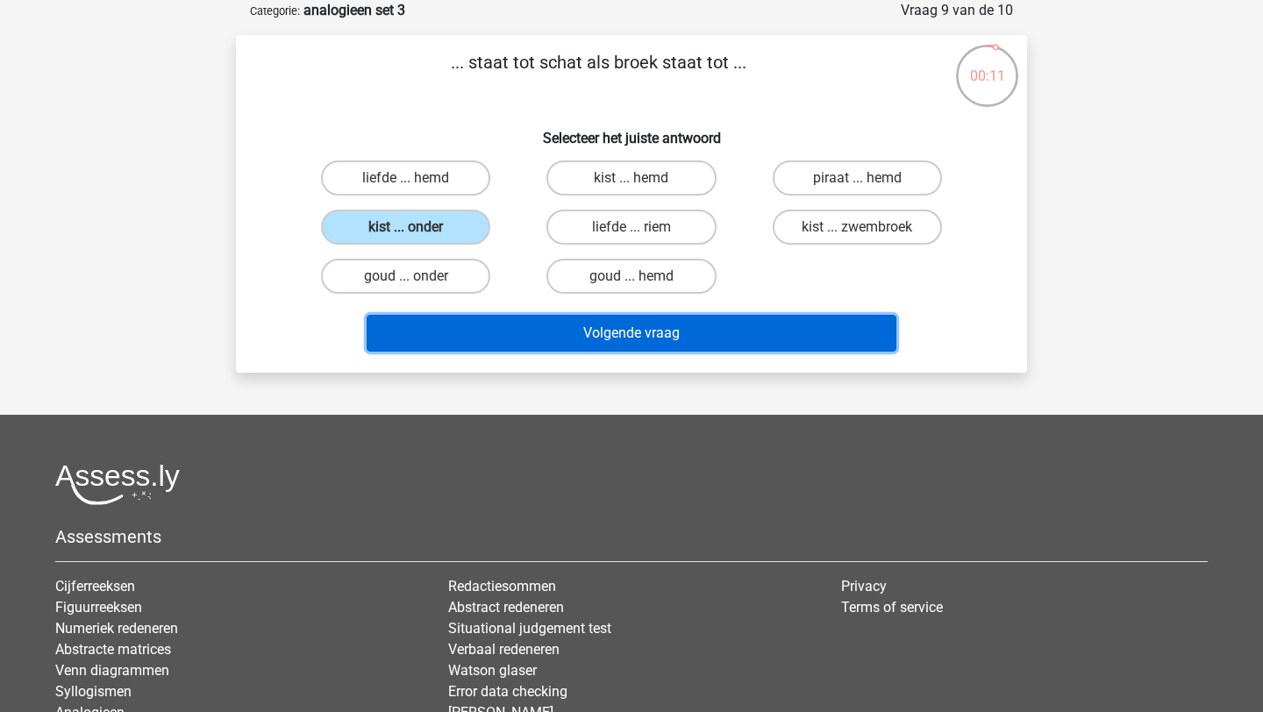
click at [606, 331] on button "Volgende vraag" at bounding box center [632, 333] width 531 height 37
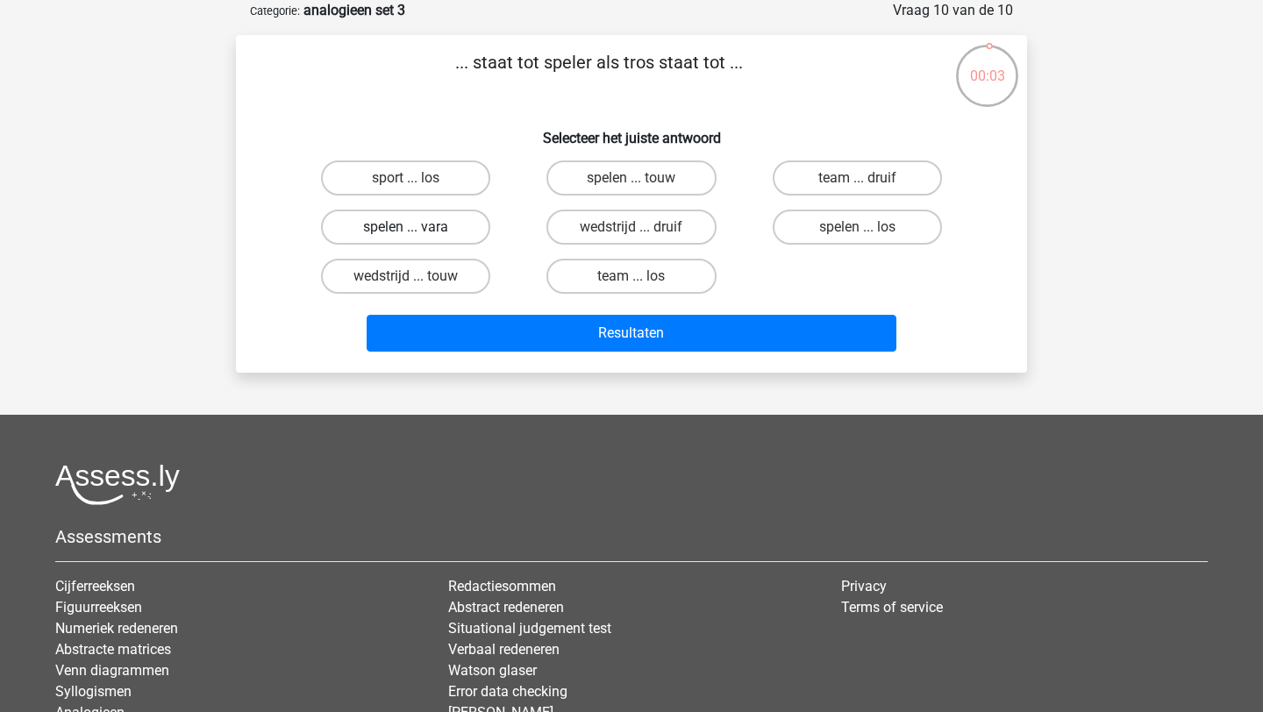
click at [451, 234] on label "spelen ... vara" at bounding box center [405, 227] width 169 height 35
click at [417, 234] on input "spelen ... vara" at bounding box center [411, 232] width 11 height 11
radio input "true"
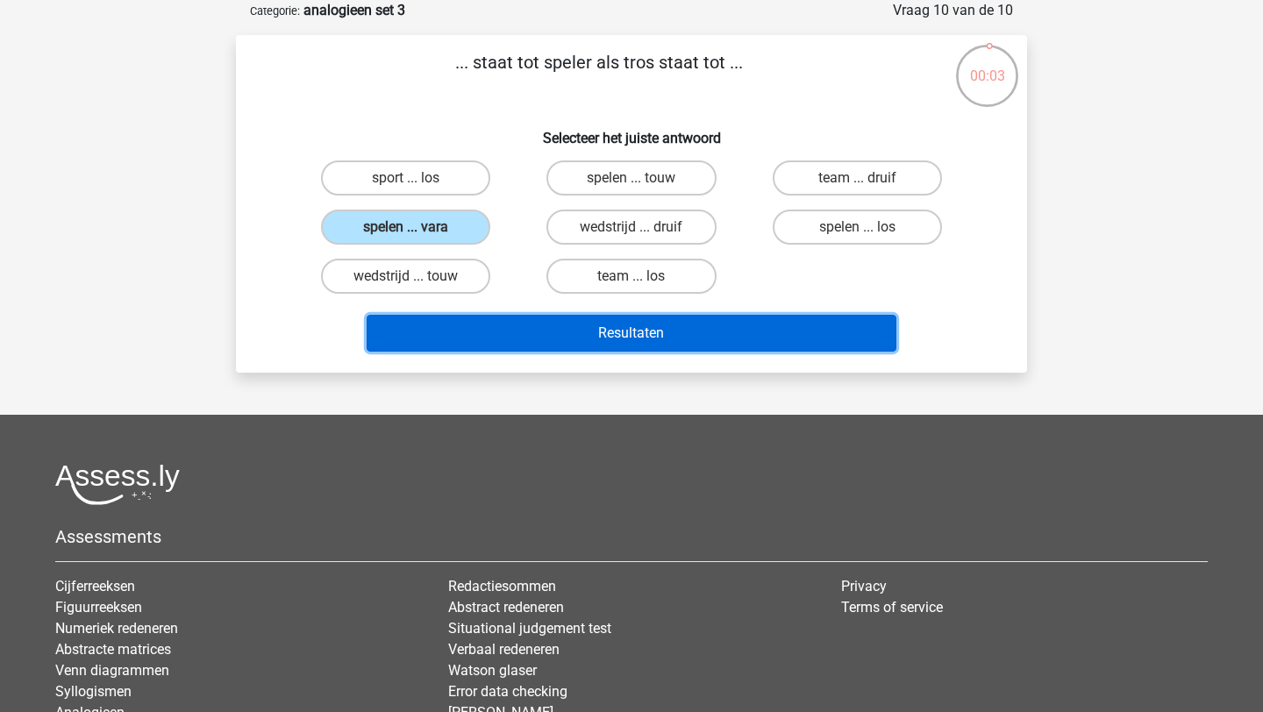
click at [545, 336] on button "Resultaten" at bounding box center [632, 333] width 531 height 37
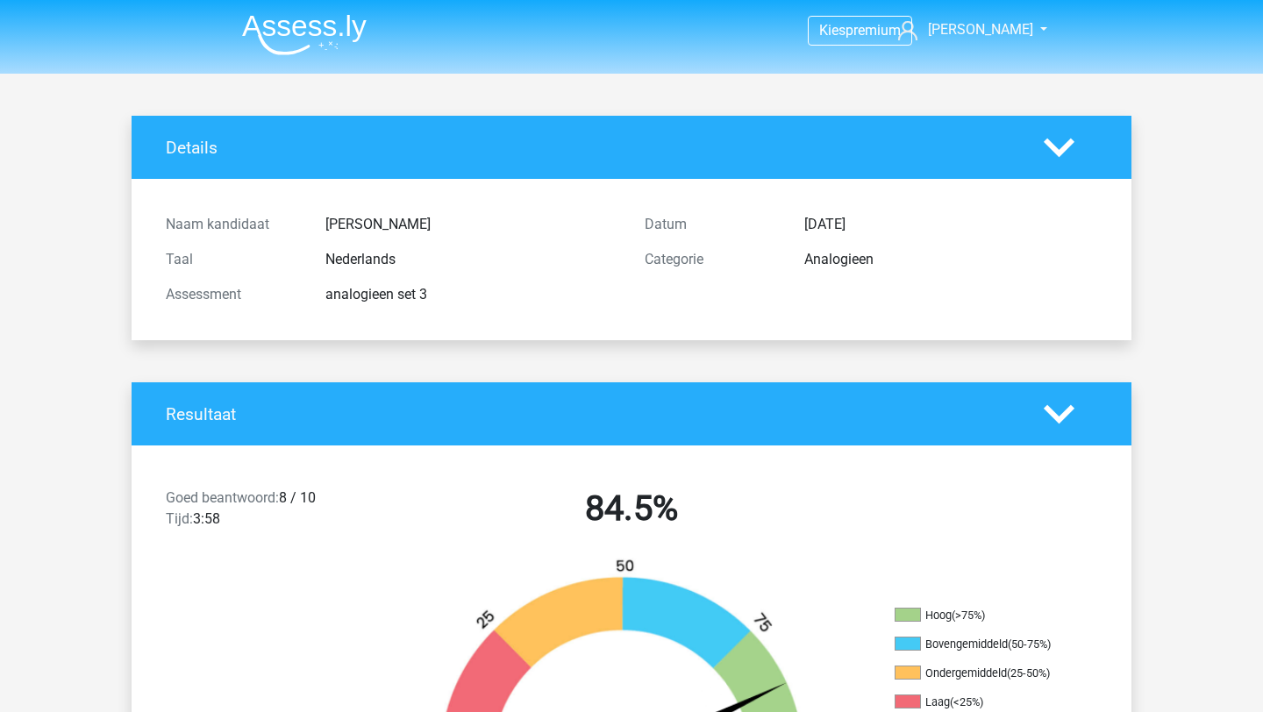
click at [278, 34] on img at bounding box center [304, 34] width 125 height 41
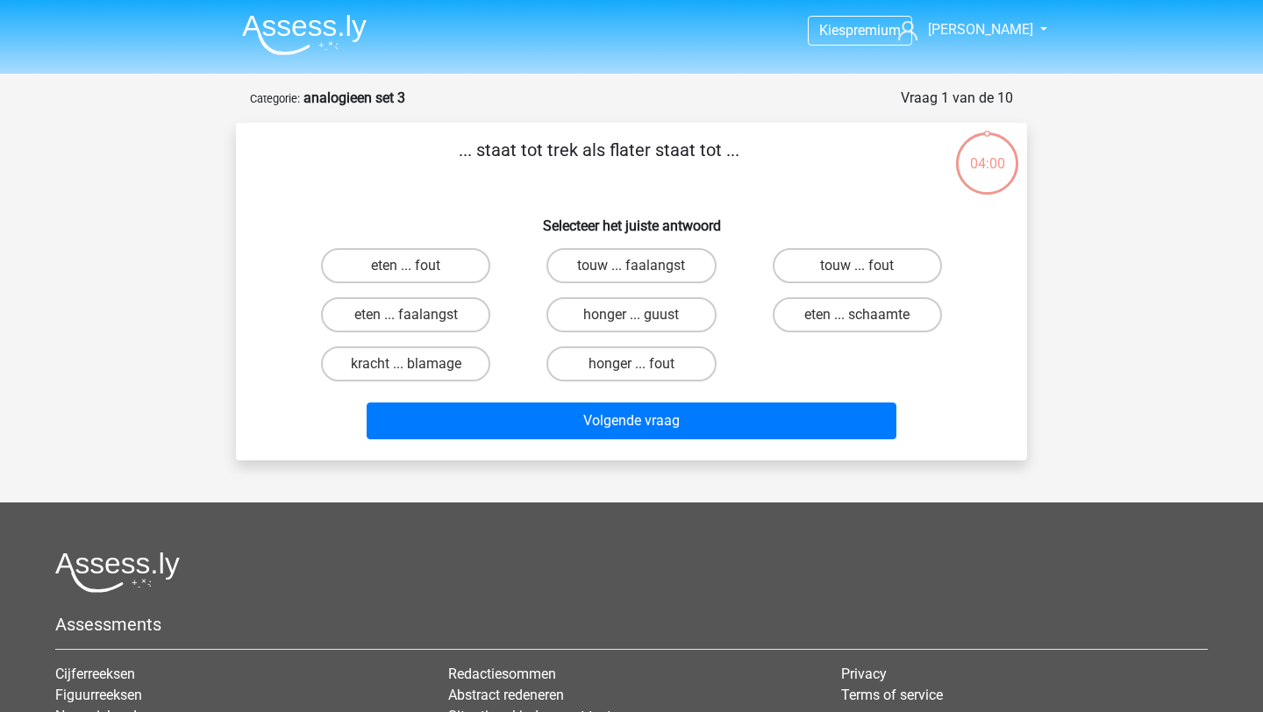
scroll to position [88, 0]
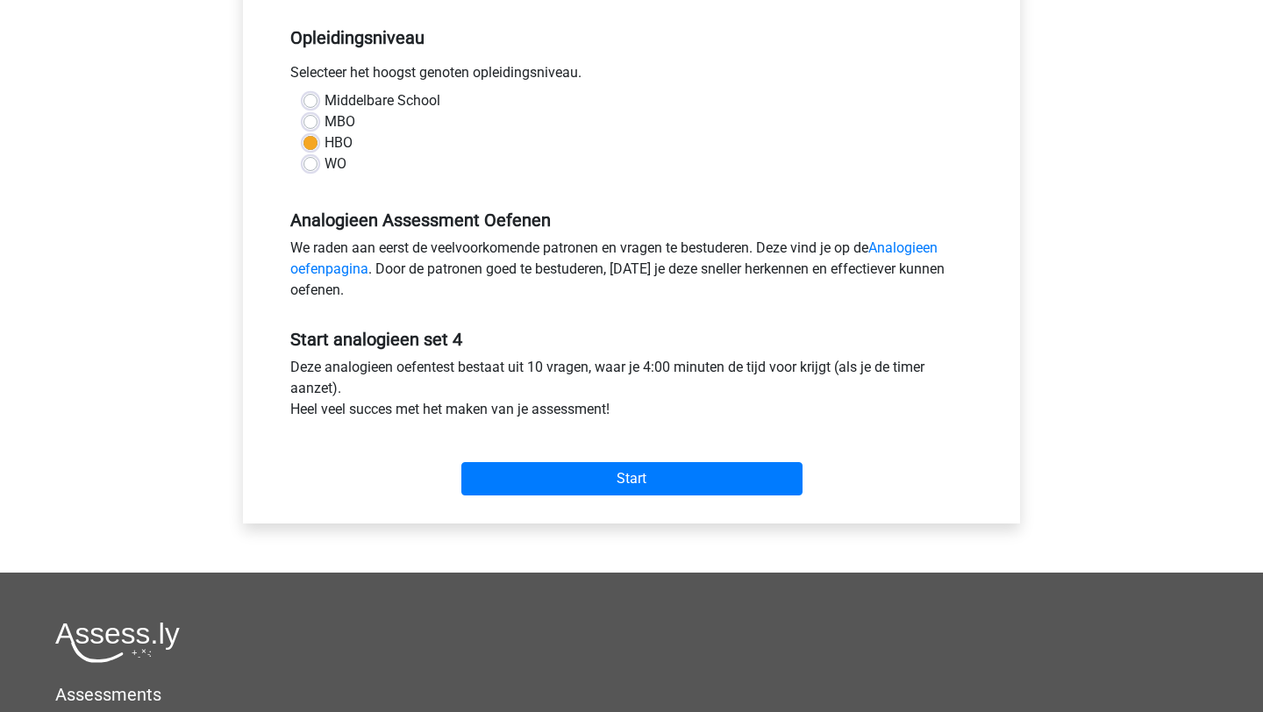
scroll to position [389, 0]
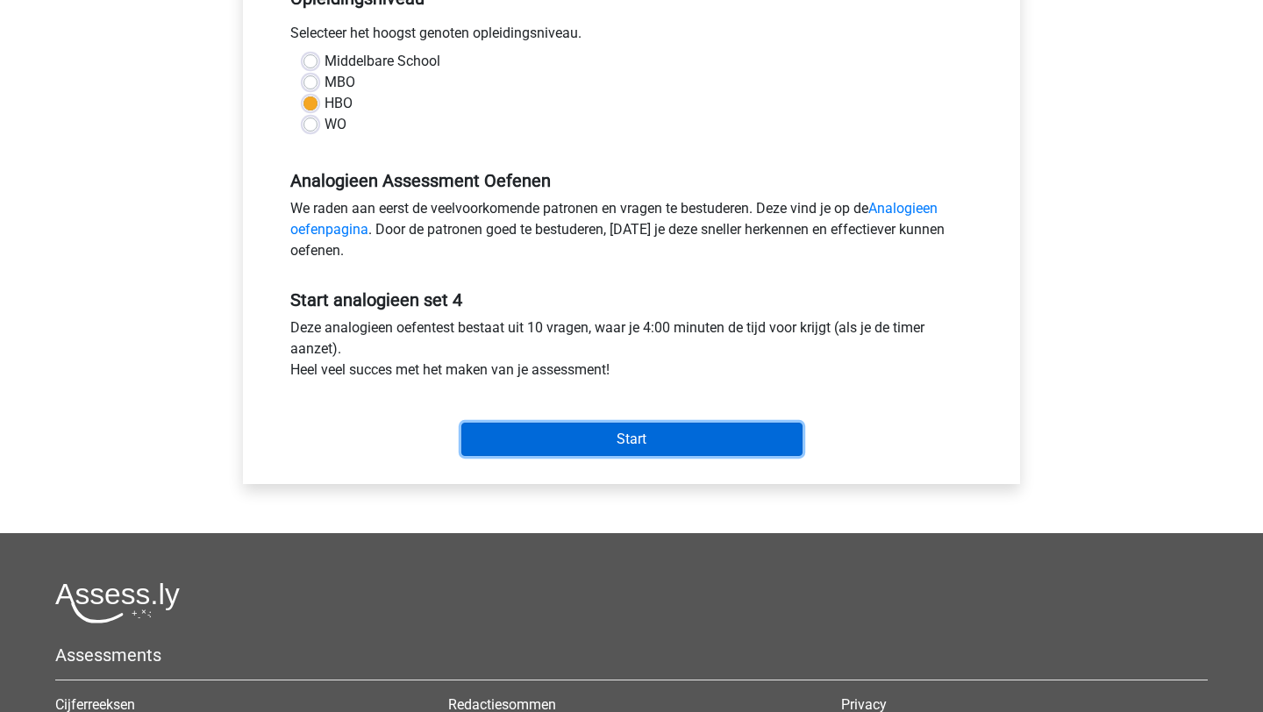
click at [637, 434] on input "Start" at bounding box center [631, 439] width 341 height 33
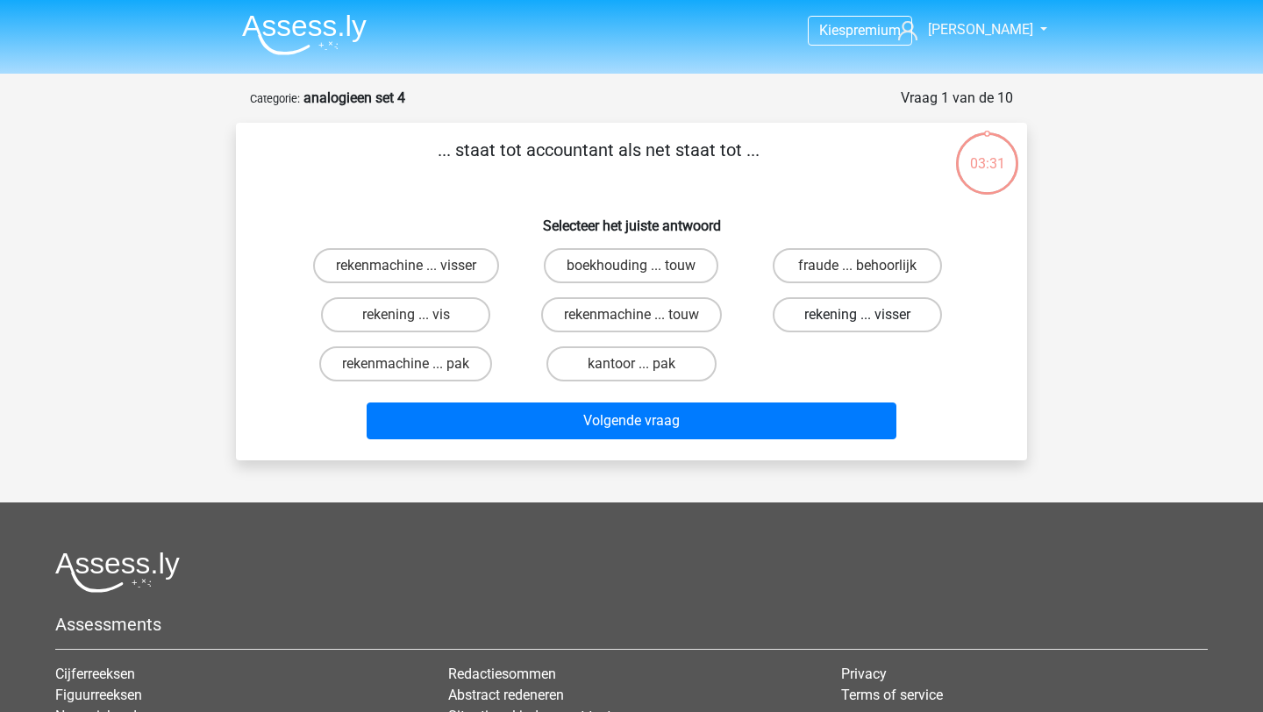
click at [836, 317] on label "rekening ... visser" at bounding box center [857, 314] width 169 height 35
click at [857, 317] on input "rekening ... visser" at bounding box center [862, 320] width 11 height 11
radio input "true"
click at [446, 264] on label "rekenmachine ... visser" at bounding box center [406, 265] width 186 height 35
click at [417, 266] on input "rekenmachine ... visser" at bounding box center [411, 271] width 11 height 11
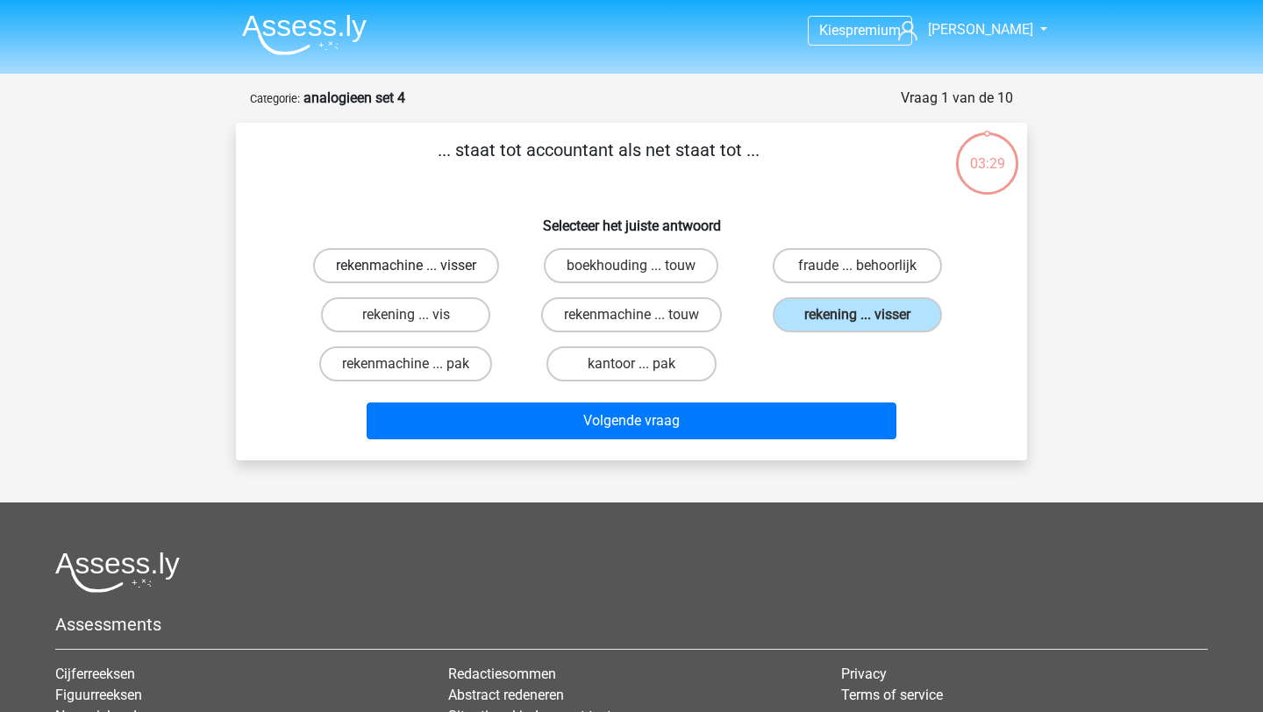
radio input "true"
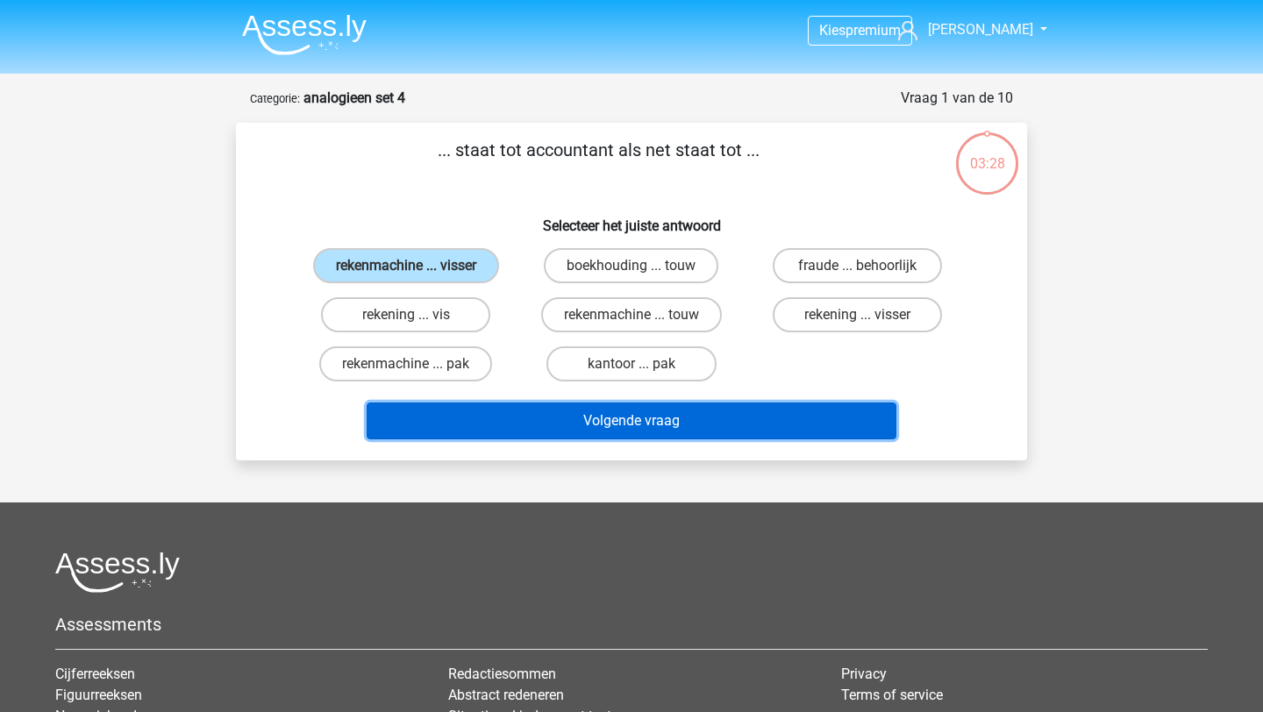
click at [683, 427] on button "Volgende vraag" at bounding box center [632, 420] width 531 height 37
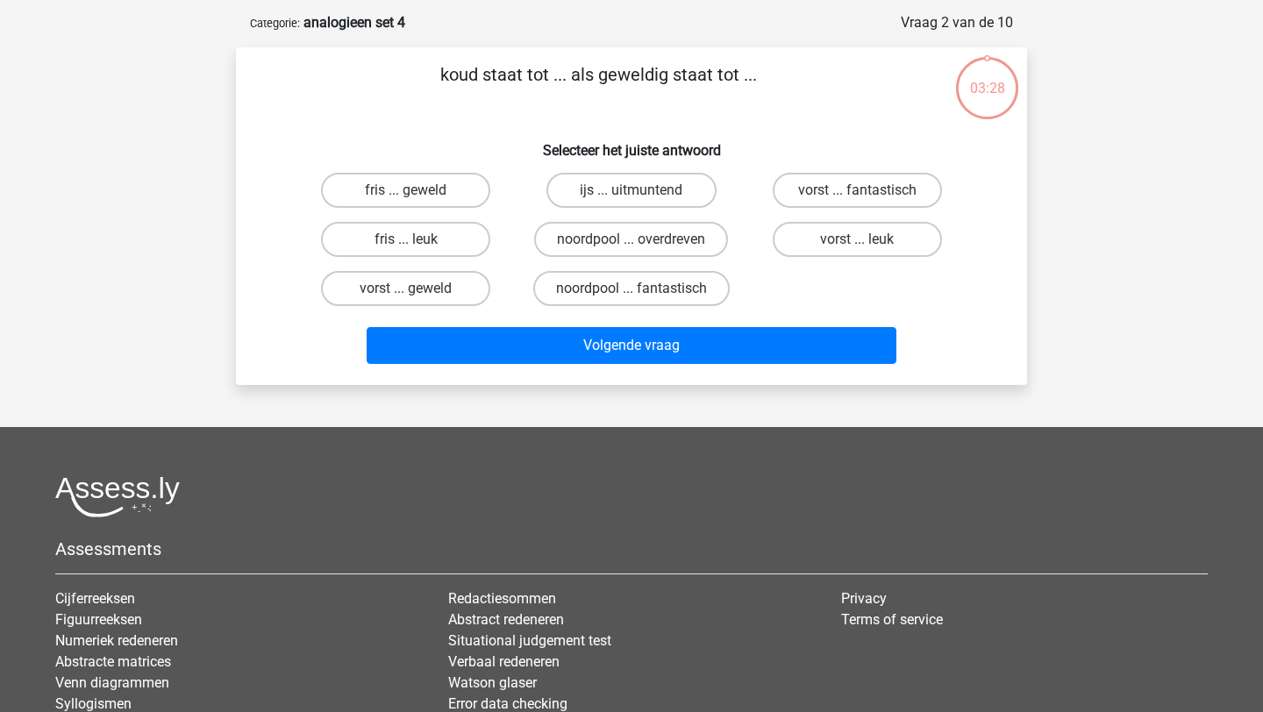
scroll to position [88, 0]
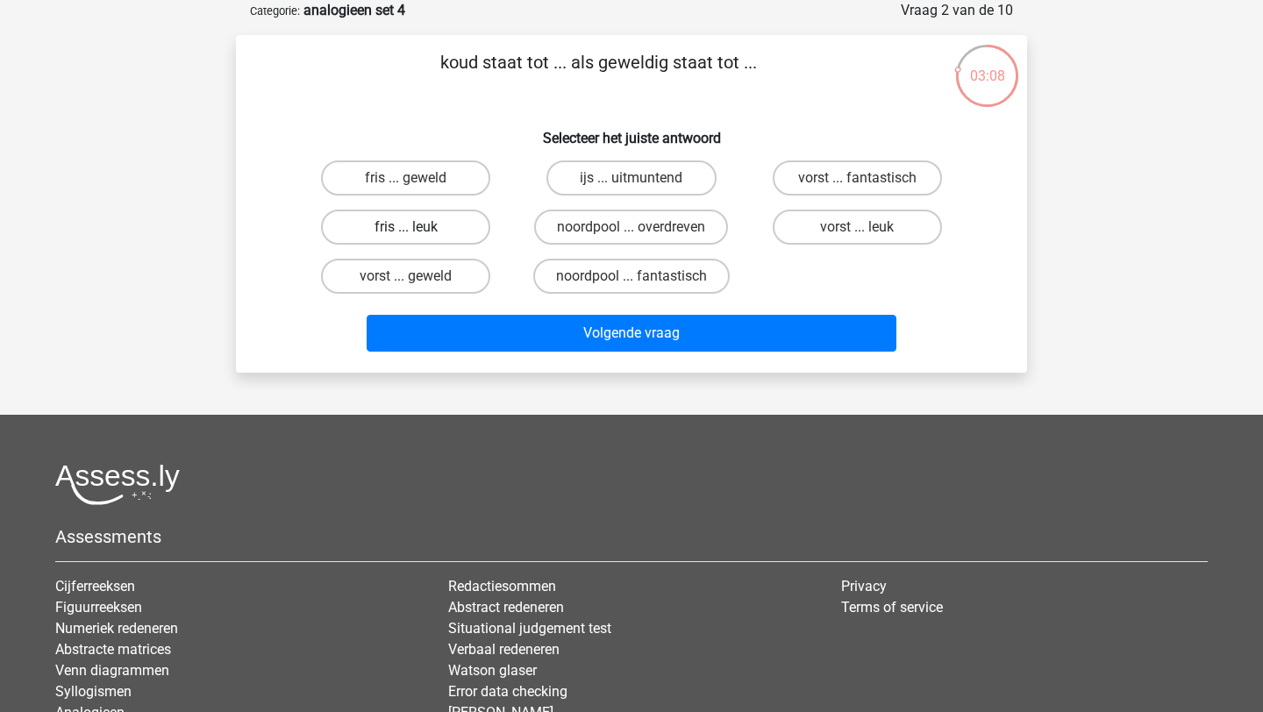
click at [462, 225] on label "fris ... leuk" at bounding box center [405, 227] width 169 height 35
click at [417, 227] on input "fris ... leuk" at bounding box center [411, 232] width 11 height 11
radio input "true"
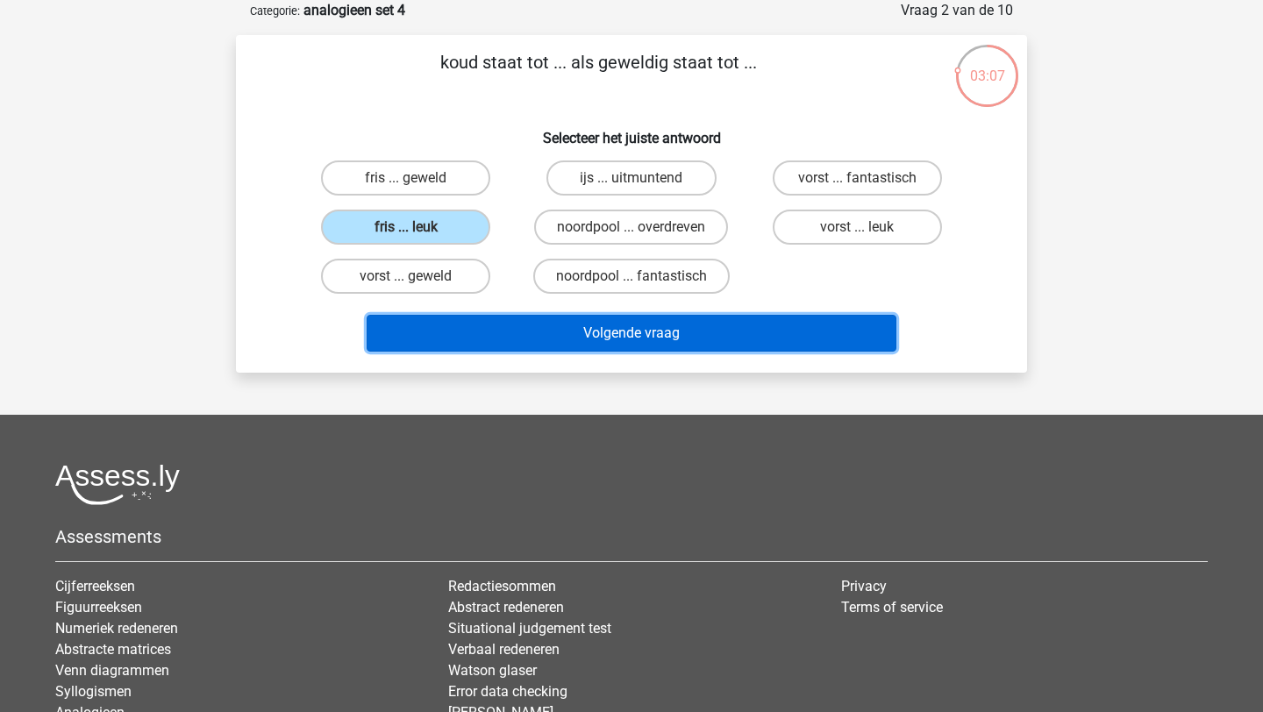
click at [609, 348] on button "Volgende vraag" at bounding box center [632, 333] width 531 height 37
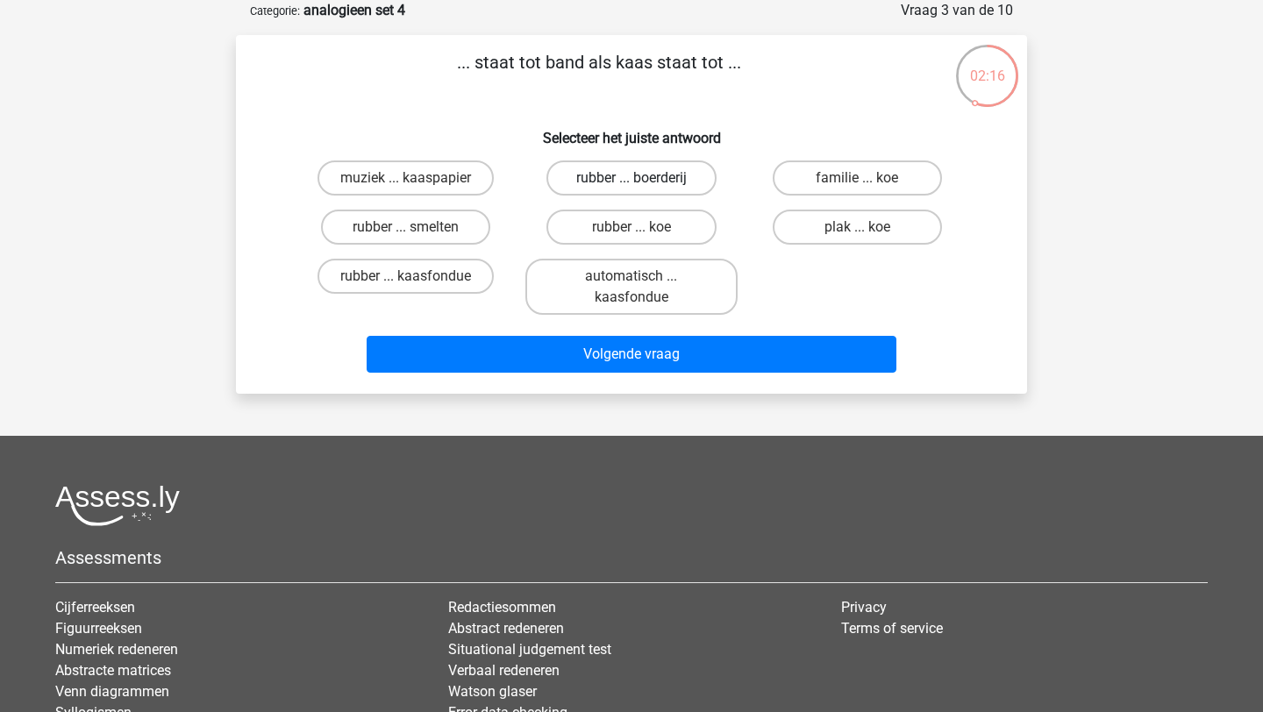
click at [644, 177] on label "rubber ... boerderij" at bounding box center [630, 177] width 169 height 35
click at [643, 178] on input "rubber ... boerderij" at bounding box center [636, 183] width 11 height 11
radio input "true"
click at [667, 239] on label "rubber ... koe" at bounding box center [630, 227] width 169 height 35
click at [643, 239] on input "rubber ... koe" at bounding box center [636, 232] width 11 height 11
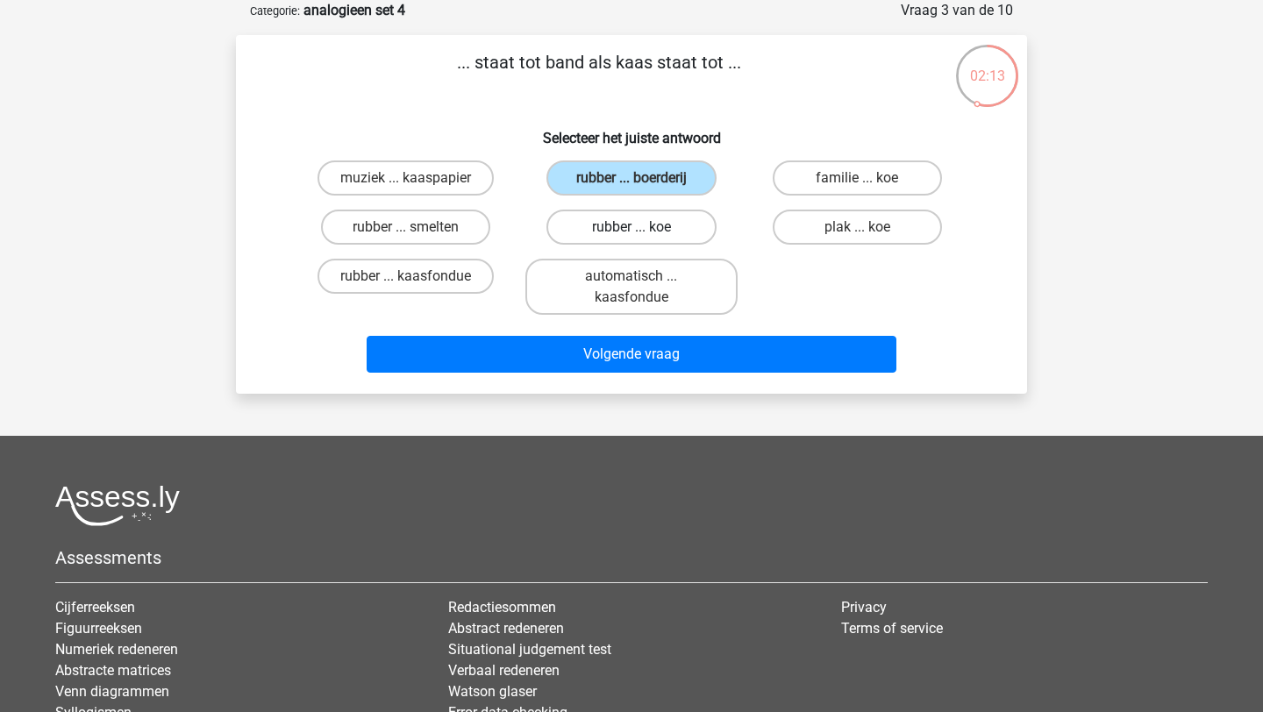
radio input "true"
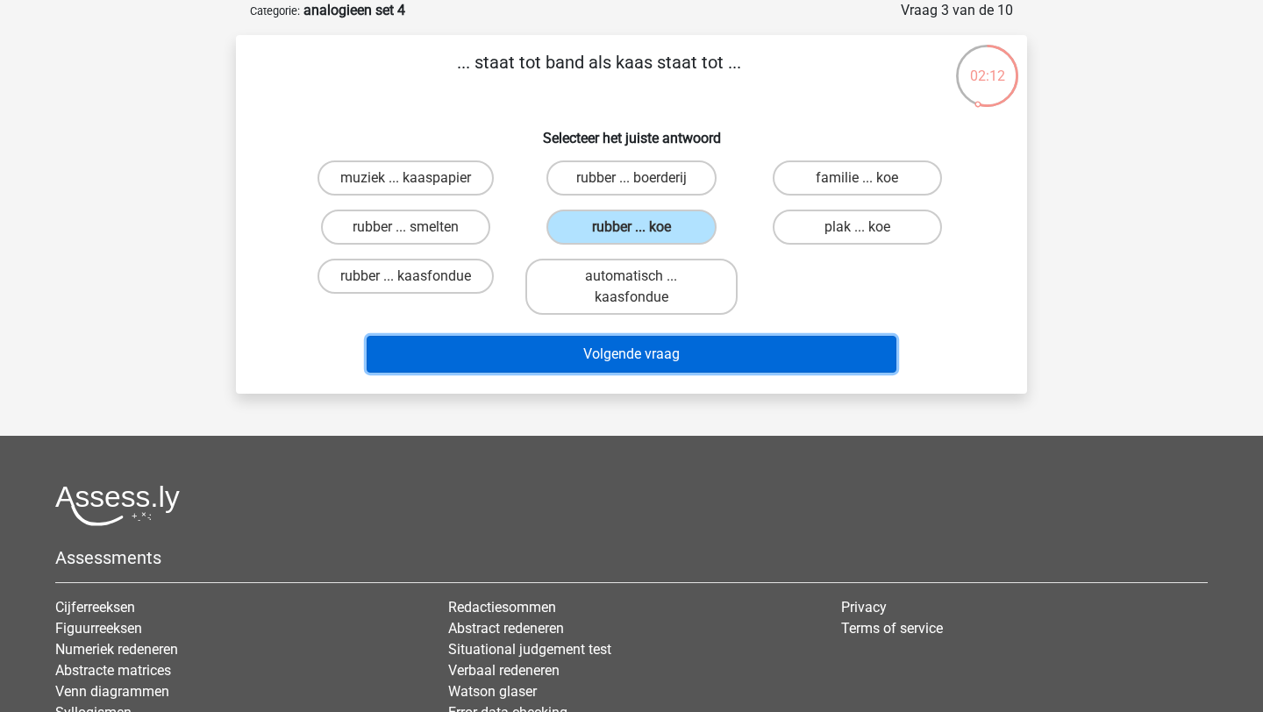
click at [705, 341] on button "Volgende vraag" at bounding box center [632, 354] width 531 height 37
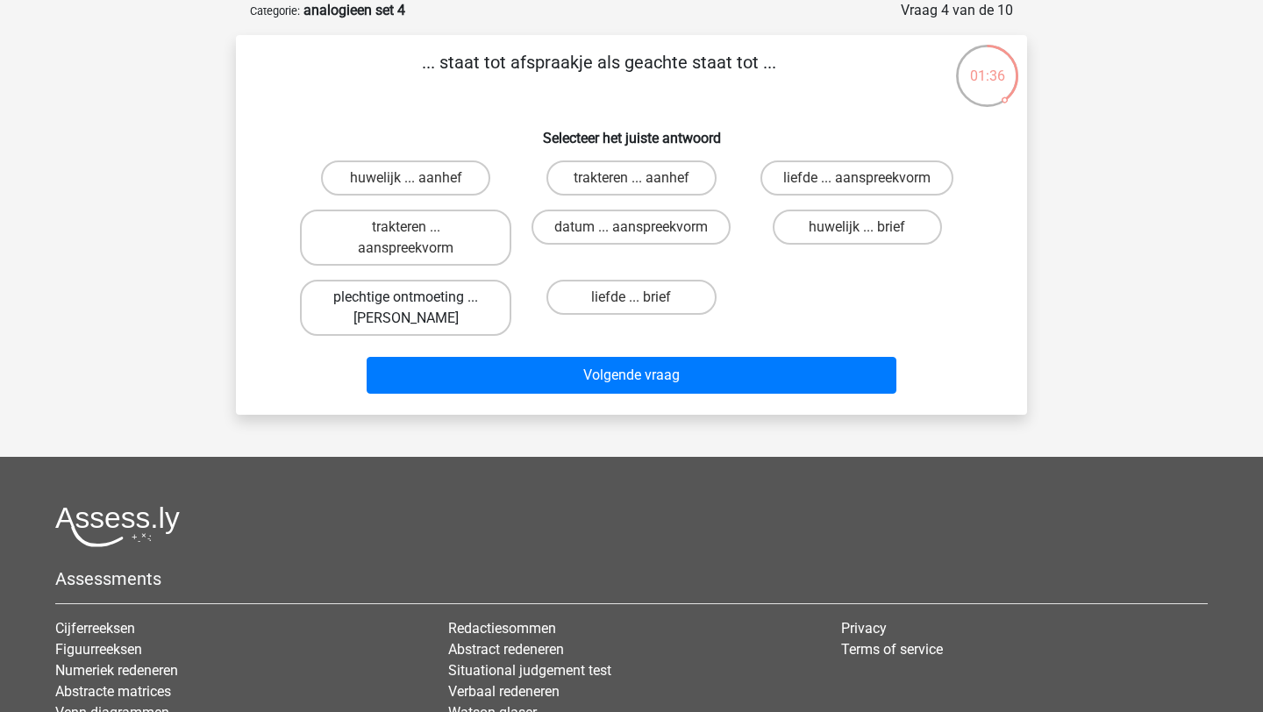
click at [432, 304] on label "plechtige ontmoeting ... hoi" at bounding box center [405, 308] width 211 height 56
click at [417, 304] on input "plechtige ontmoeting ... hoi" at bounding box center [411, 302] width 11 height 11
radio input "true"
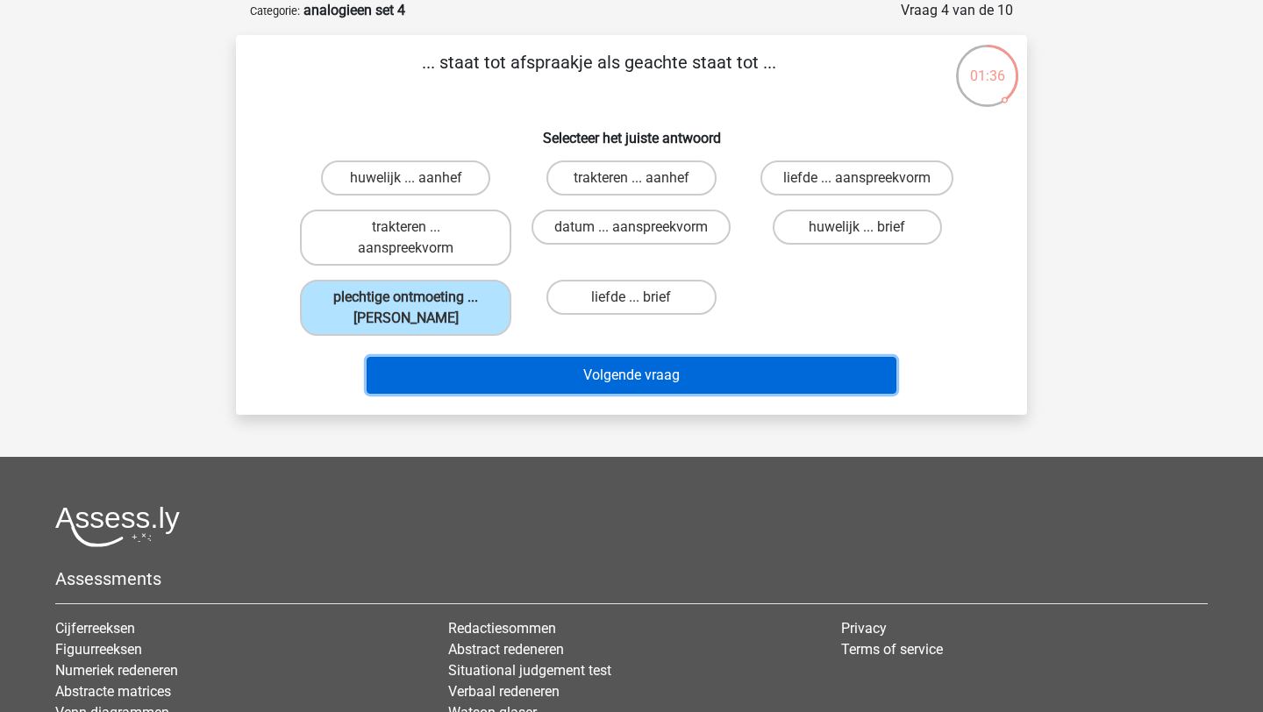
click at [595, 366] on button "Volgende vraag" at bounding box center [632, 375] width 531 height 37
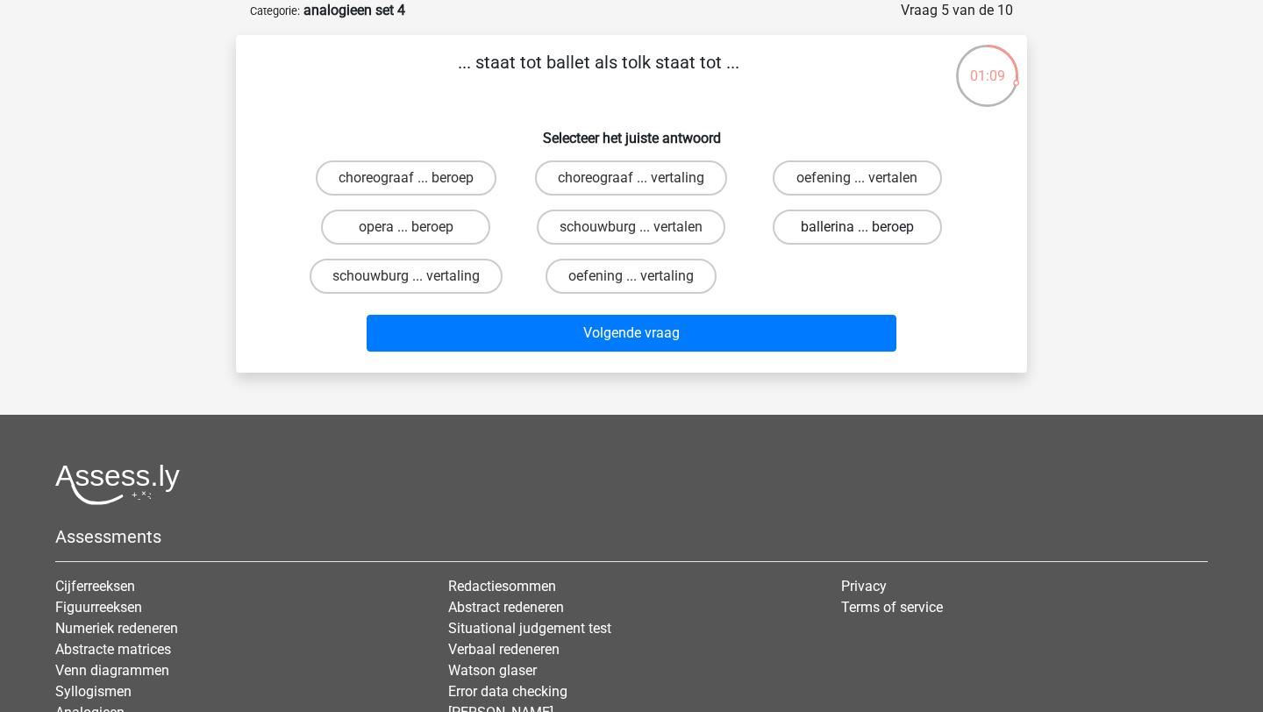
click at [915, 232] on label "ballerina ... beroep" at bounding box center [857, 227] width 169 height 35
click at [868, 232] on input "ballerina ... beroep" at bounding box center [862, 232] width 11 height 11
radio input "true"
click at [905, 185] on label "oefening ... vertalen" at bounding box center [857, 177] width 169 height 35
click at [868, 185] on input "oefening ... vertalen" at bounding box center [862, 183] width 11 height 11
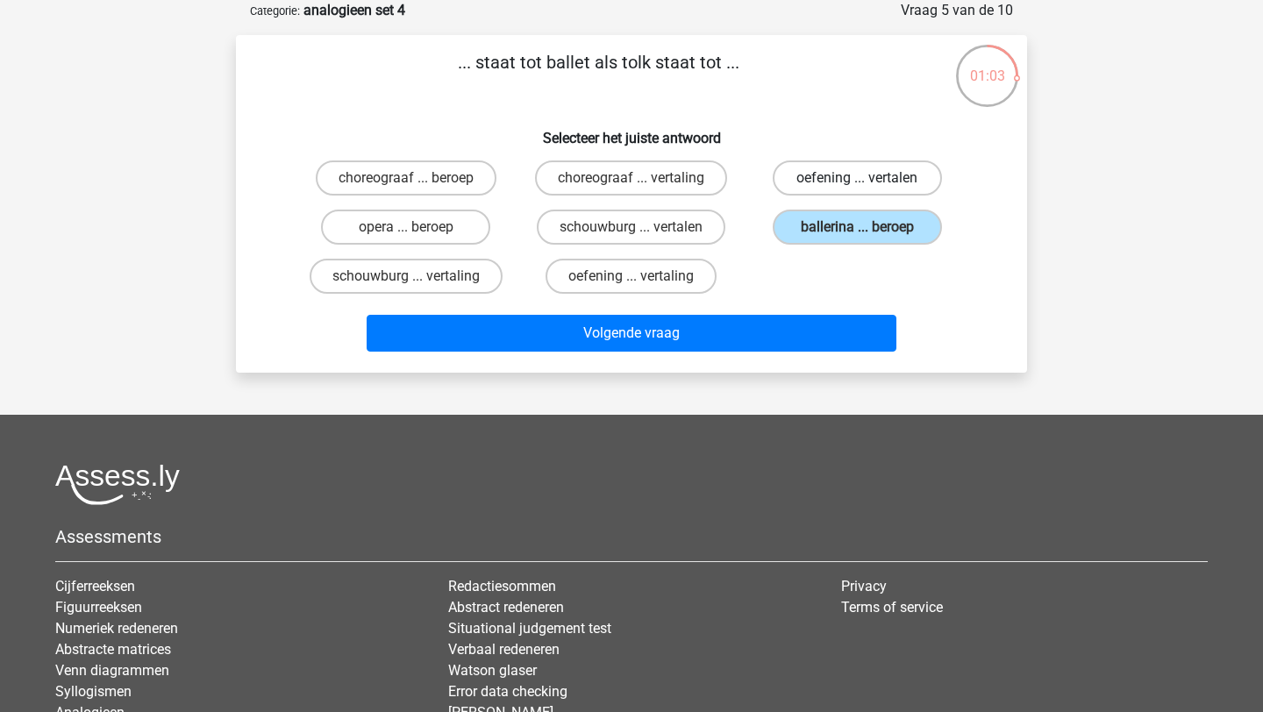
radio input "true"
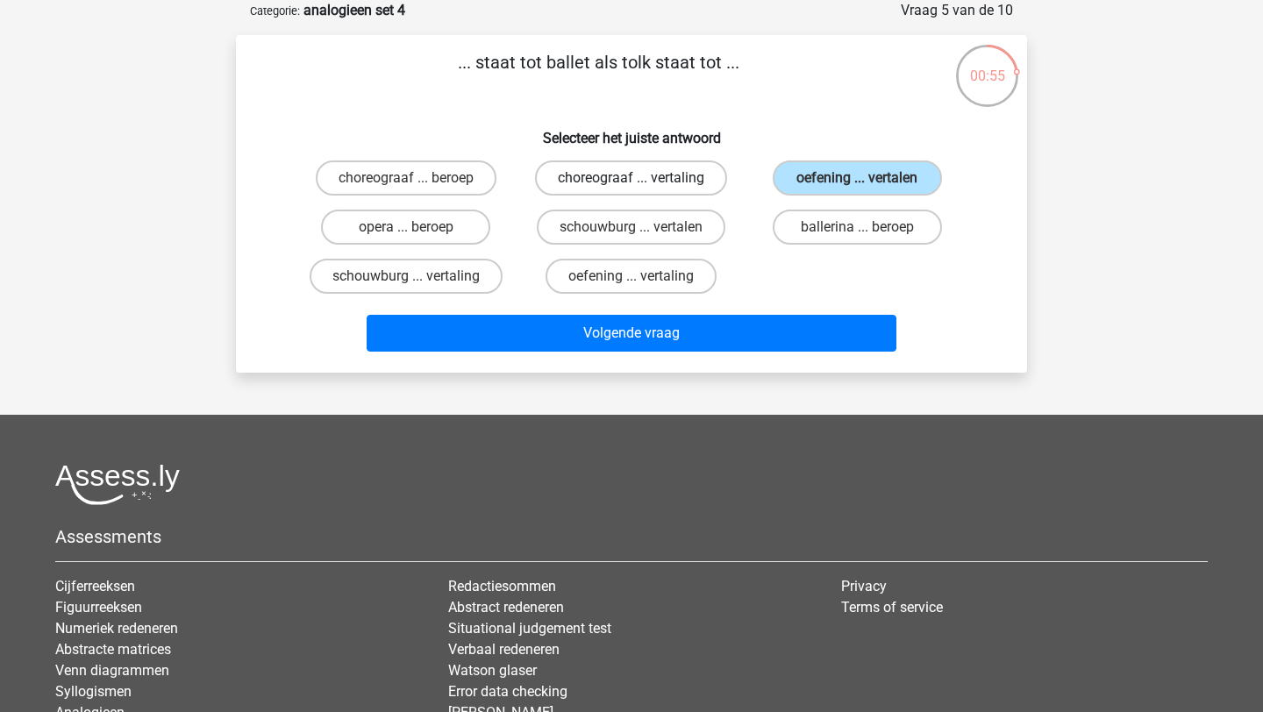
click at [657, 182] on label "choreograaf ... vertaling" at bounding box center [631, 177] width 192 height 35
click at [643, 182] on input "choreograaf ... vertaling" at bounding box center [636, 183] width 11 height 11
radio input "true"
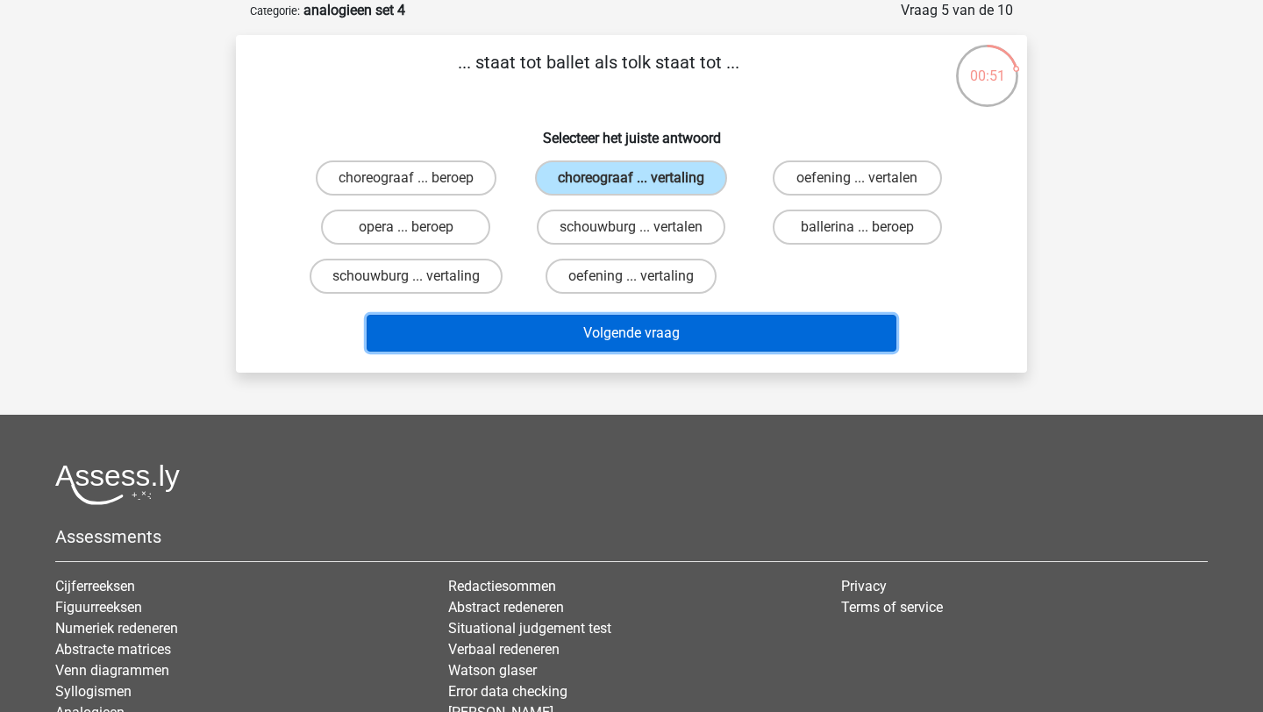
click at [709, 347] on button "Volgende vraag" at bounding box center [632, 333] width 531 height 37
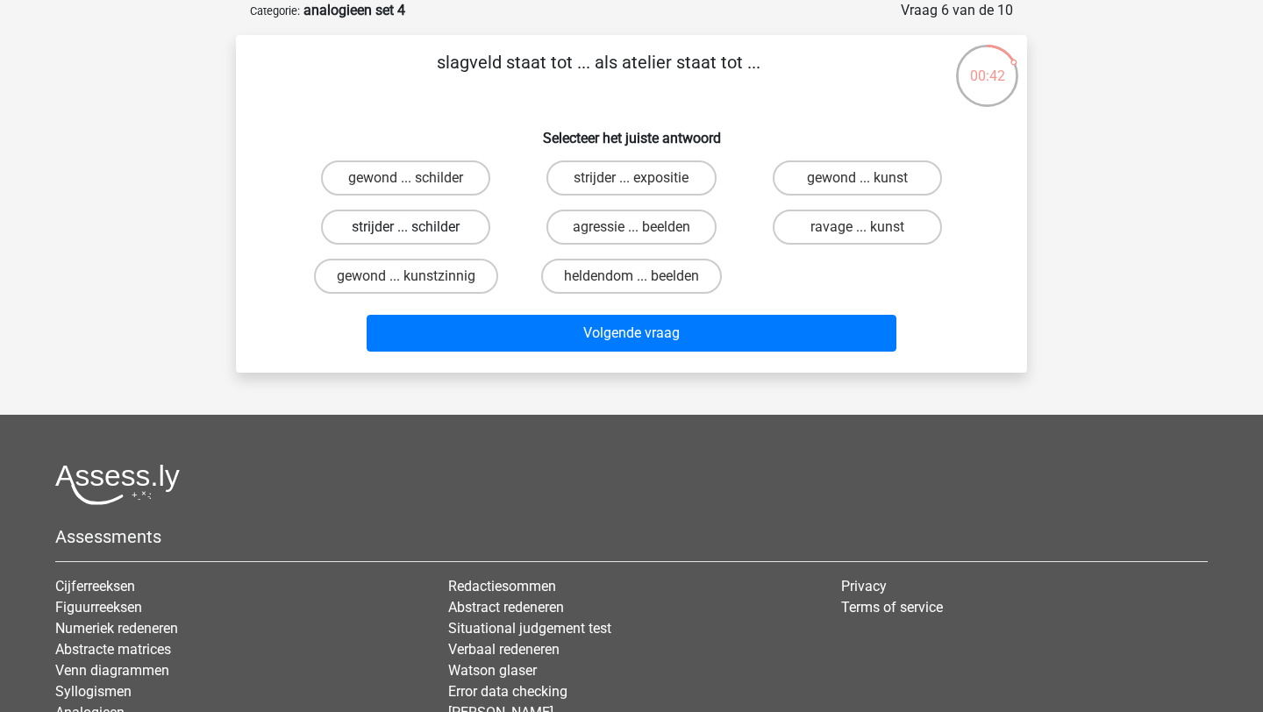
click at [395, 229] on label "strijder ... schilder" at bounding box center [405, 227] width 169 height 35
click at [406, 229] on input "strijder ... schilder" at bounding box center [411, 232] width 11 height 11
radio input "true"
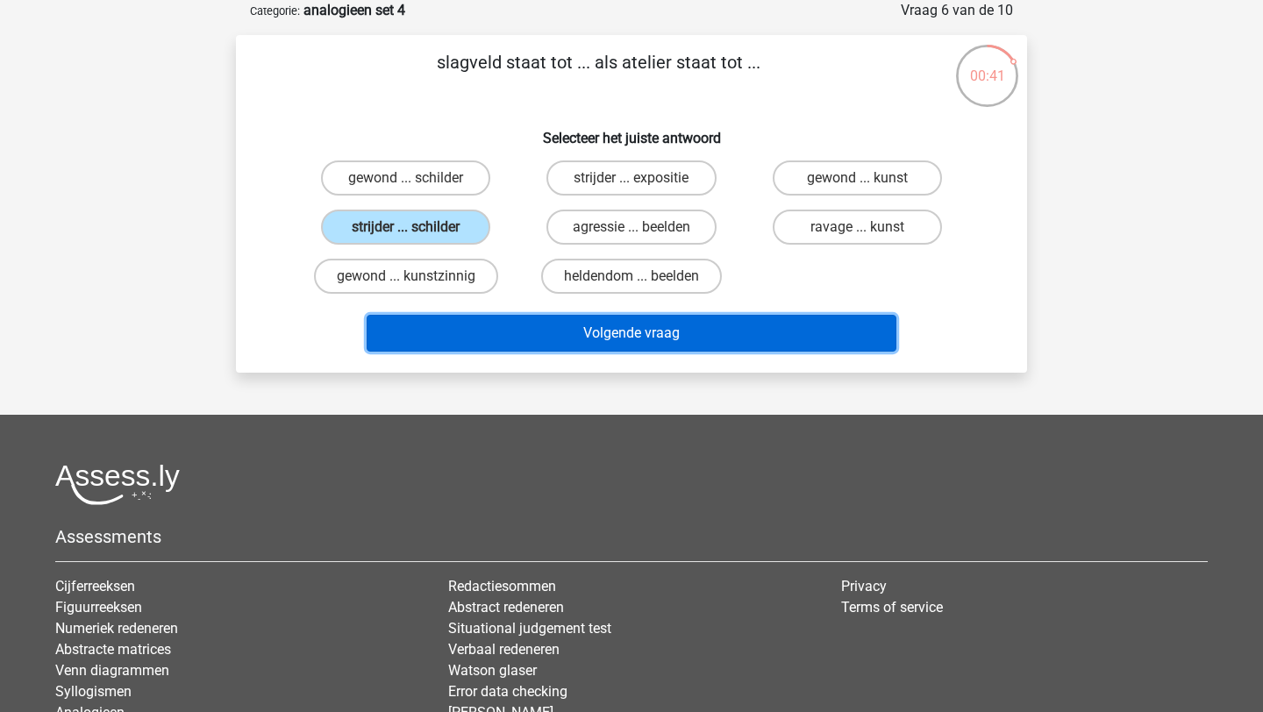
click at [606, 339] on button "Volgende vraag" at bounding box center [632, 333] width 531 height 37
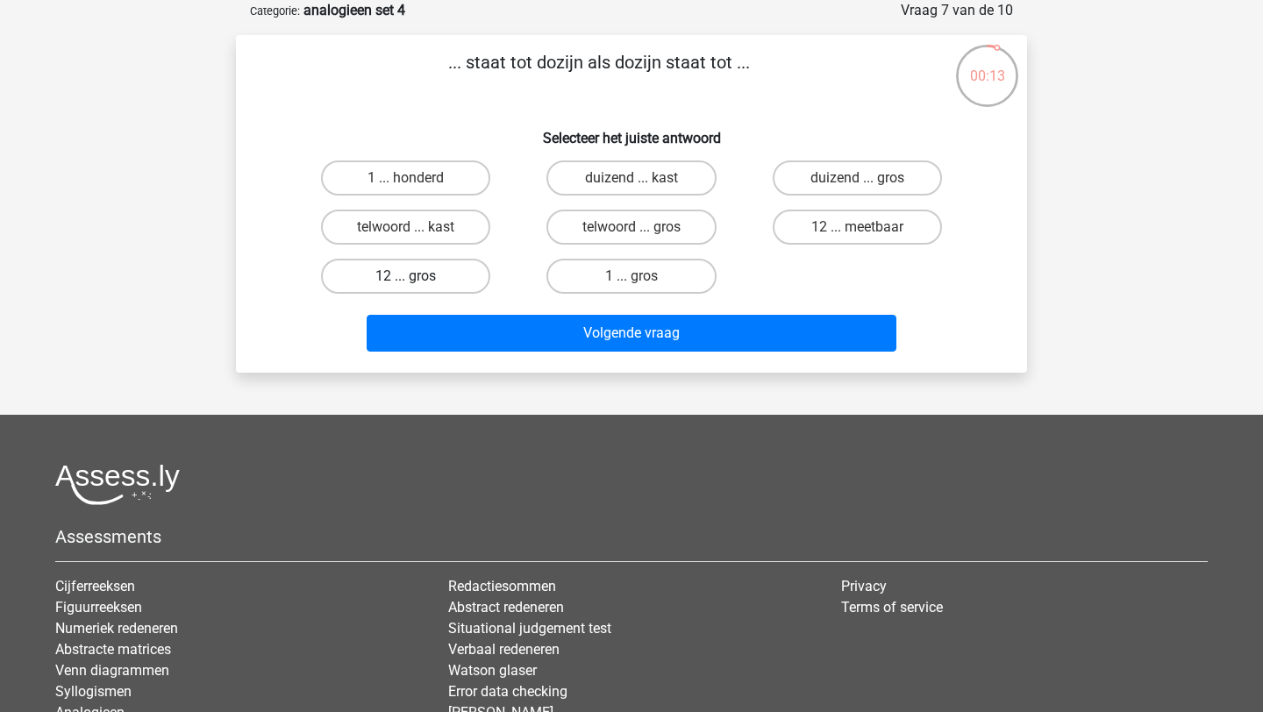
click at [422, 283] on label "12 ... gros" at bounding box center [405, 276] width 169 height 35
click at [417, 283] on input "12 ... gros" at bounding box center [411, 281] width 11 height 11
radio input "true"
click at [816, 235] on label "12 ... meetbaar" at bounding box center [857, 227] width 169 height 35
click at [857, 235] on input "12 ... meetbaar" at bounding box center [862, 232] width 11 height 11
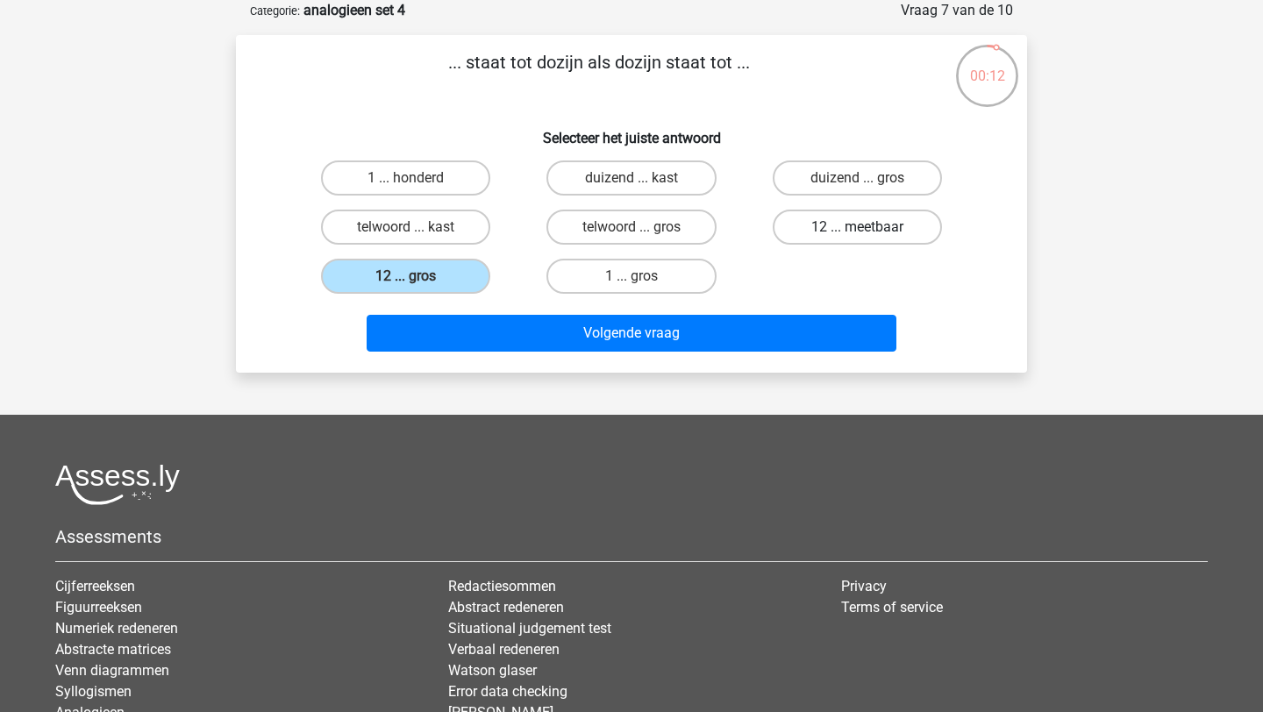
radio input "true"
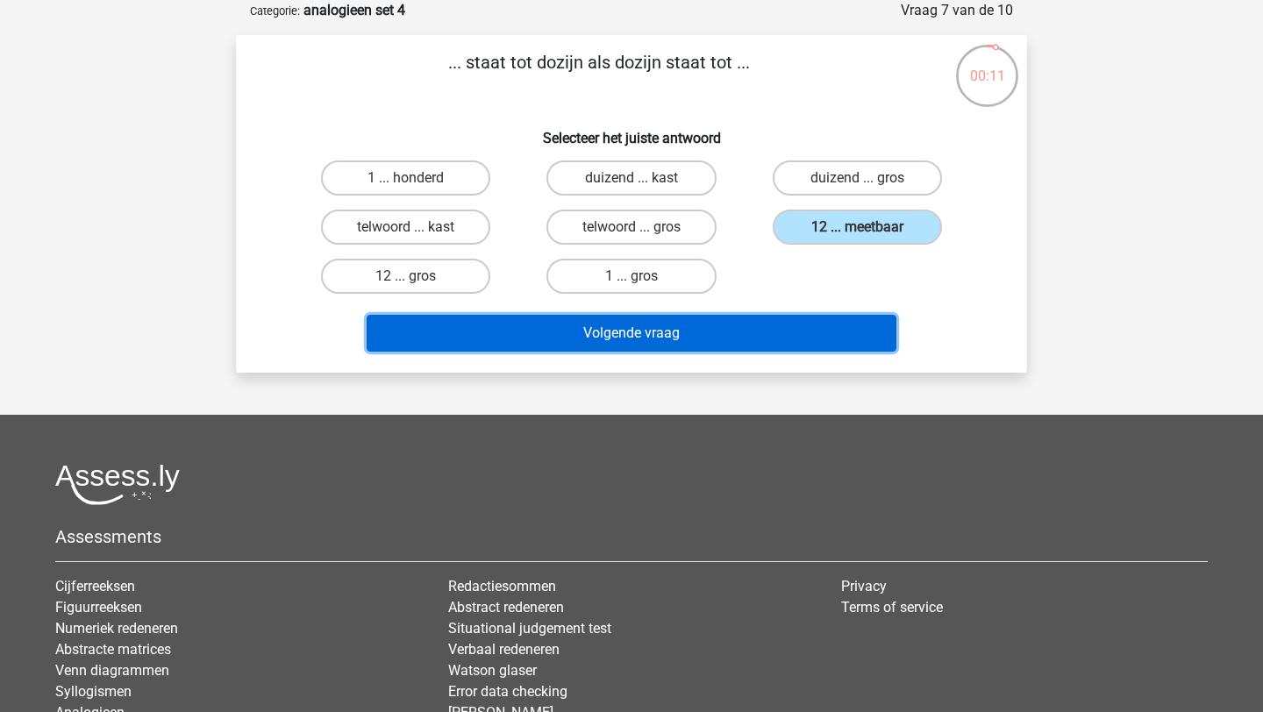
click at [760, 342] on button "Volgende vraag" at bounding box center [632, 333] width 531 height 37
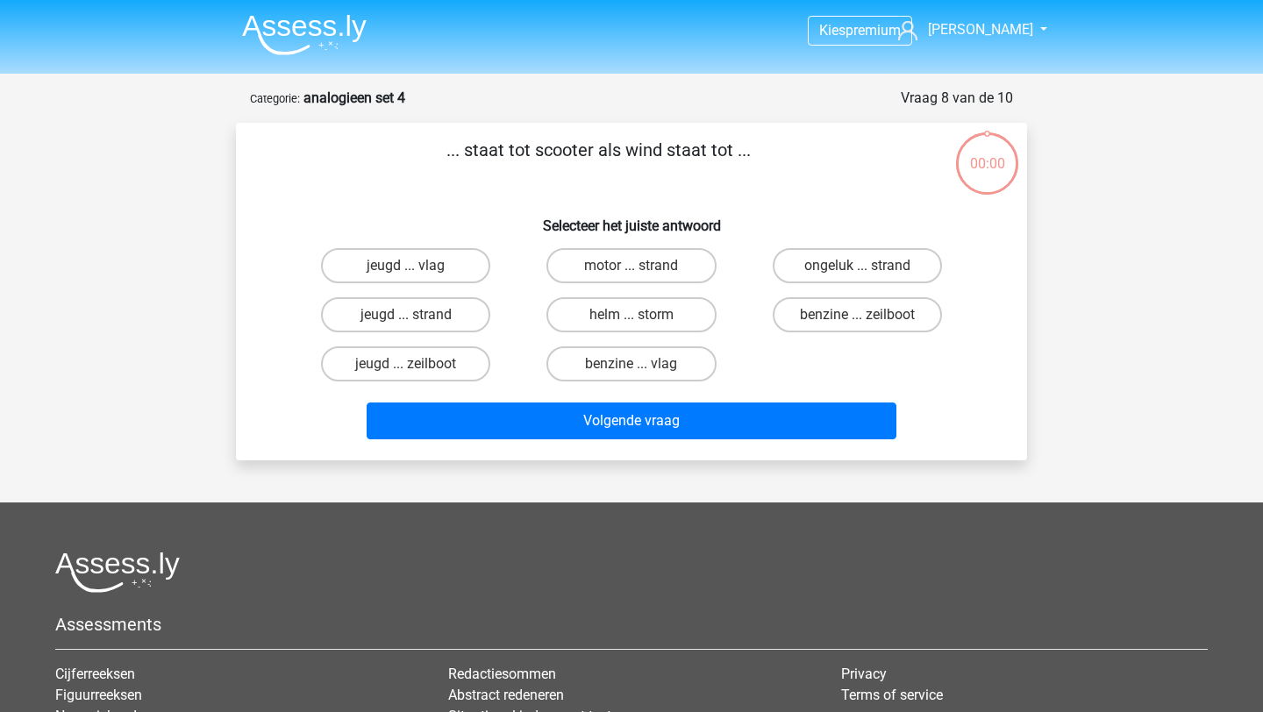
scroll to position [88, 0]
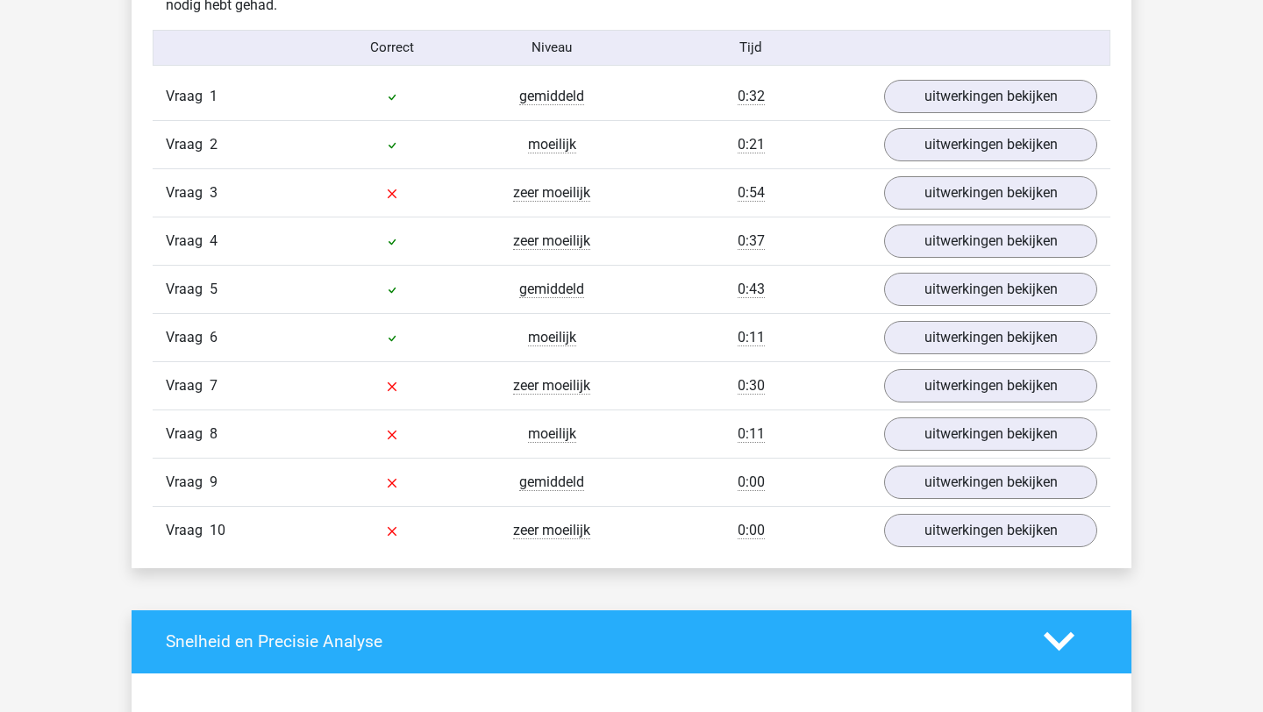
scroll to position [1450, 0]
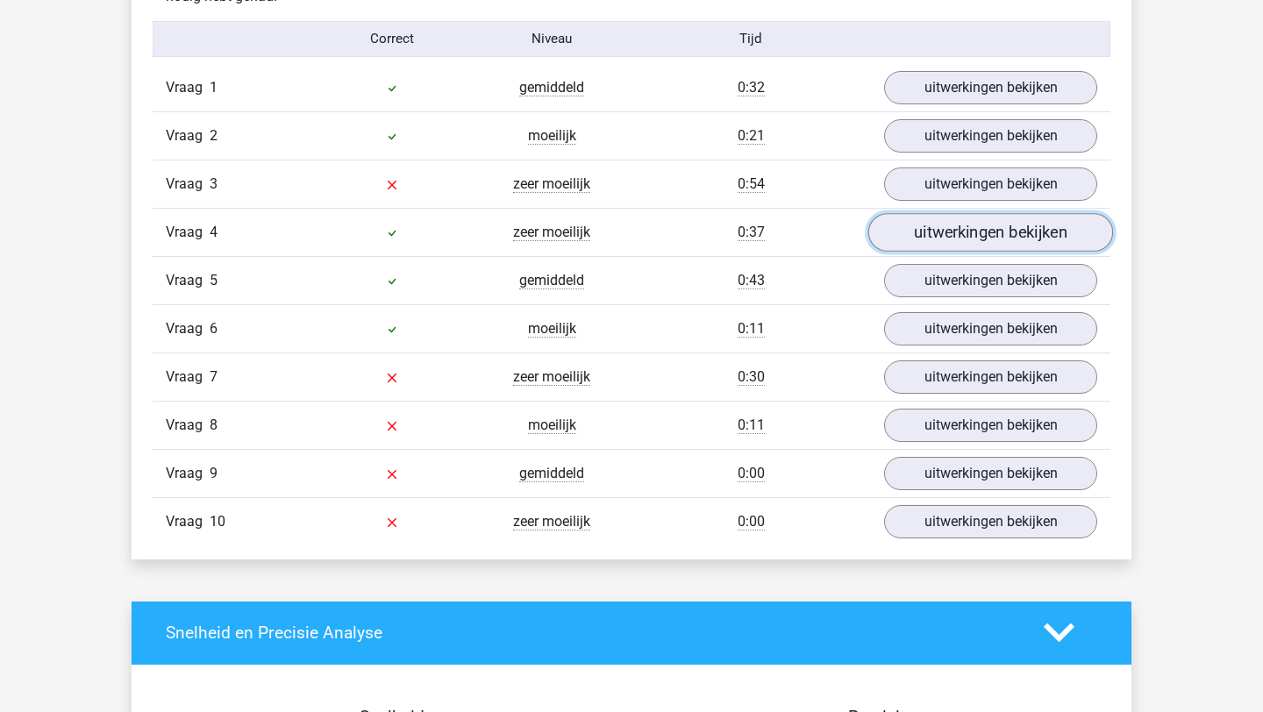
click at [939, 237] on link "uitwerkingen bekijken" at bounding box center [990, 232] width 245 height 39
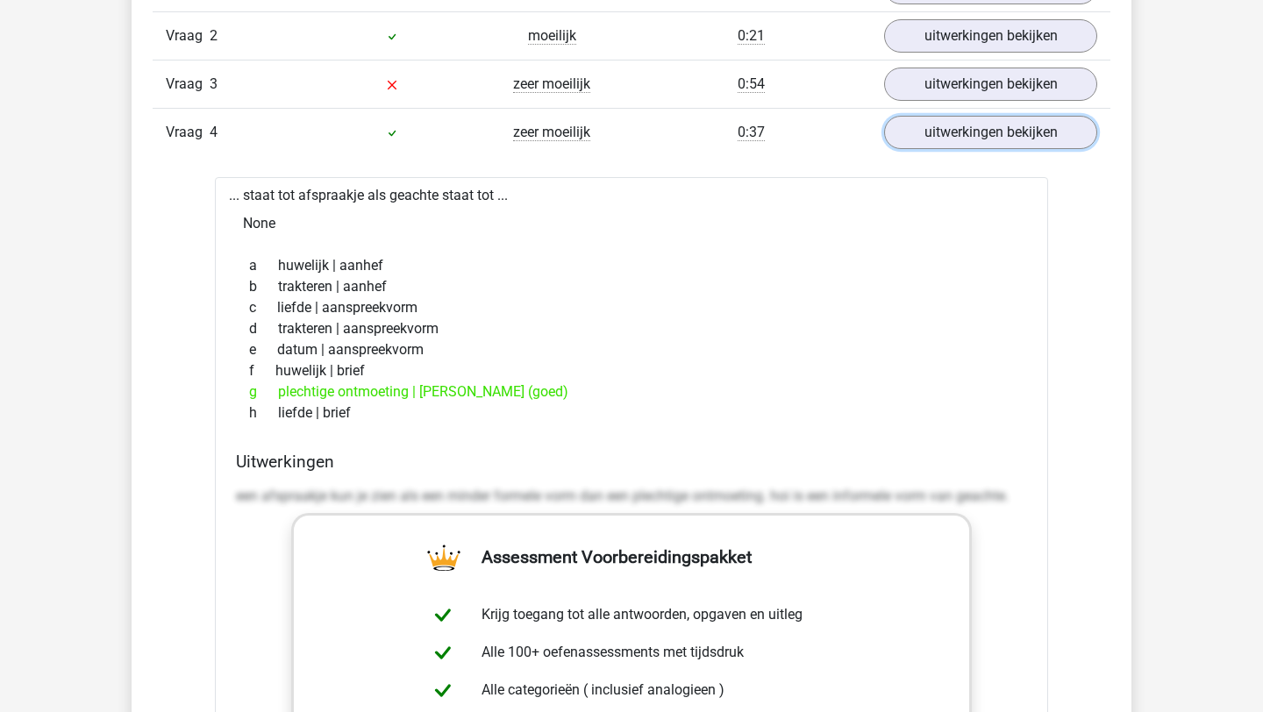
scroll to position [1551, 0]
click at [1002, 125] on link "uitwerkingen bekijken" at bounding box center [990, 130] width 245 height 39
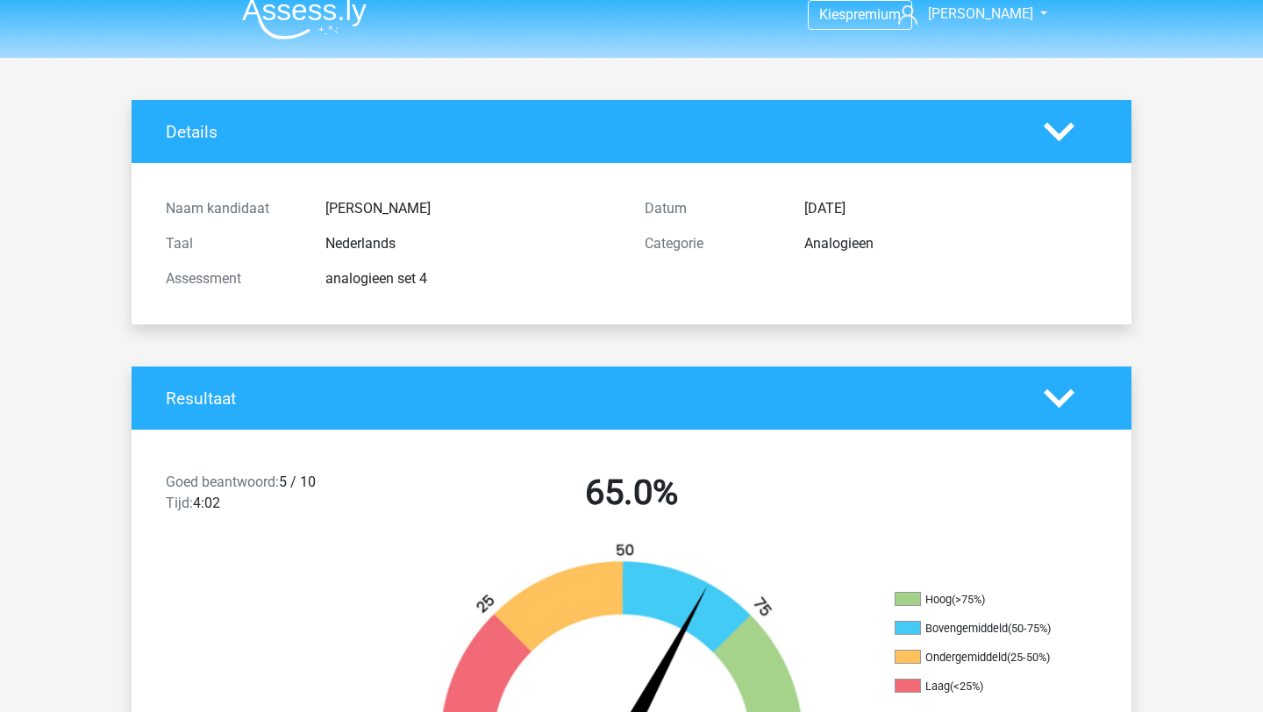
scroll to position [0, 0]
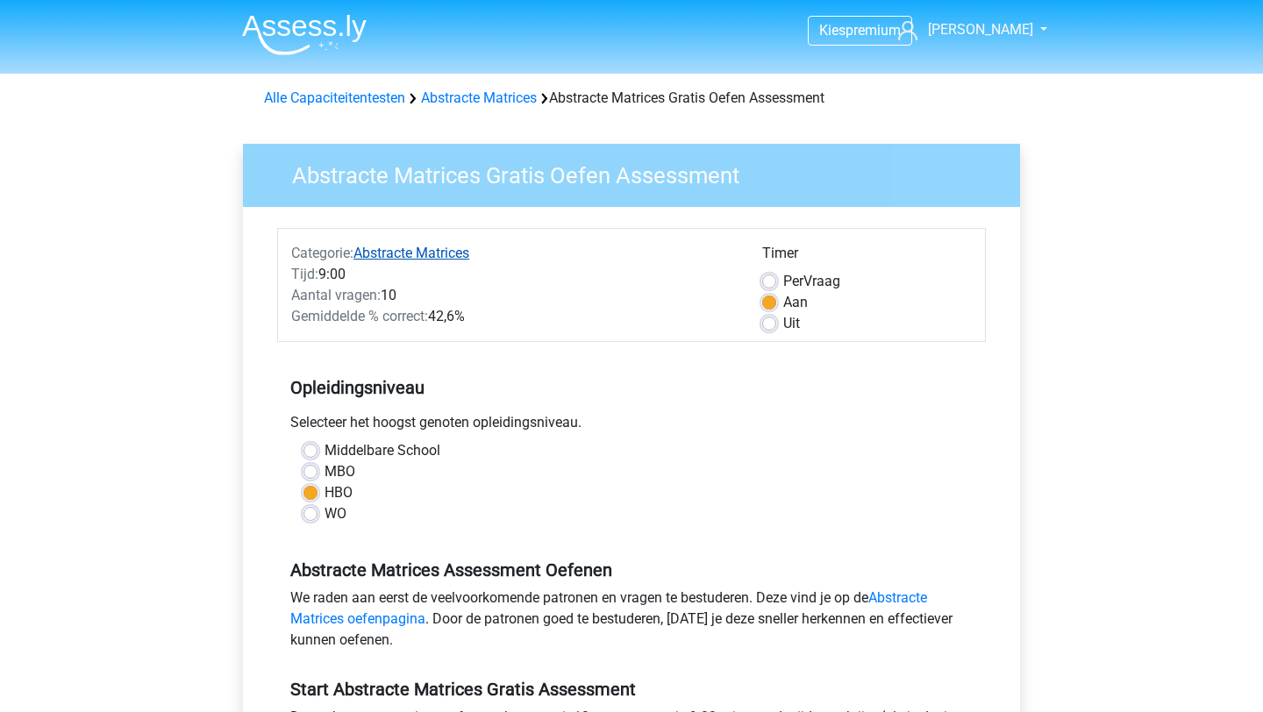
click at [417, 251] on link "Abstracte Matrices" at bounding box center [411, 253] width 116 height 17
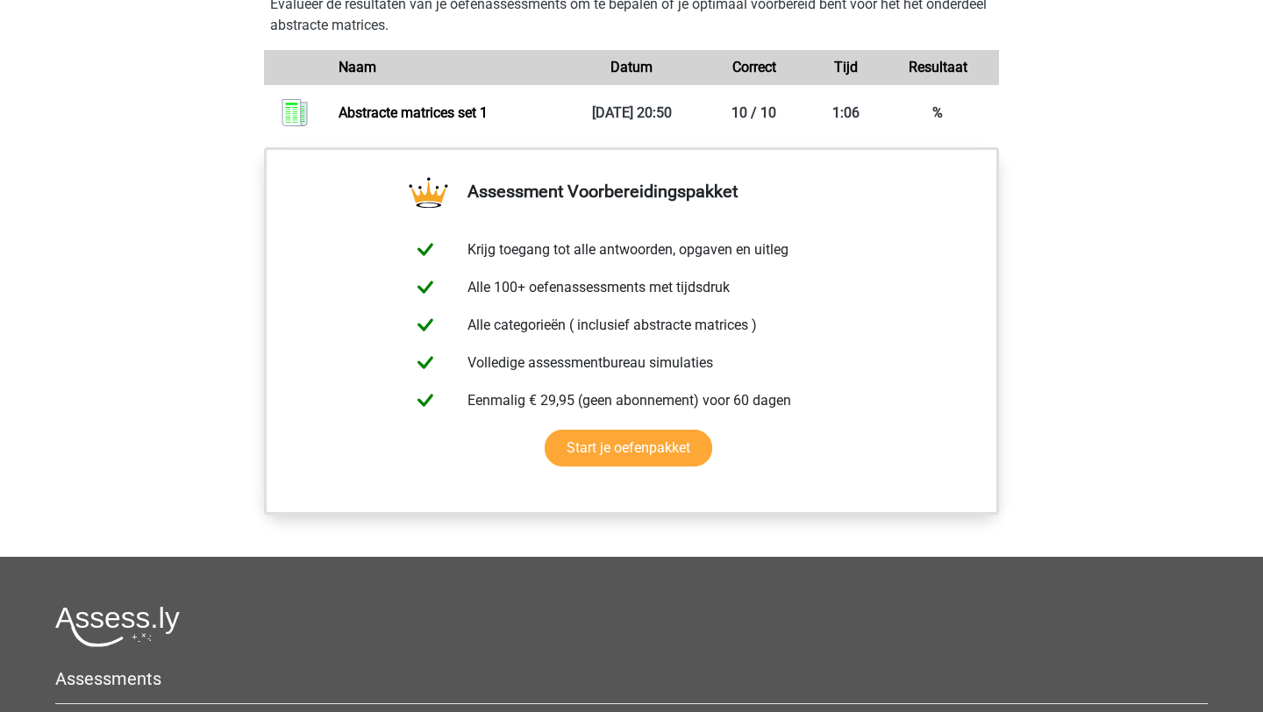
scroll to position [1011, 0]
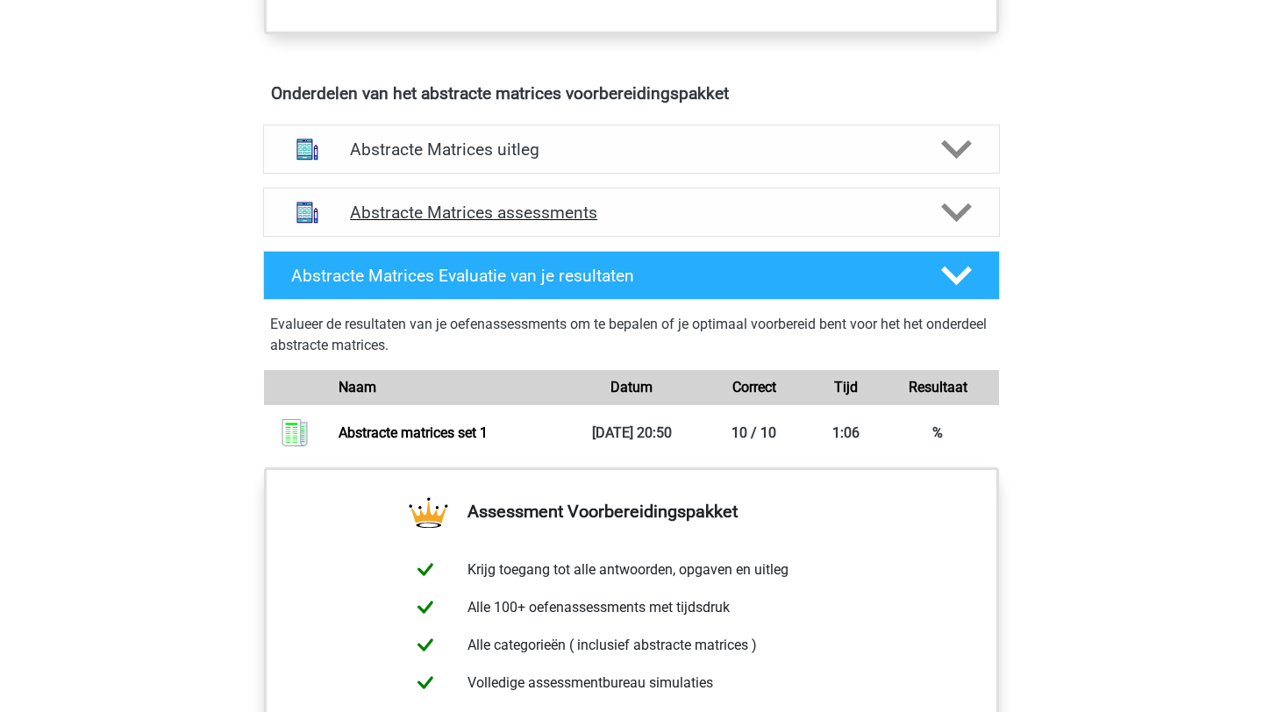
click at [970, 215] on icon at bounding box center [956, 212] width 31 height 31
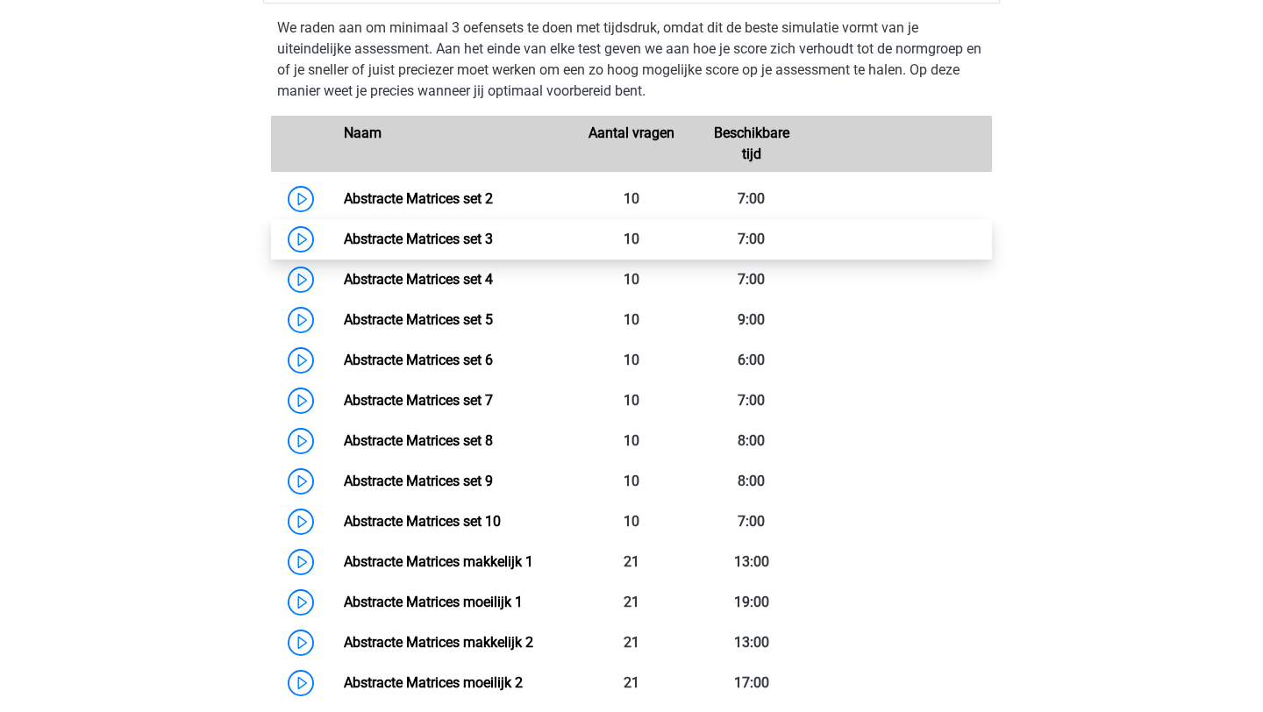
scroll to position [1236, 0]
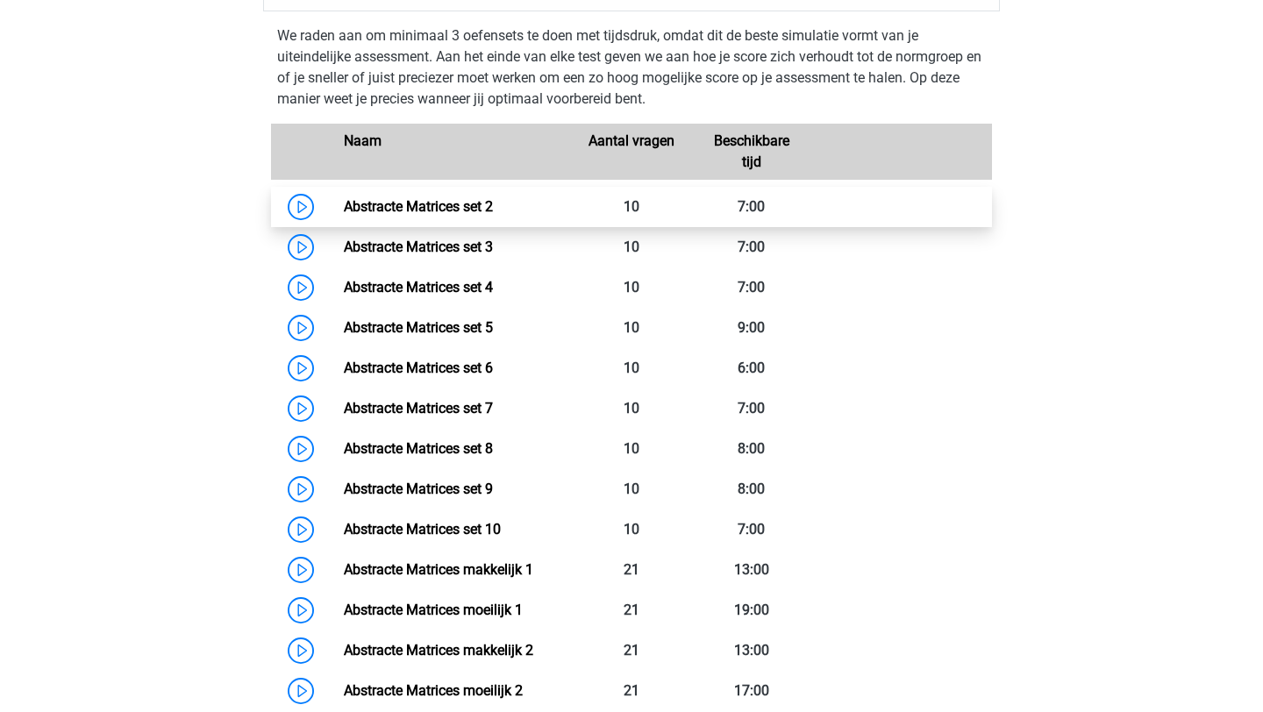
click at [473, 198] on link "Abstracte Matrices set 2" at bounding box center [418, 206] width 149 height 17
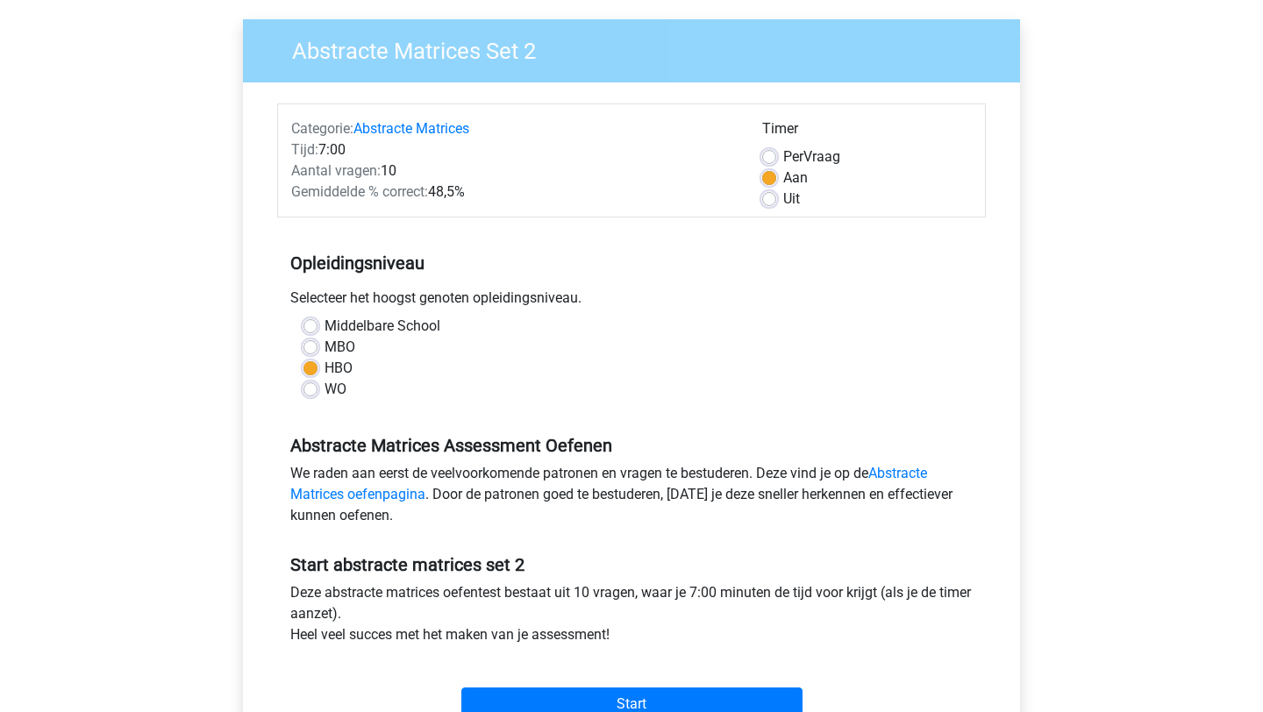
scroll to position [333, 0]
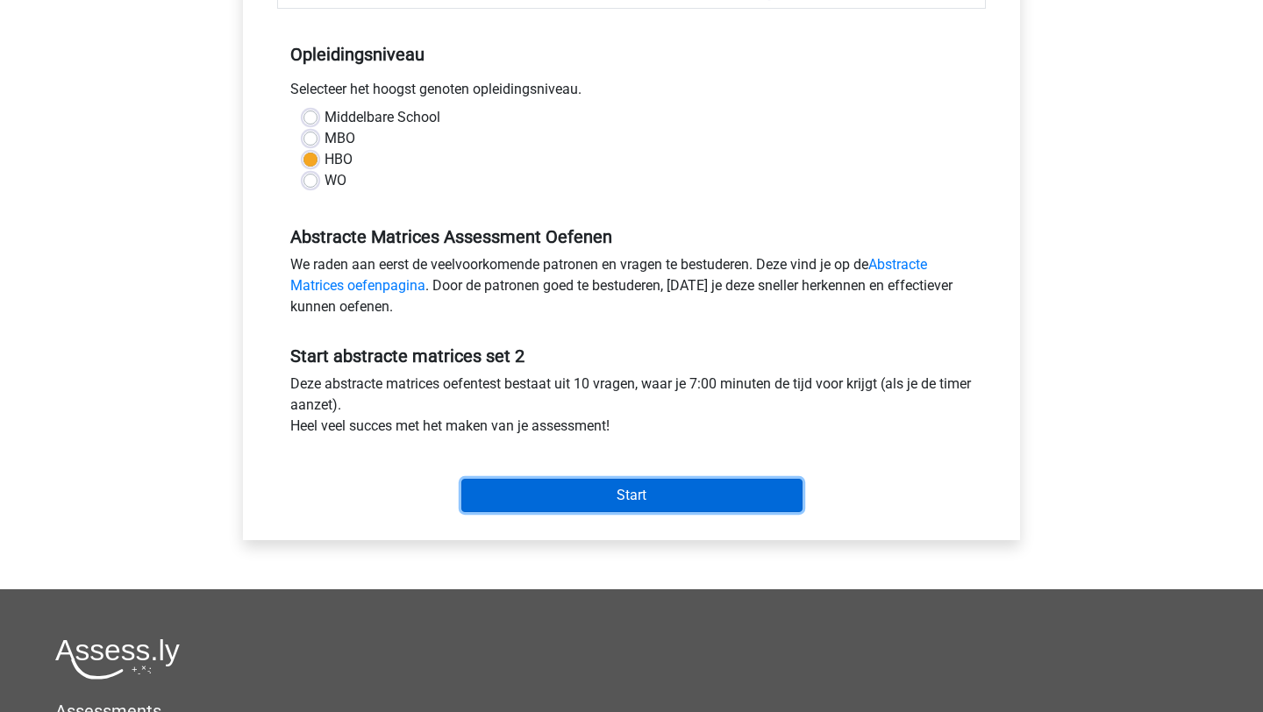
click at [663, 509] on input "Start" at bounding box center [631, 495] width 341 height 33
click at [652, 491] on input "Start" at bounding box center [631, 495] width 341 height 33
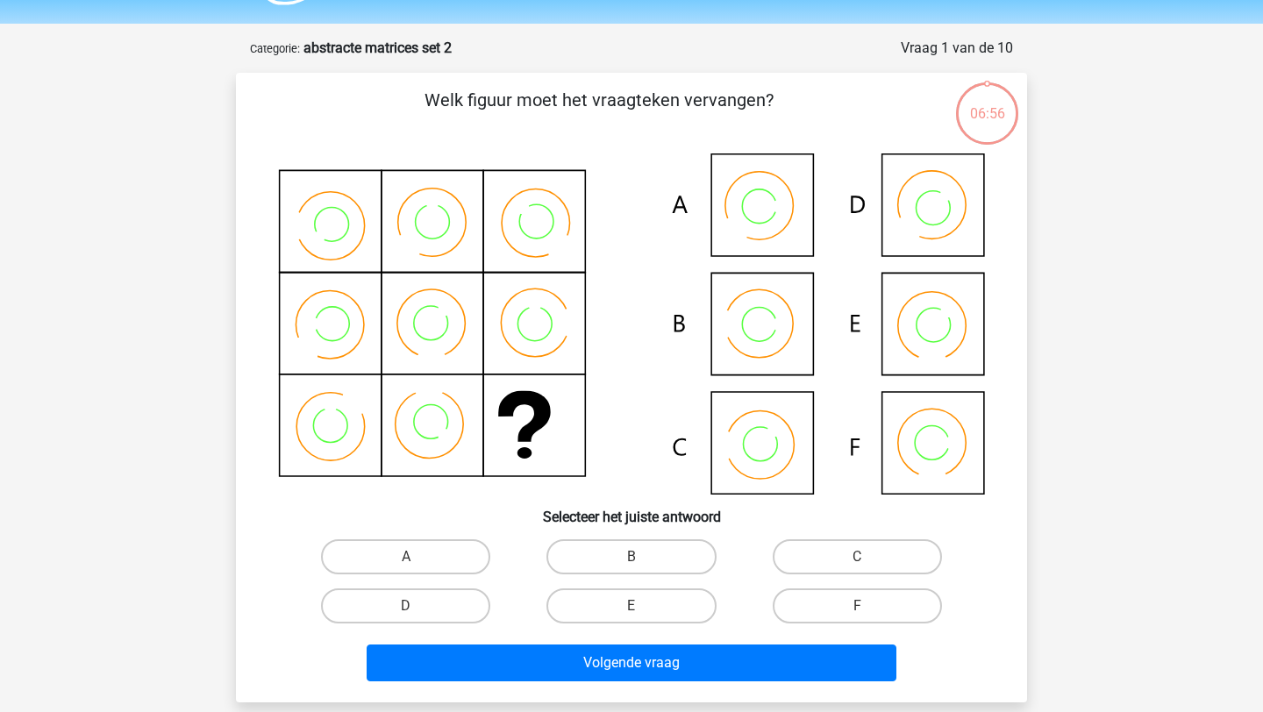
scroll to position [53, 0]
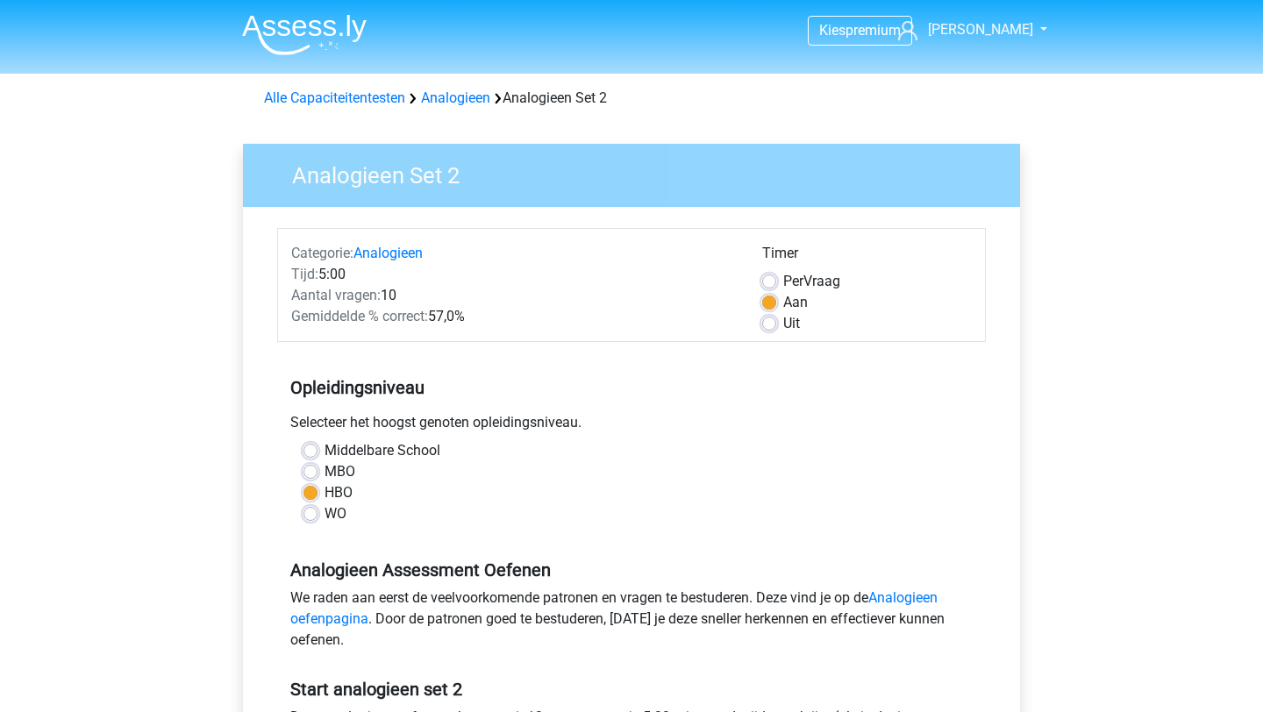
scroll to position [1, 0]
click at [783, 279] on label "Per Vraag" at bounding box center [811, 280] width 57 height 21
click at [767, 279] on input "Per Vraag" at bounding box center [769, 279] width 14 height 18
radio input "true"
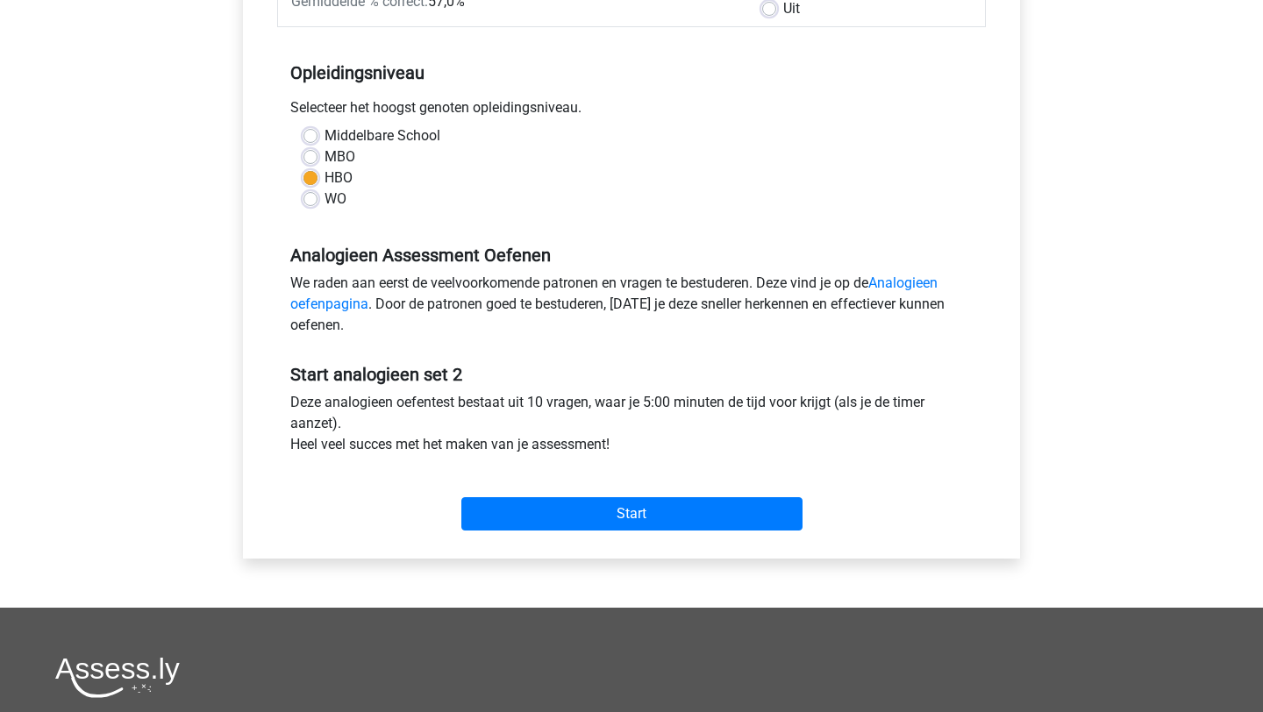
scroll to position [338, 0]
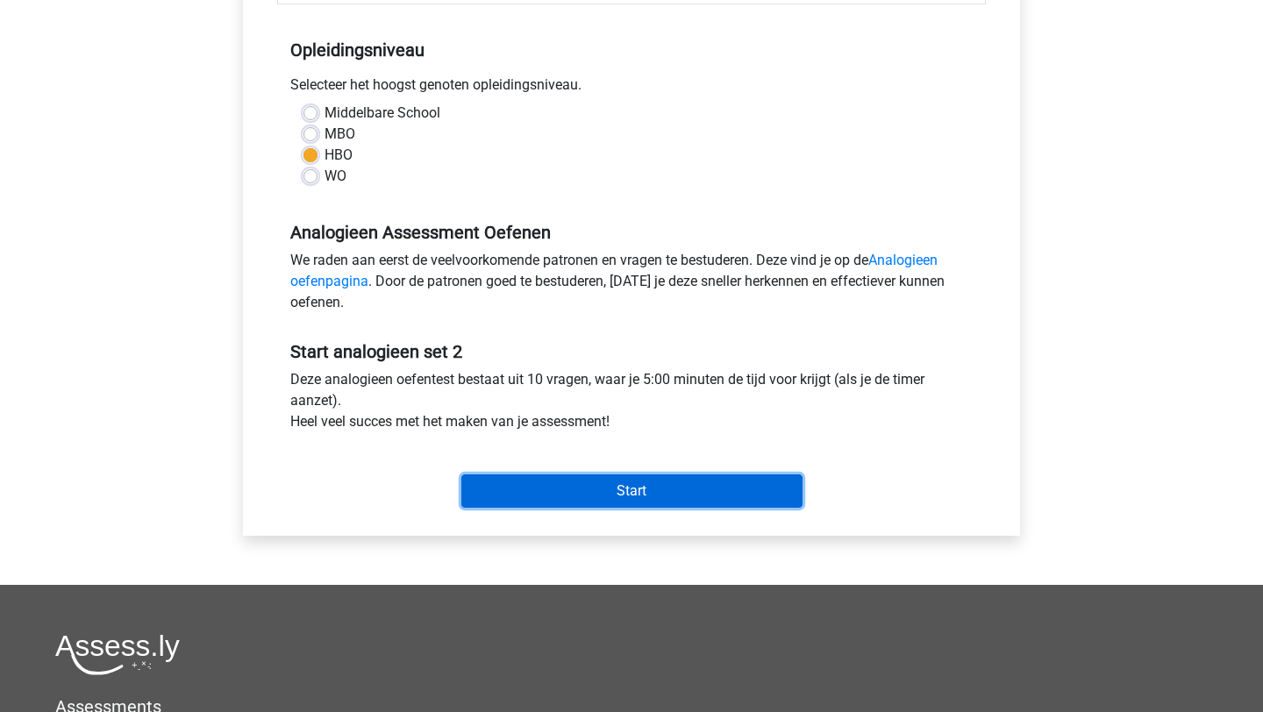
click at [708, 480] on input "Start" at bounding box center [631, 490] width 341 height 33
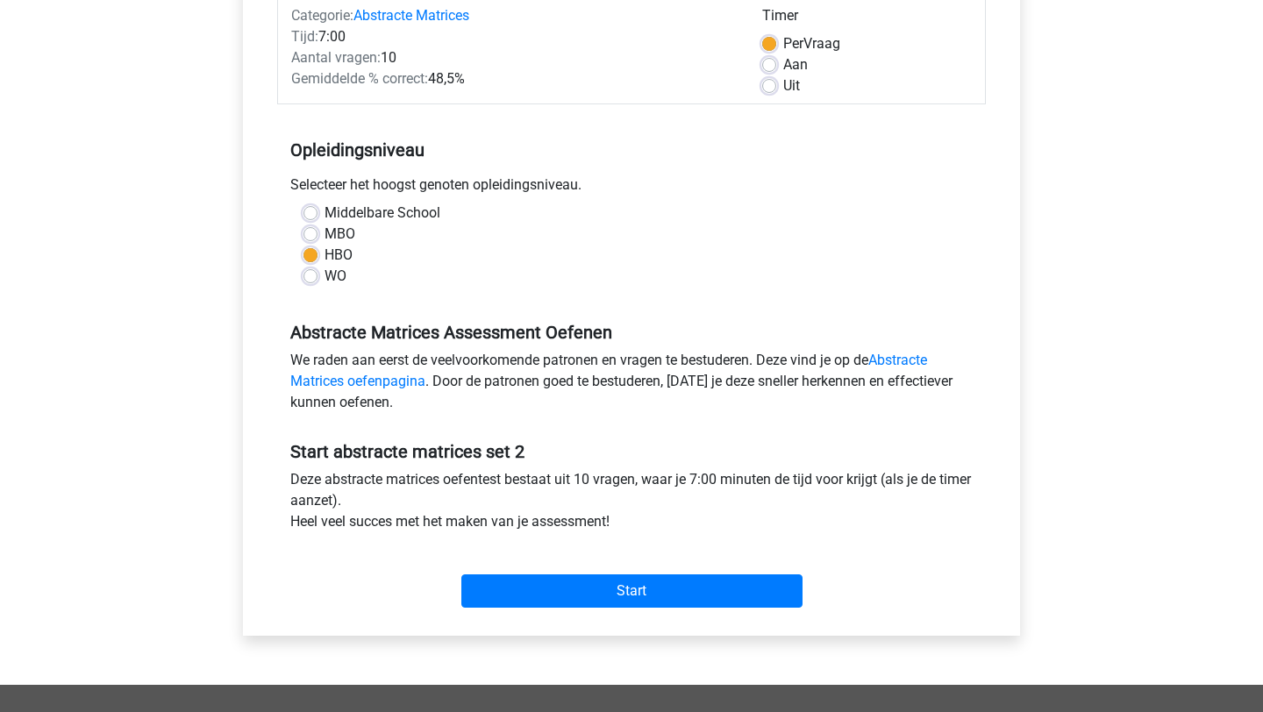
scroll to position [256, 0]
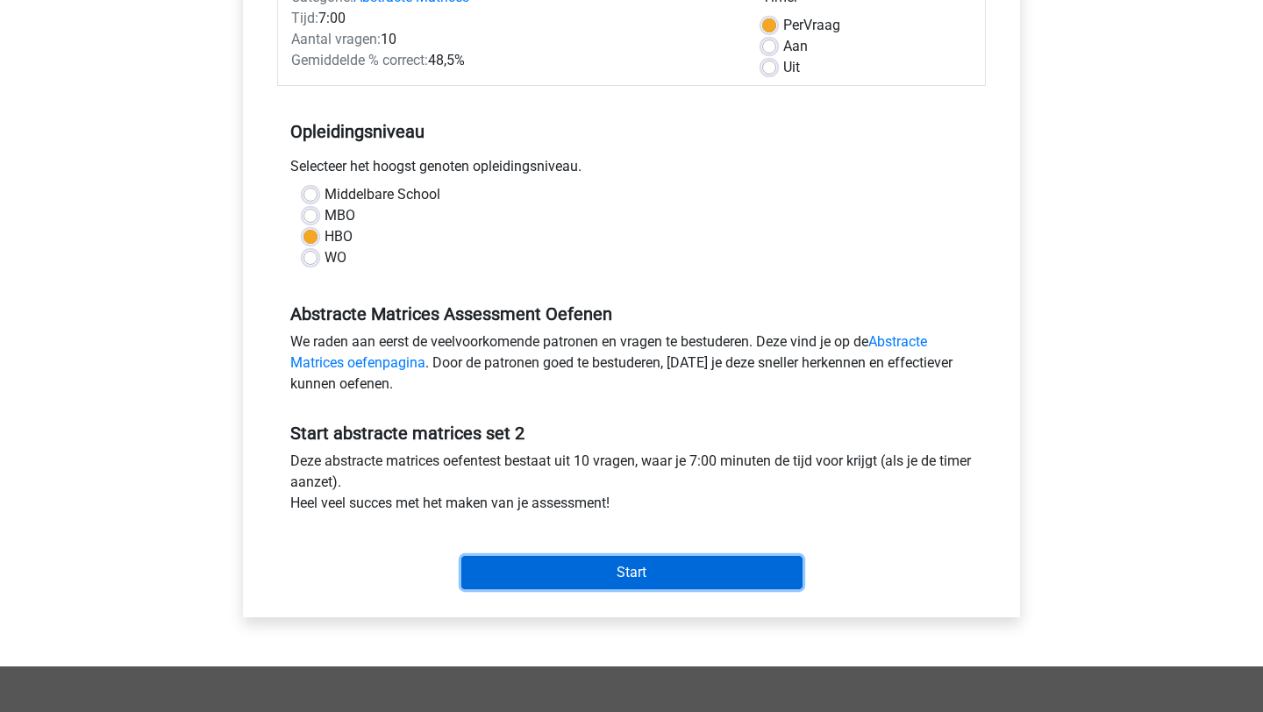
click at [690, 565] on input "Start" at bounding box center [631, 572] width 341 height 33
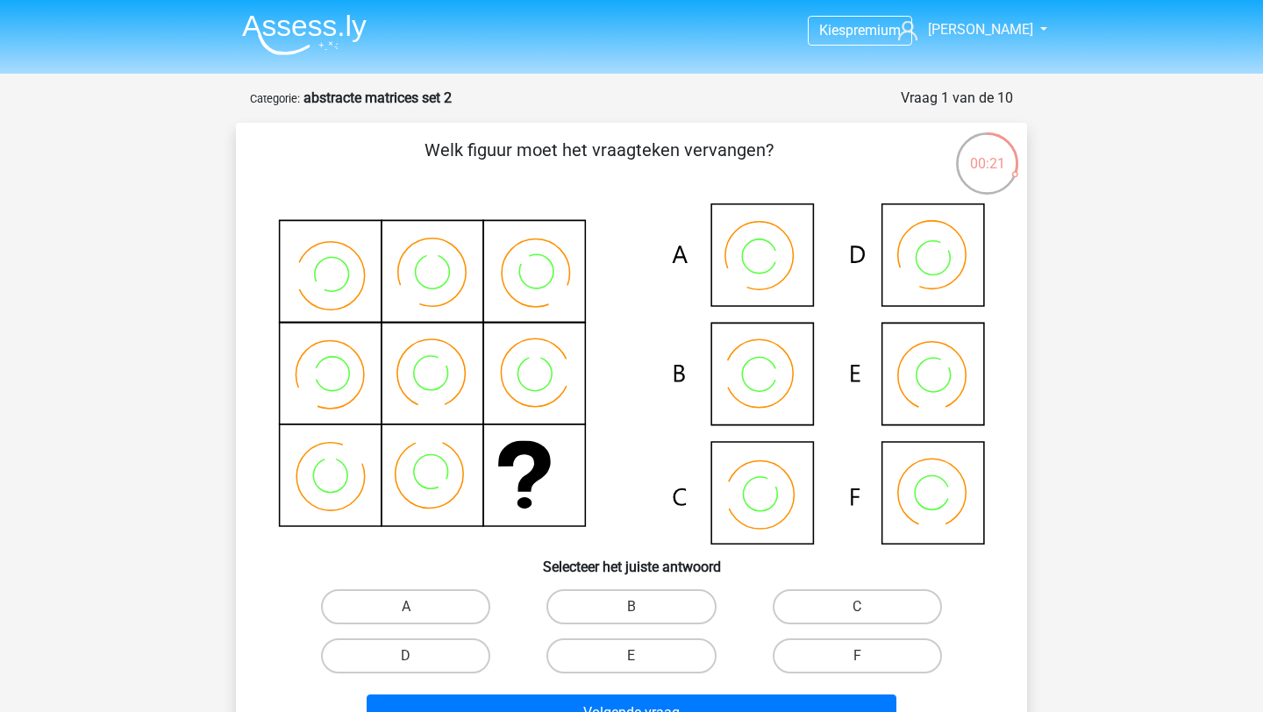
click at [428, 675] on div "D" at bounding box center [405, 655] width 225 height 49
click at [434, 656] on label "D" at bounding box center [405, 655] width 169 height 35
click at [417, 656] on input "D" at bounding box center [411, 661] width 11 height 11
radio input "true"
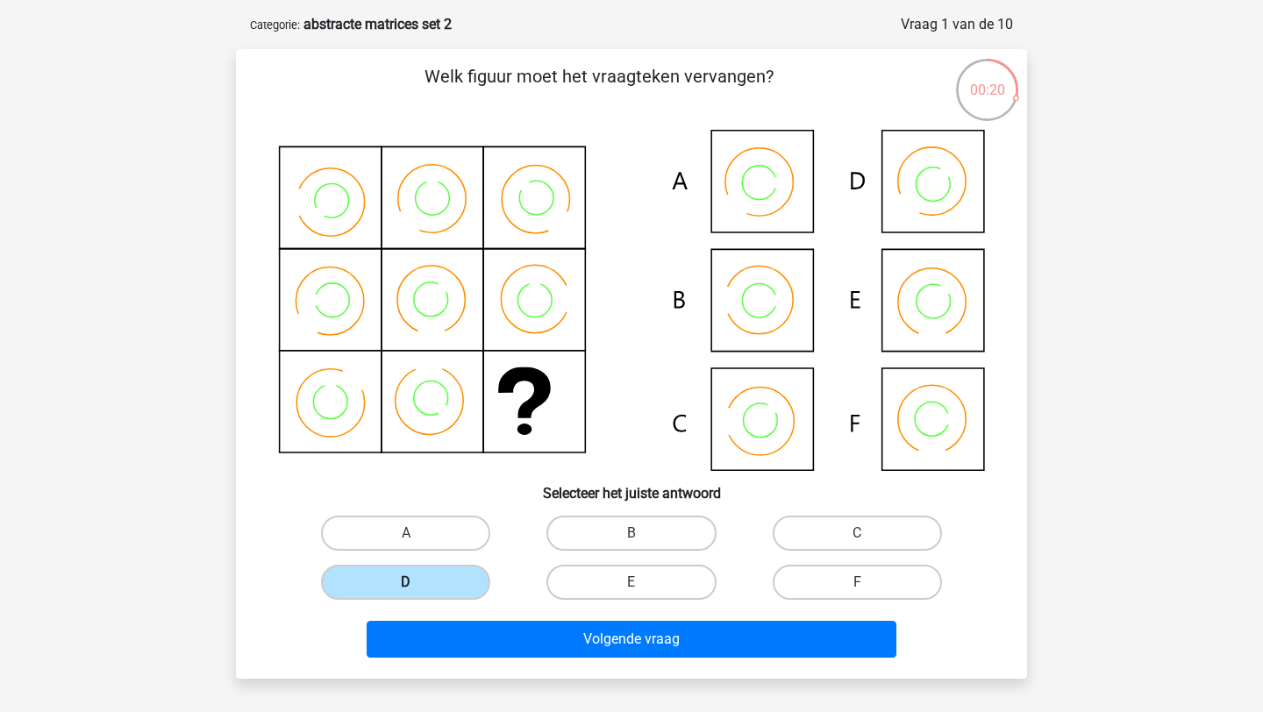
scroll to position [79, 0]
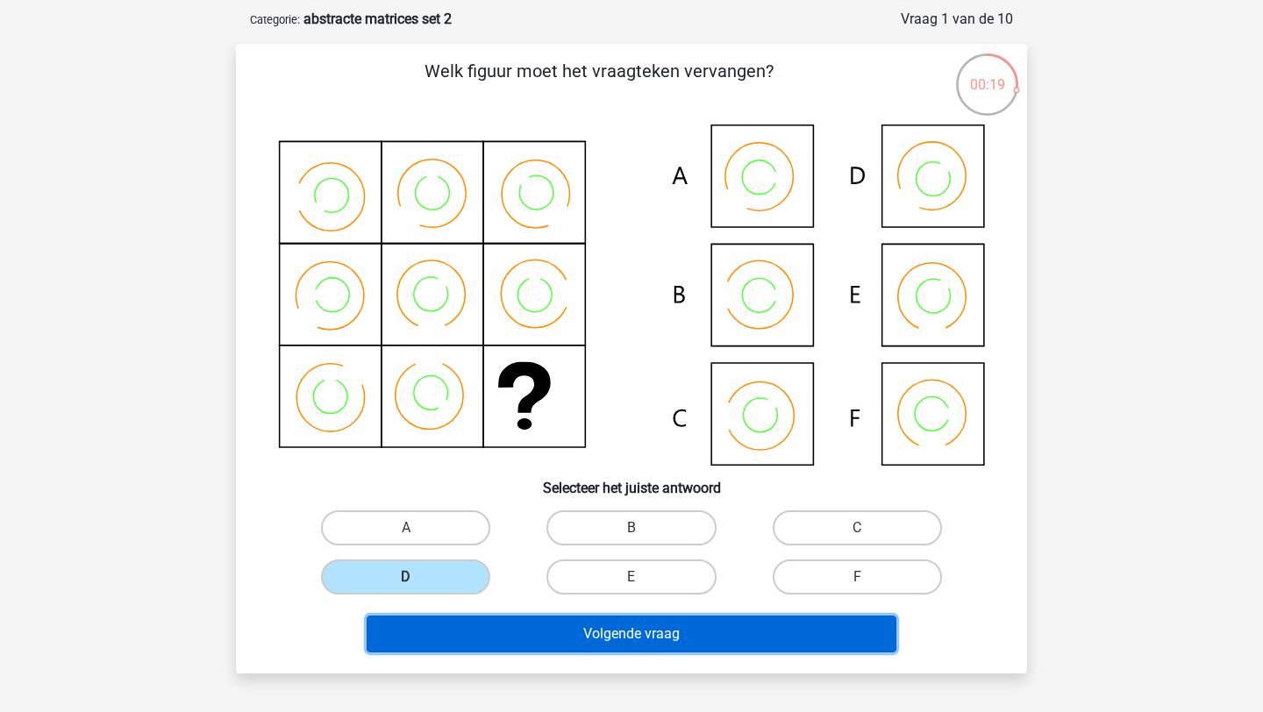
click at [618, 647] on button "Volgende vraag" at bounding box center [632, 634] width 531 height 37
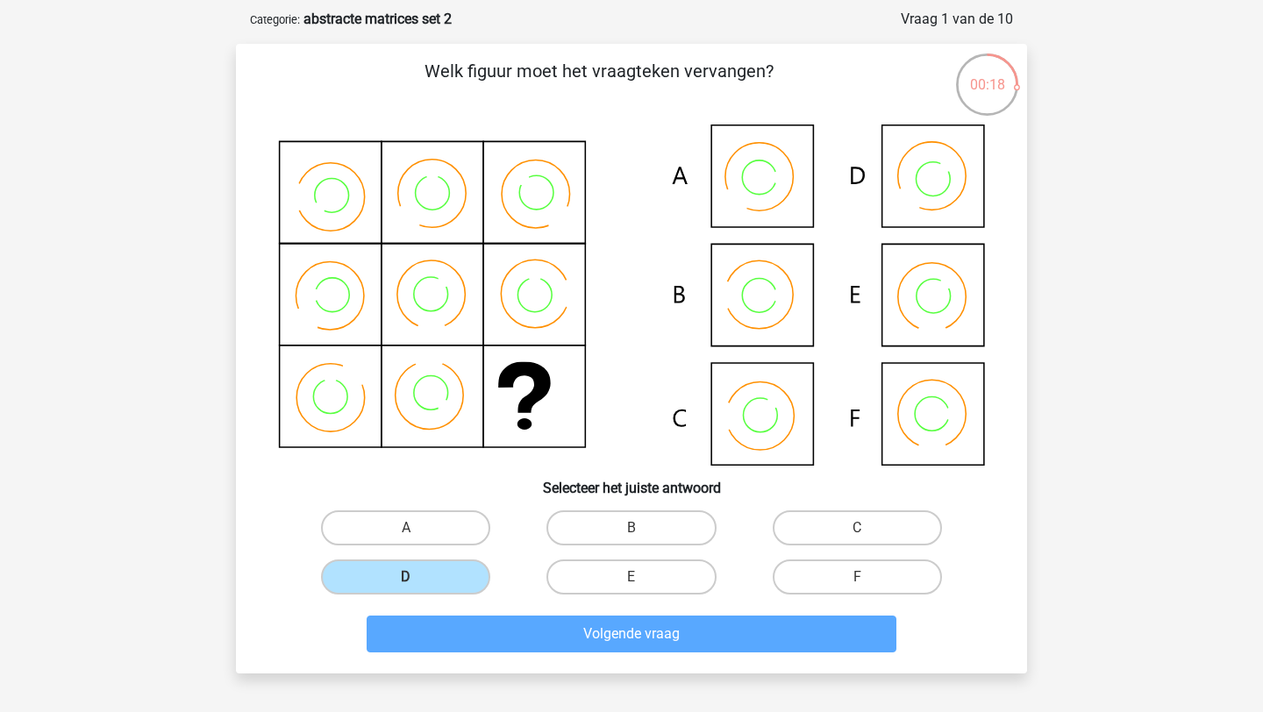
scroll to position [88, 0]
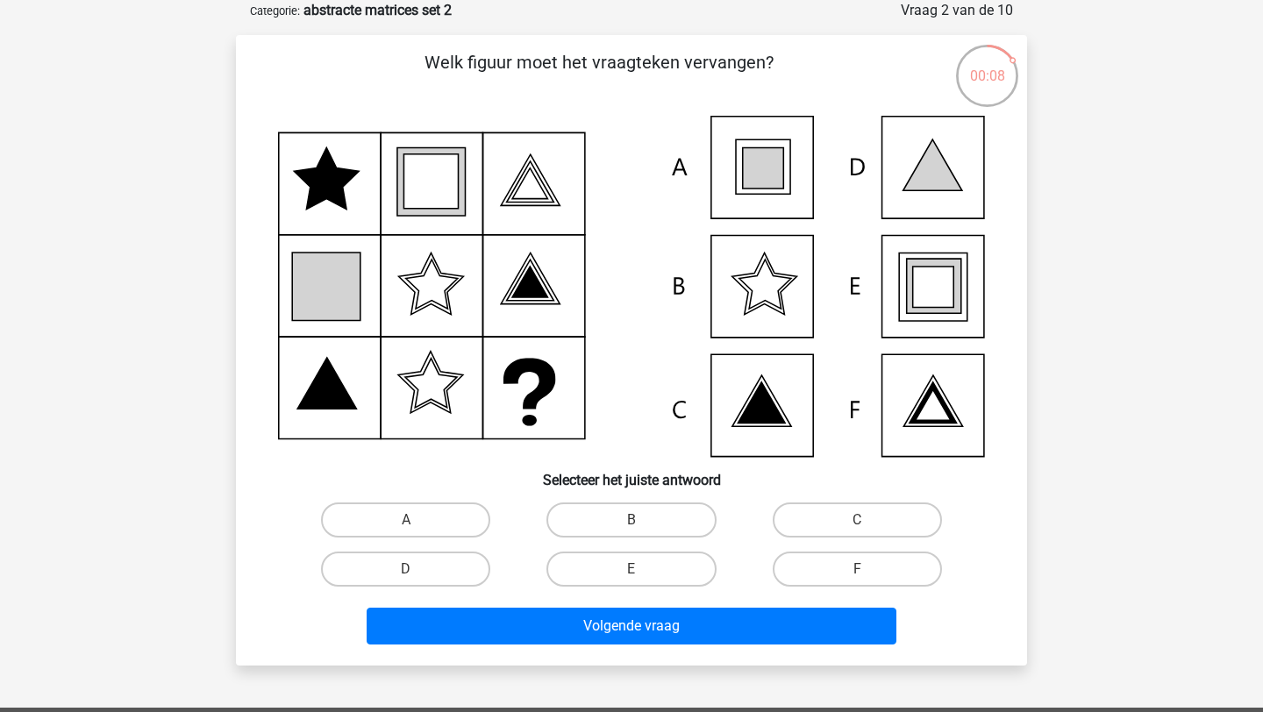
click at [946, 285] on icon at bounding box center [933, 287] width 41 height 41
